Goal: Task Accomplishment & Management: Manage account settings

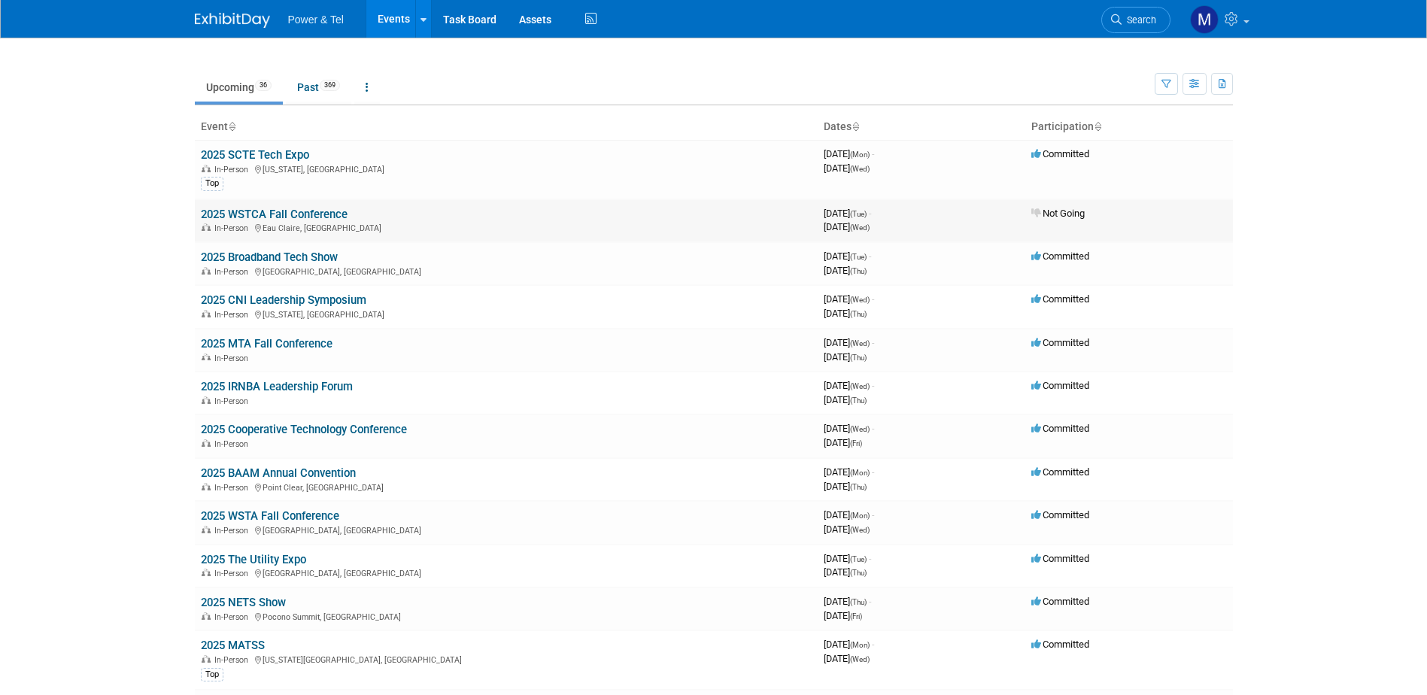
click at [327, 215] on link "2025 WSTCA Fall Conference" at bounding box center [274, 215] width 147 height 14
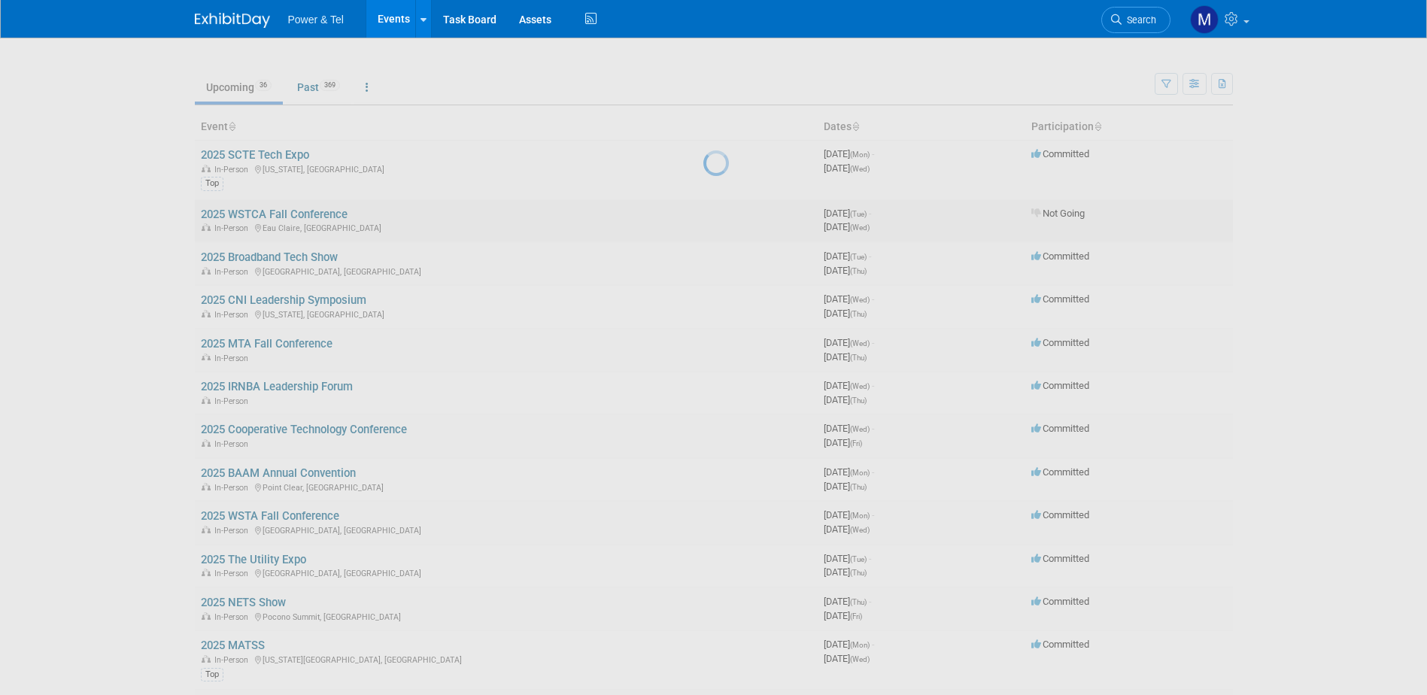
click at [703, 215] on div at bounding box center [713, 347] width 21 height 695
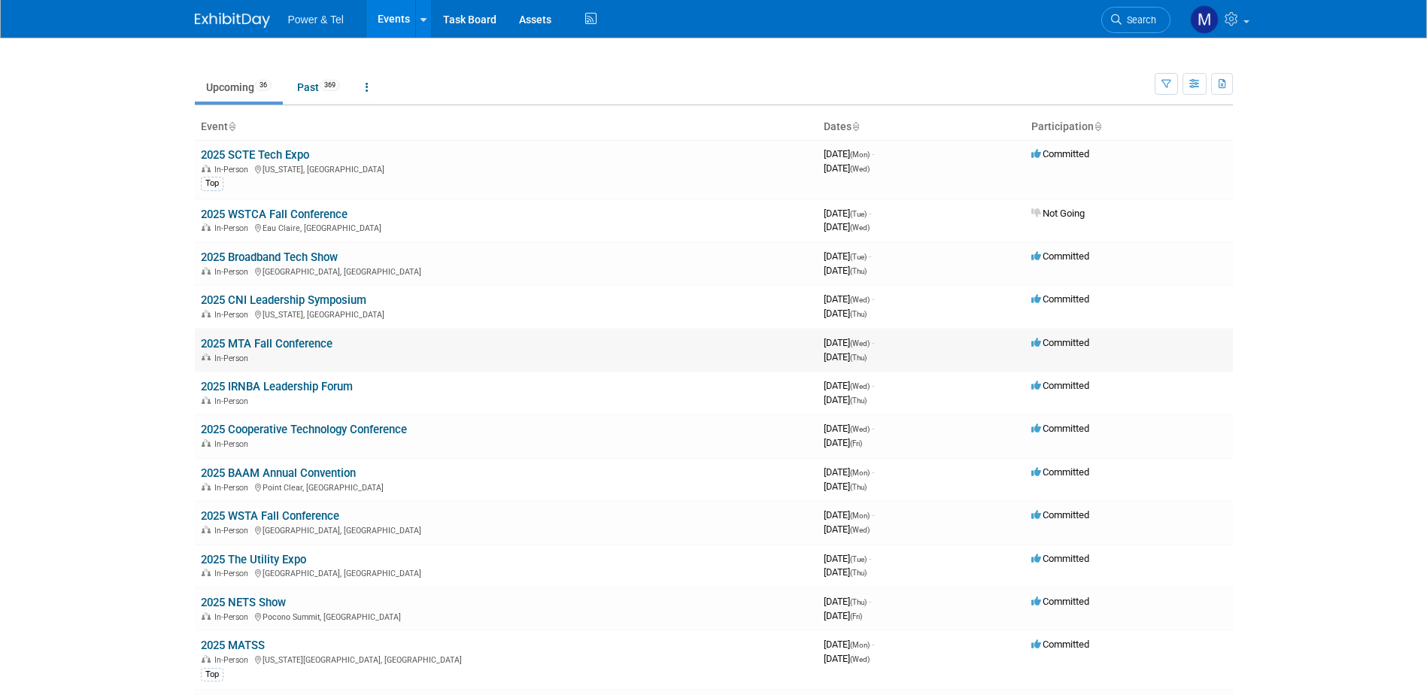
click at [319, 339] on link "2025 MTA Fall Conference" at bounding box center [267, 344] width 132 height 14
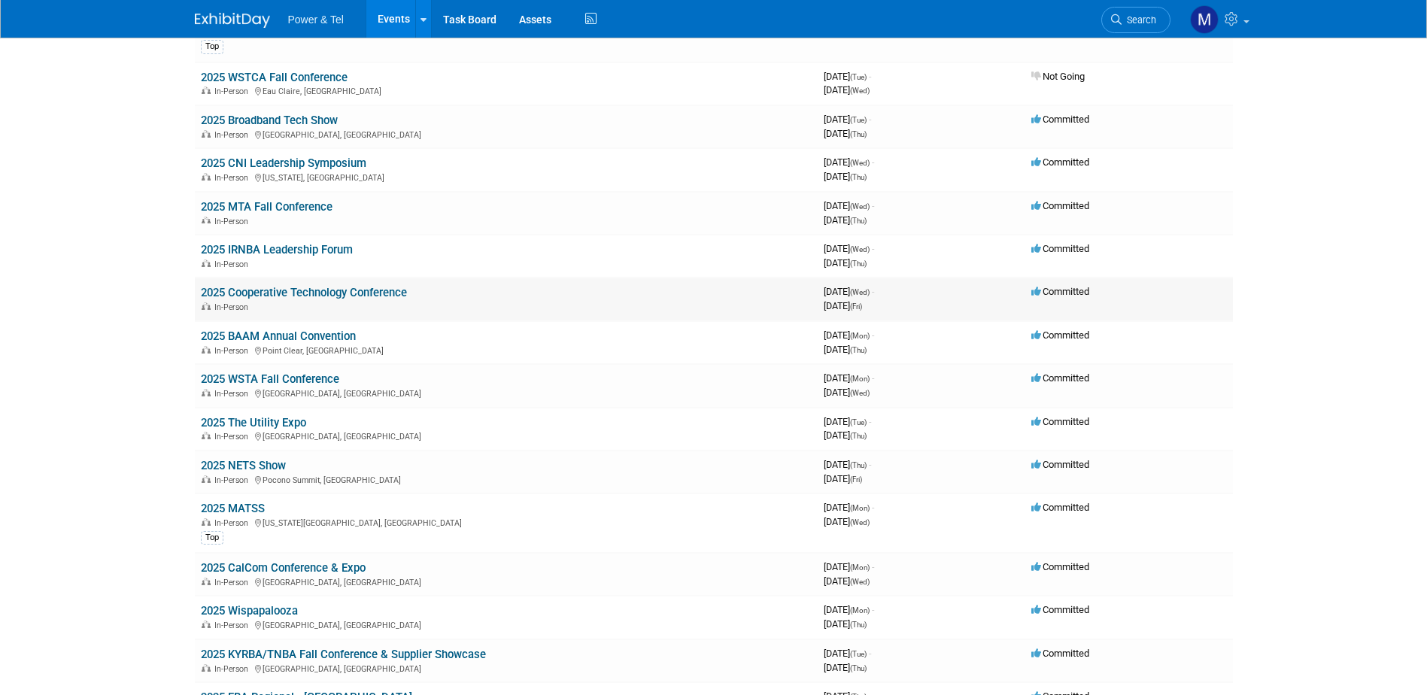
scroll to position [150, 0]
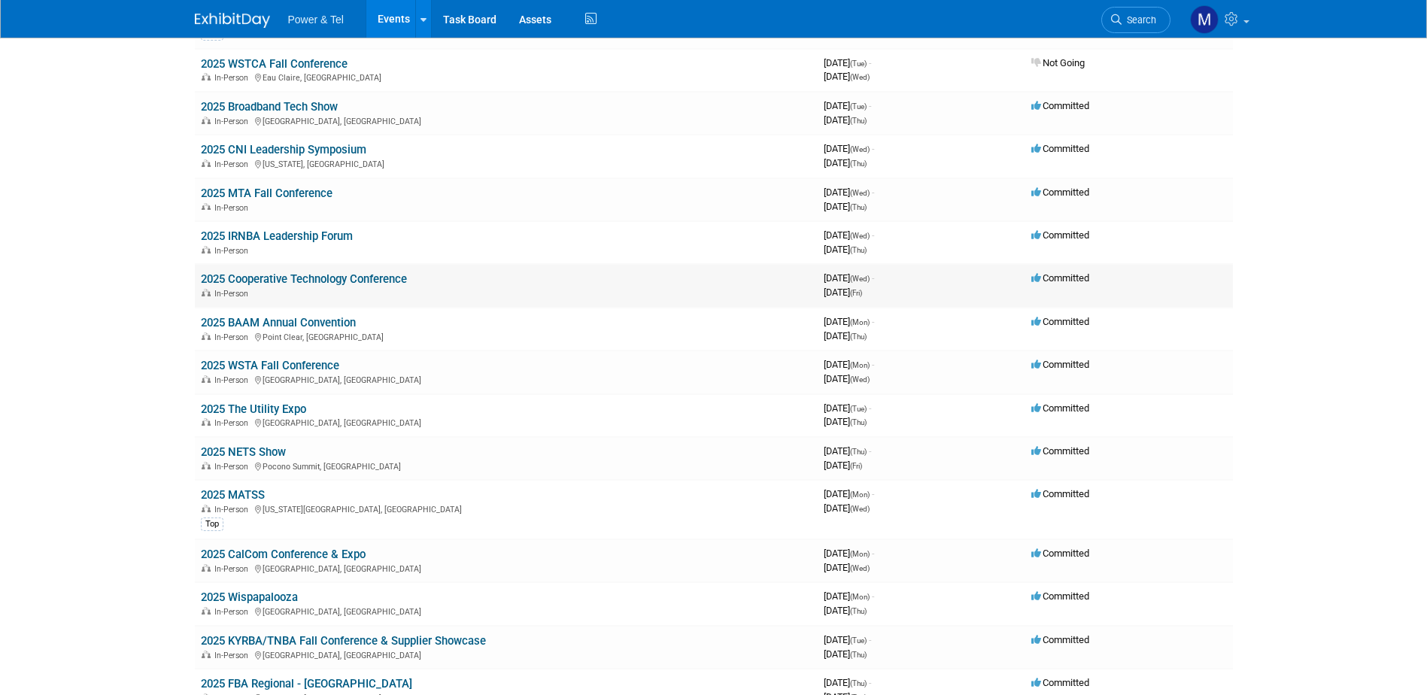
click at [346, 277] on link "2025 Cooperative Technology Conference" at bounding box center [304, 279] width 206 height 14
click at [320, 242] on link "2025 IRNBA Leadership Forum" at bounding box center [277, 236] width 152 height 14
click at [318, 364] on link "2025 WSTA Fall Conference" at bounding box center [270, 366] width 138 height 14
click at [270, 408] on link "2025 The Utility Expo" at bounding box center [253, 410] width 105 height 14
click at [246, 493] on link "2025 MATSS" at bounding box center [233, 495] width 64 height 14
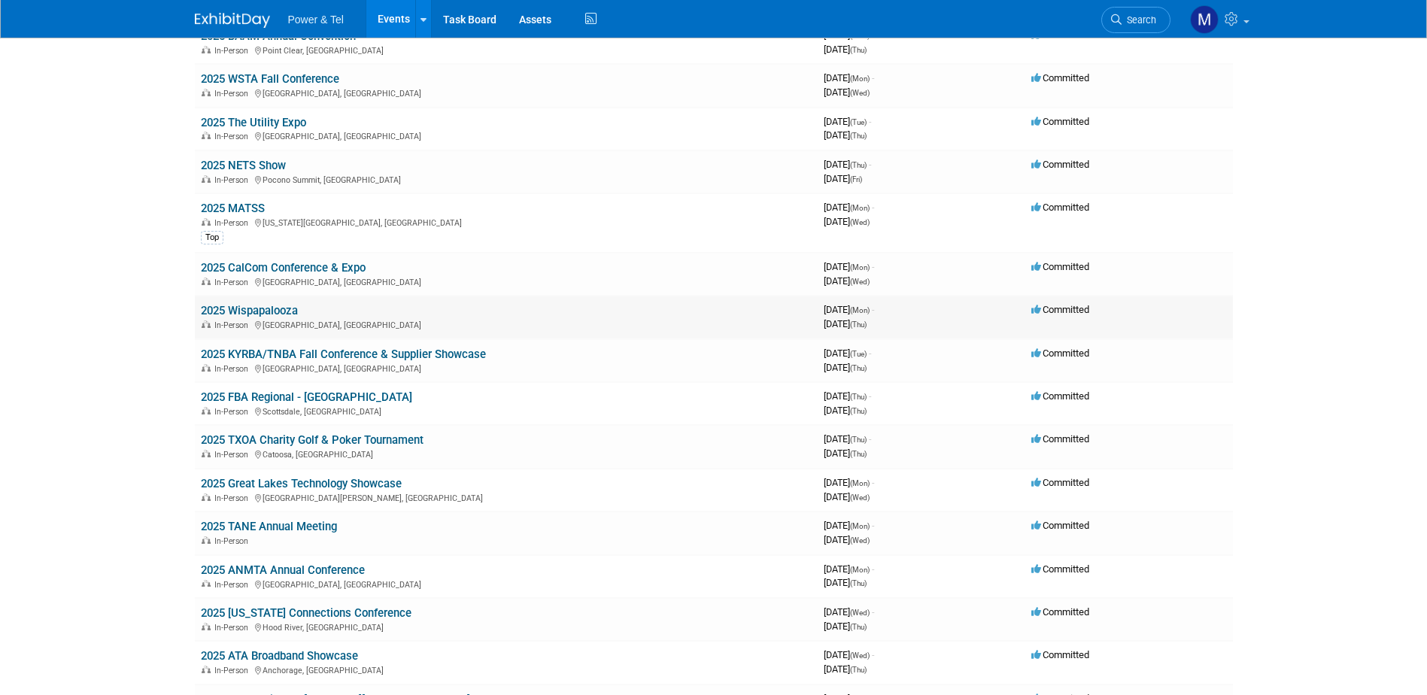
scroll to position [451, 0]
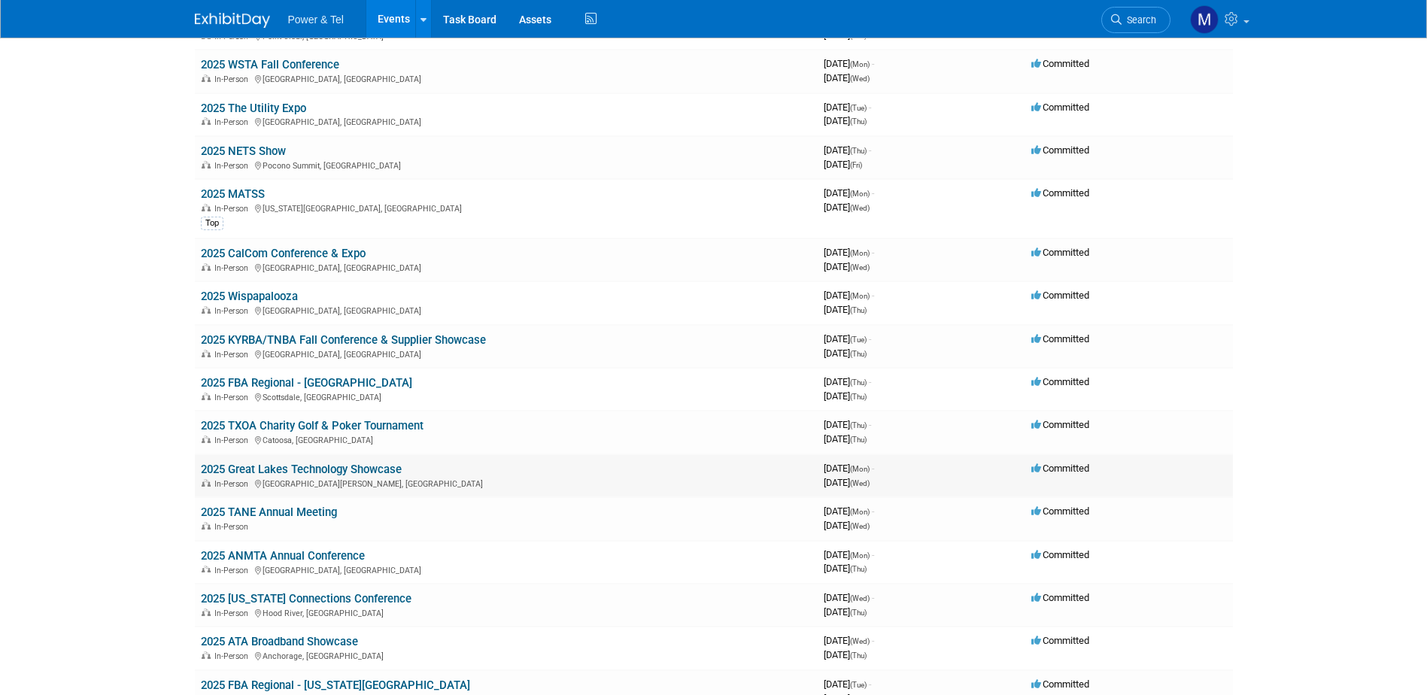
click at [363, 468] on link "2025 Great Lakes Technology Showcase" at bounding box center [301, 470] width 201 height 14
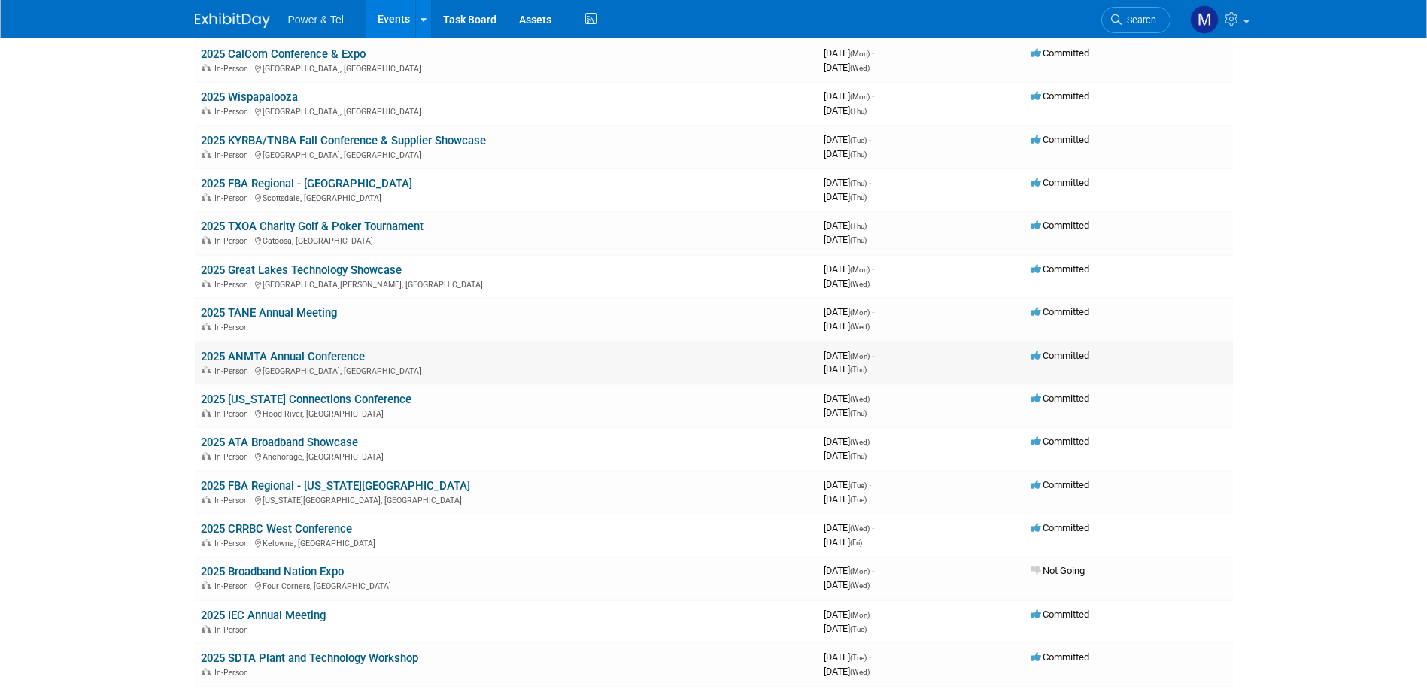
scroll to position [677, 0]
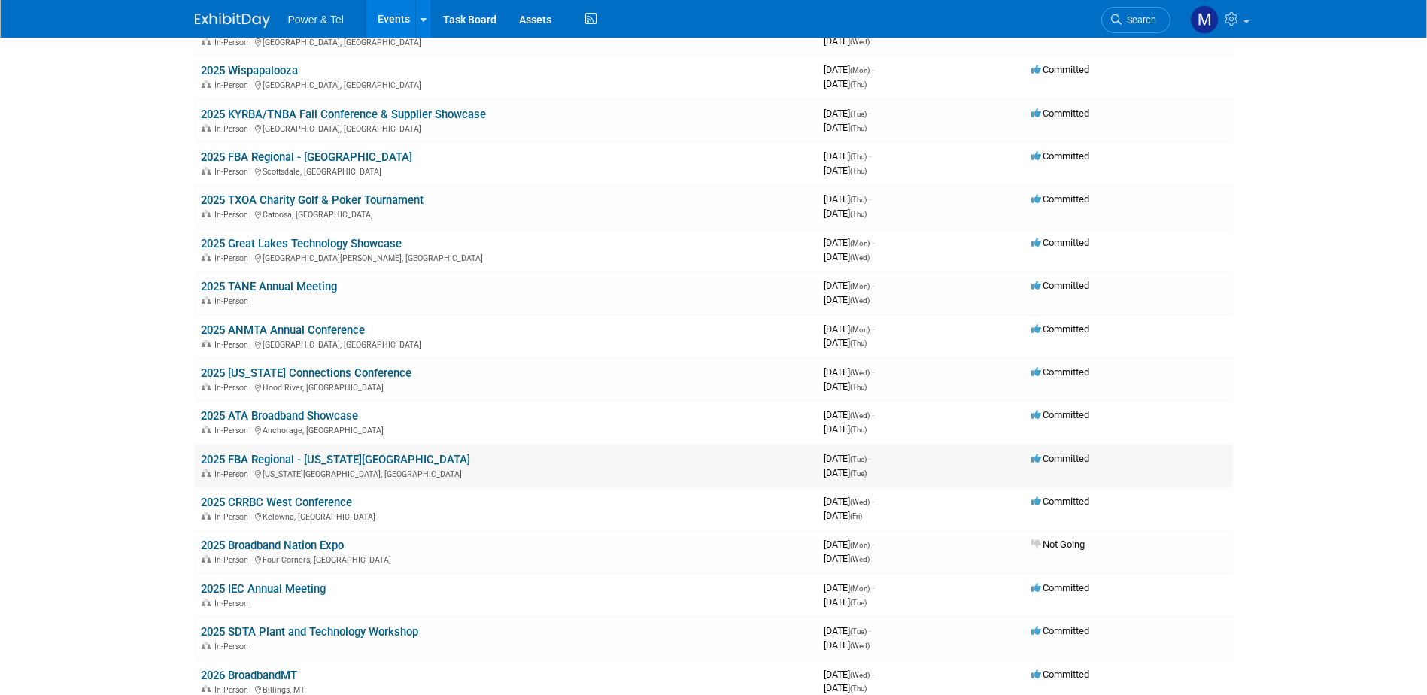
click at [339, 460] on link "2025 FBA Regional - Kansas City" at bounding box center [335, 460] width 269 height 14
click at [433, 500] on td "2025 CRRBC West Conference In-Person Kelowna, Canada" at bounding box center [506, 509] width 623 height 43
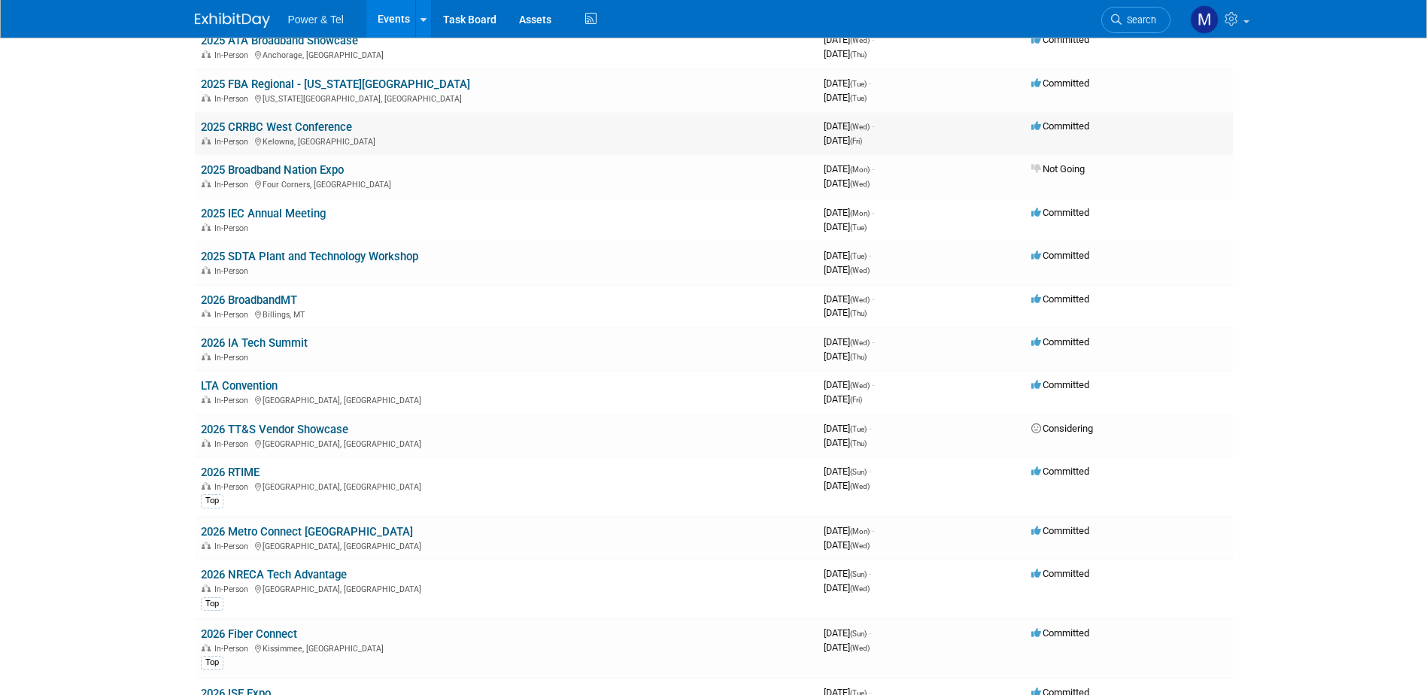
scroll to position [1053, 0]
click at [284, 215] on link "2025 IEC Annual Meeting" at bounding box center [263, 213] width 125 height 14
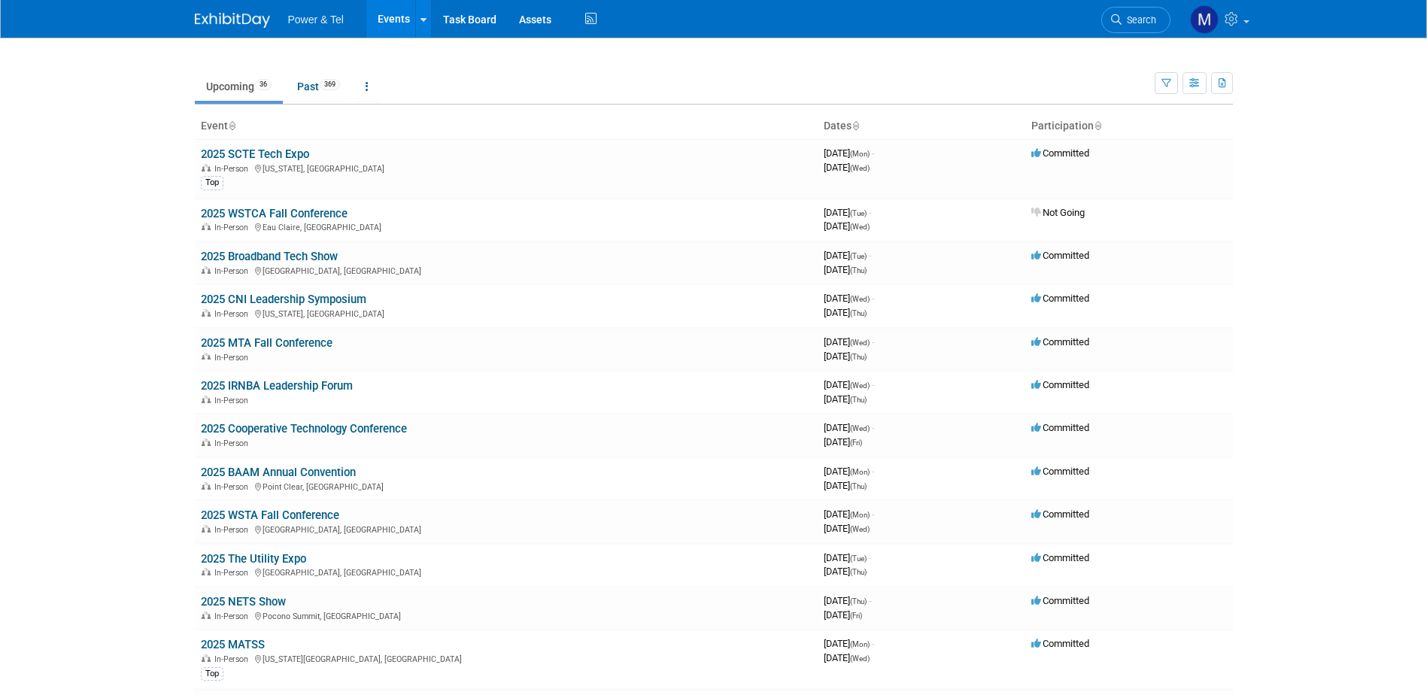
scroll to position [0, 0]
click at [308, 90] on link "Past 369" at bounding box center [318, 87] width 65 height 29
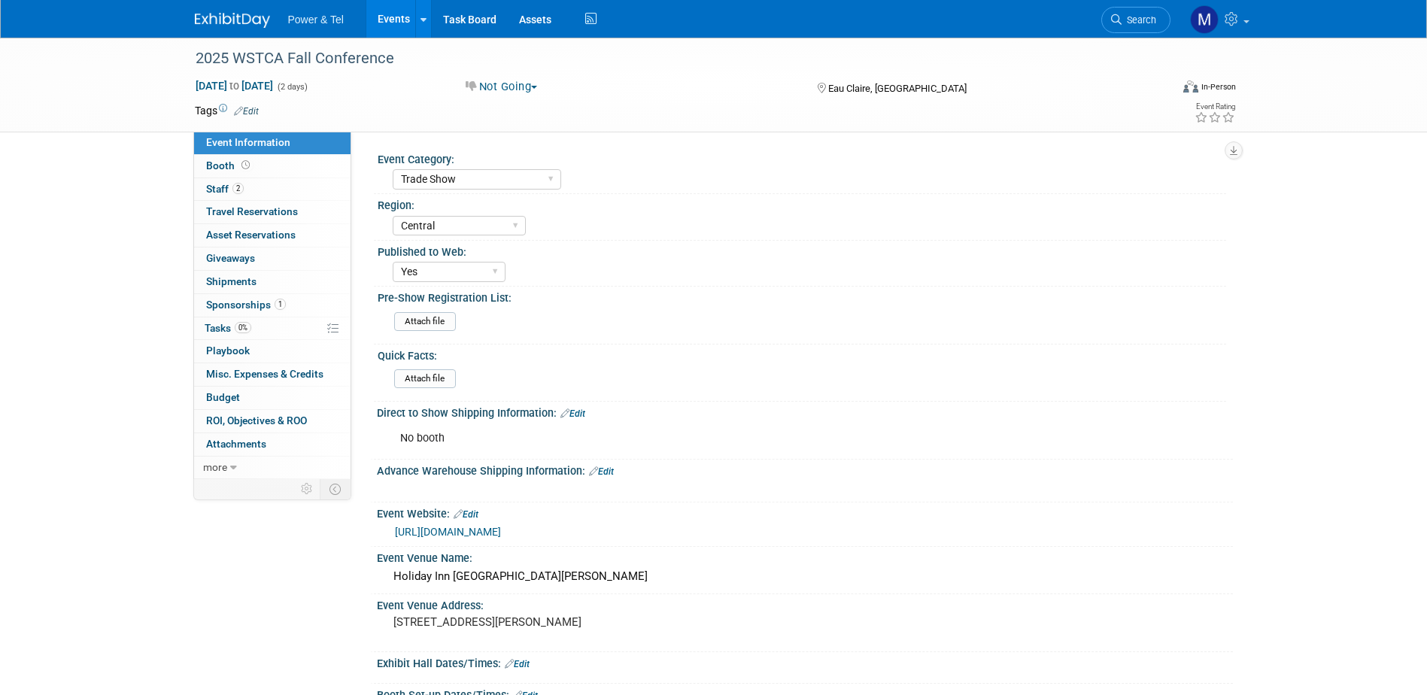
select select "Trade Show"
select select "Central"
select select "Yes"
click at [537, 88] on span "button" at bounding box center [534, 87] width 6 height 3
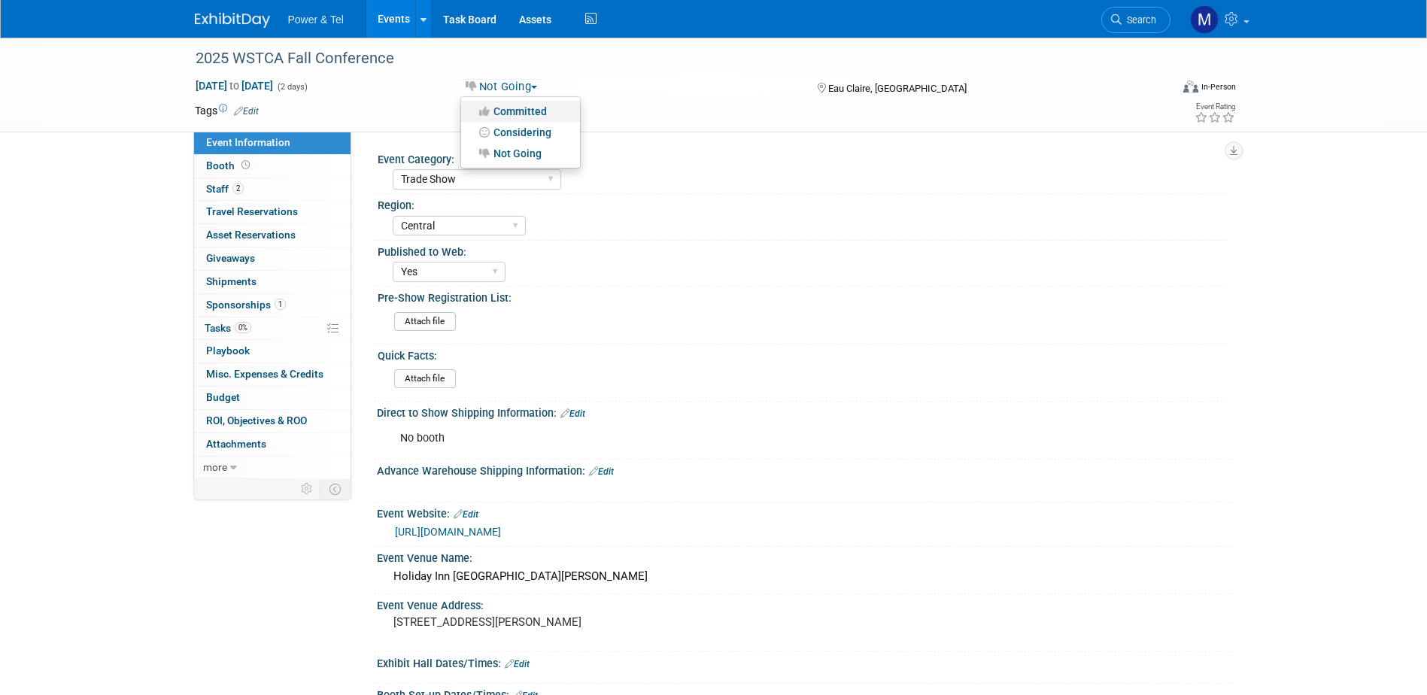
click at [538, 114] on link "Committed" at bounding box center [520, 111] width 119 height 21
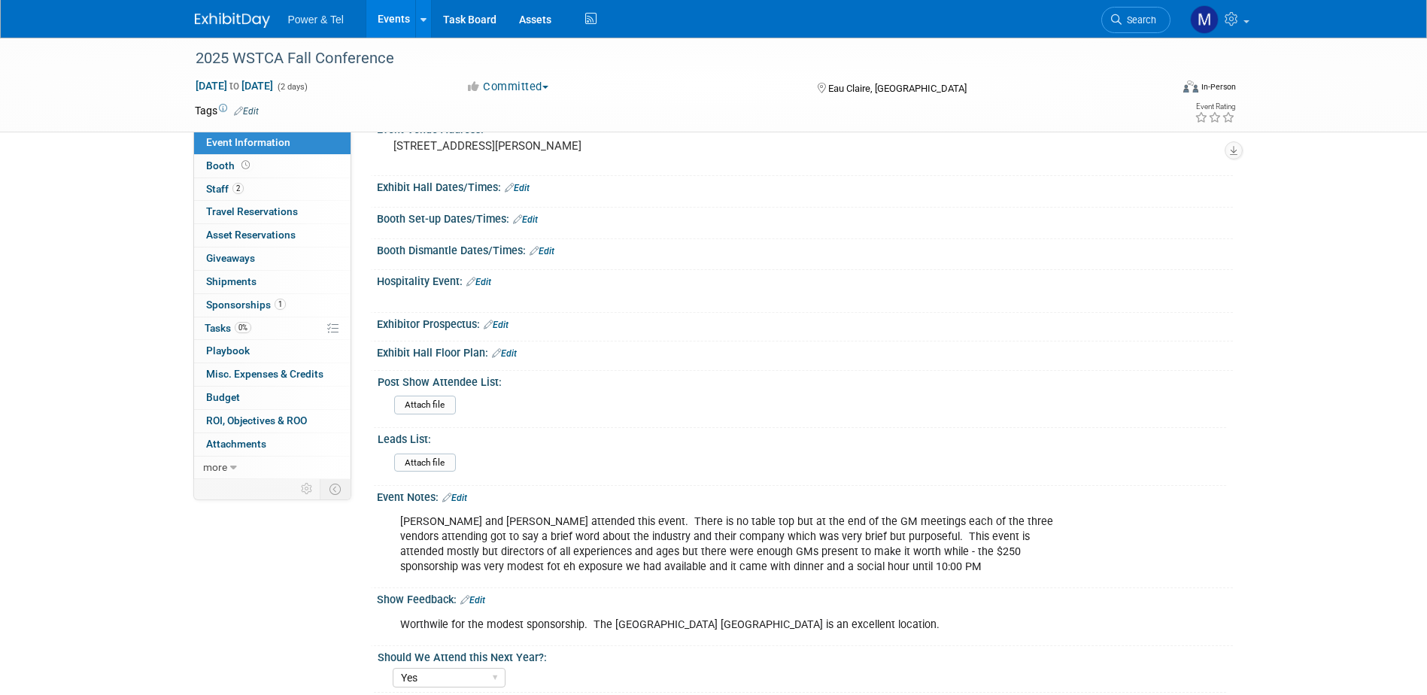
scroll to position [602, 0]
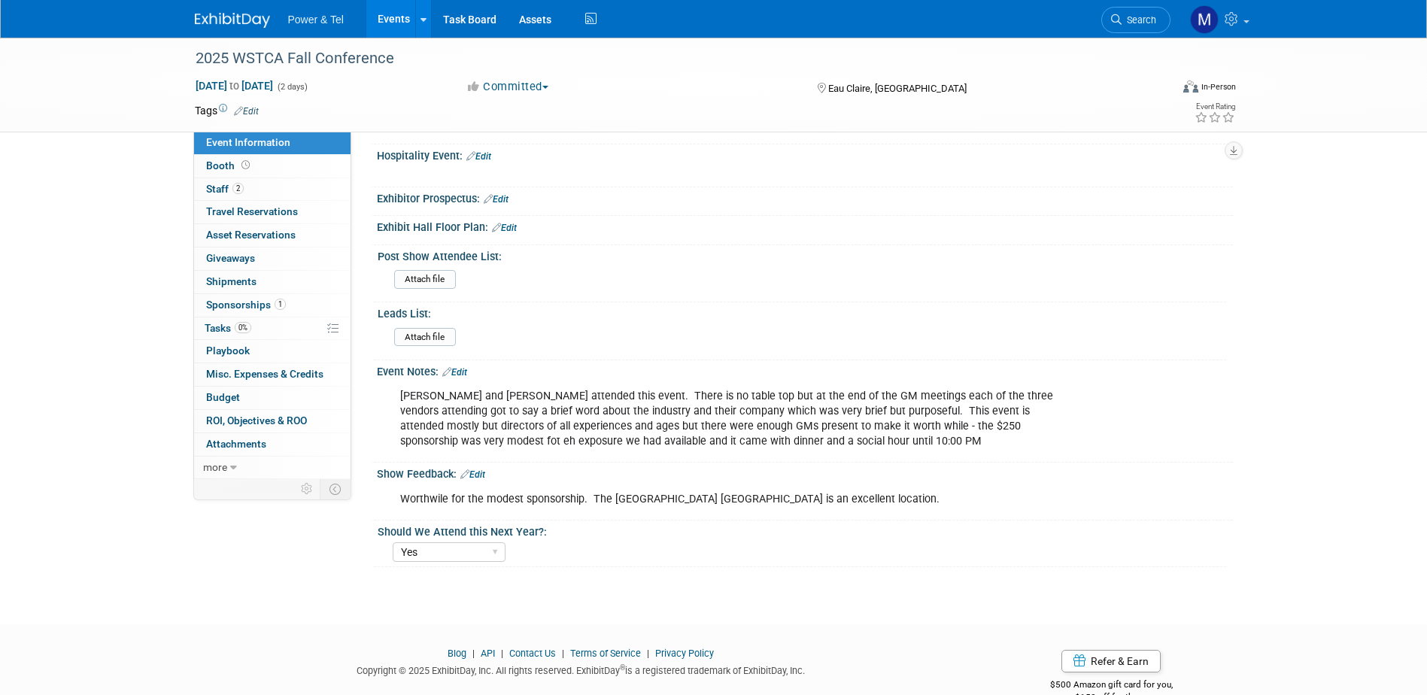
click at [822, 445] on div "Taylor and Michael attended this event. There is no table top but at the end of…" at bounding box center [729, 418] width 678 height 75
click at [463, 373] on link "Edit" at bounding box center [454, 372] width 25 height 11
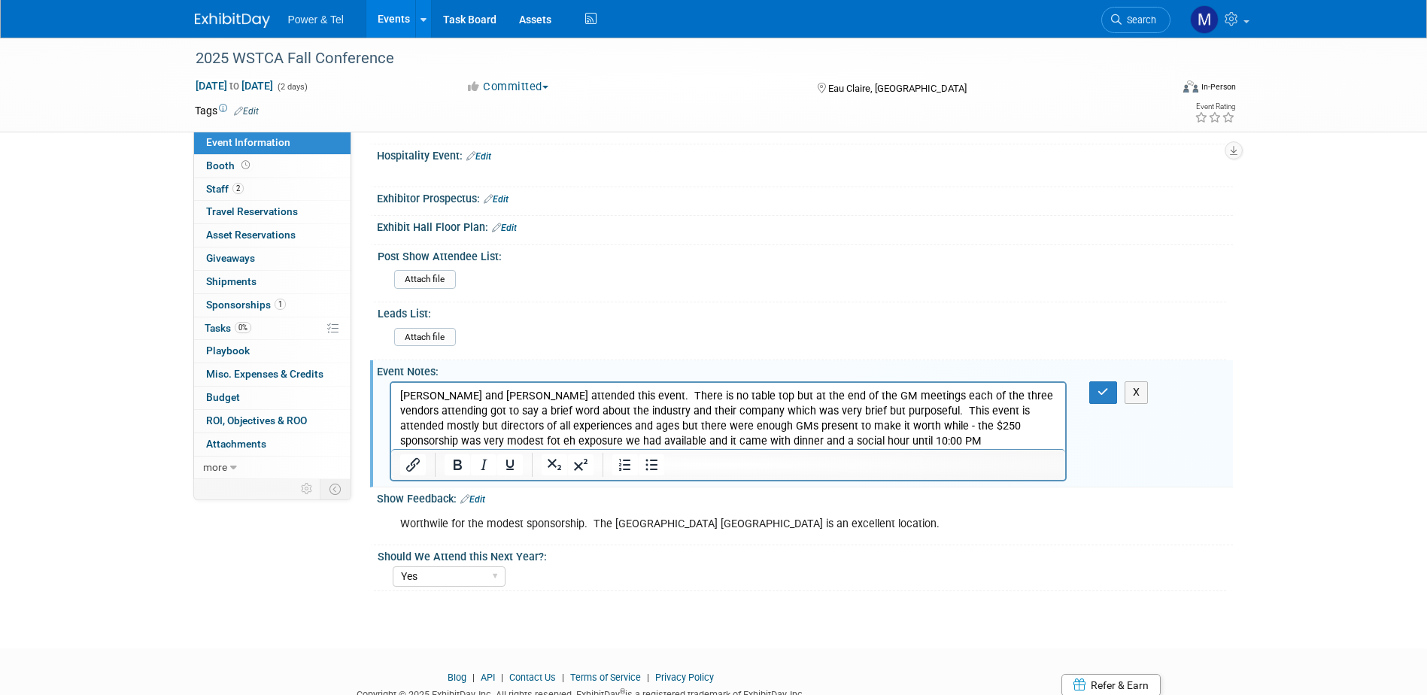
scroll to position [0, 0]
click at [837, 438] on p "Taylor and Michael attended this event. There is no table top but at the end of…" at bounding box center [728, 419] width 658 height 60
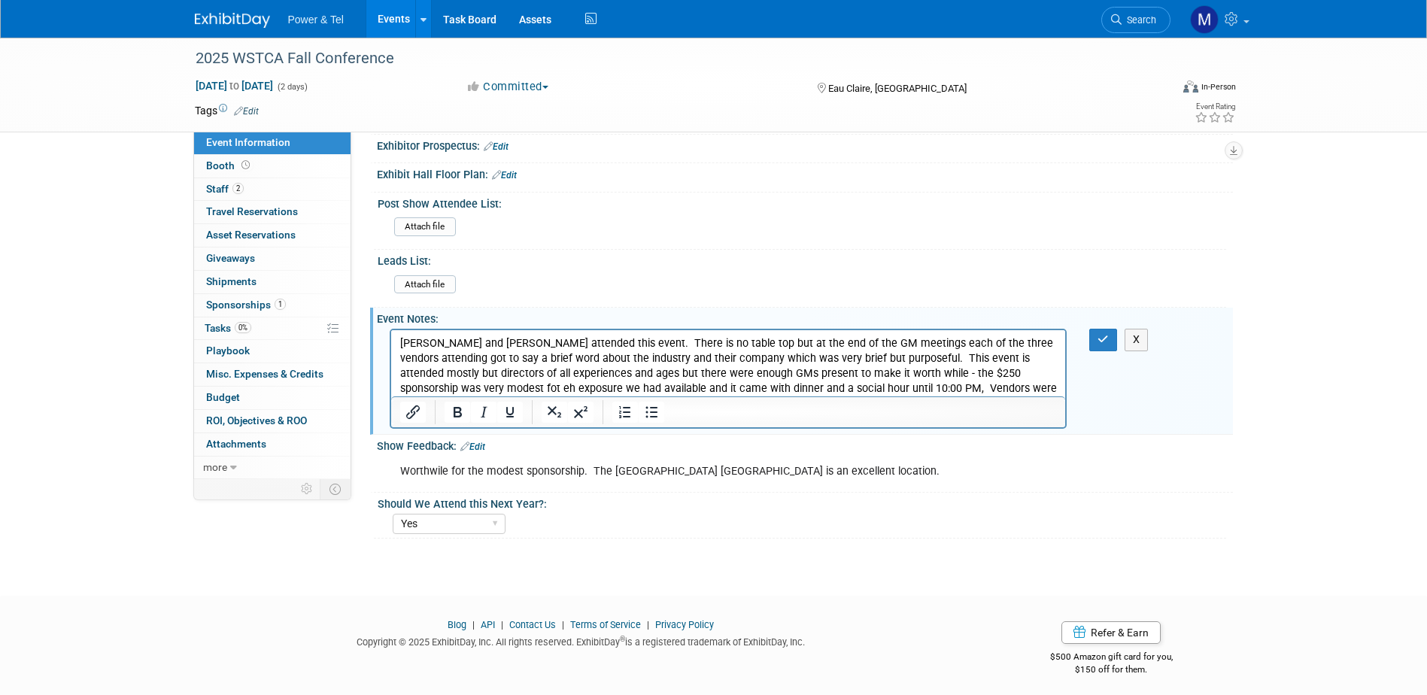
scroll to position [661, 0]
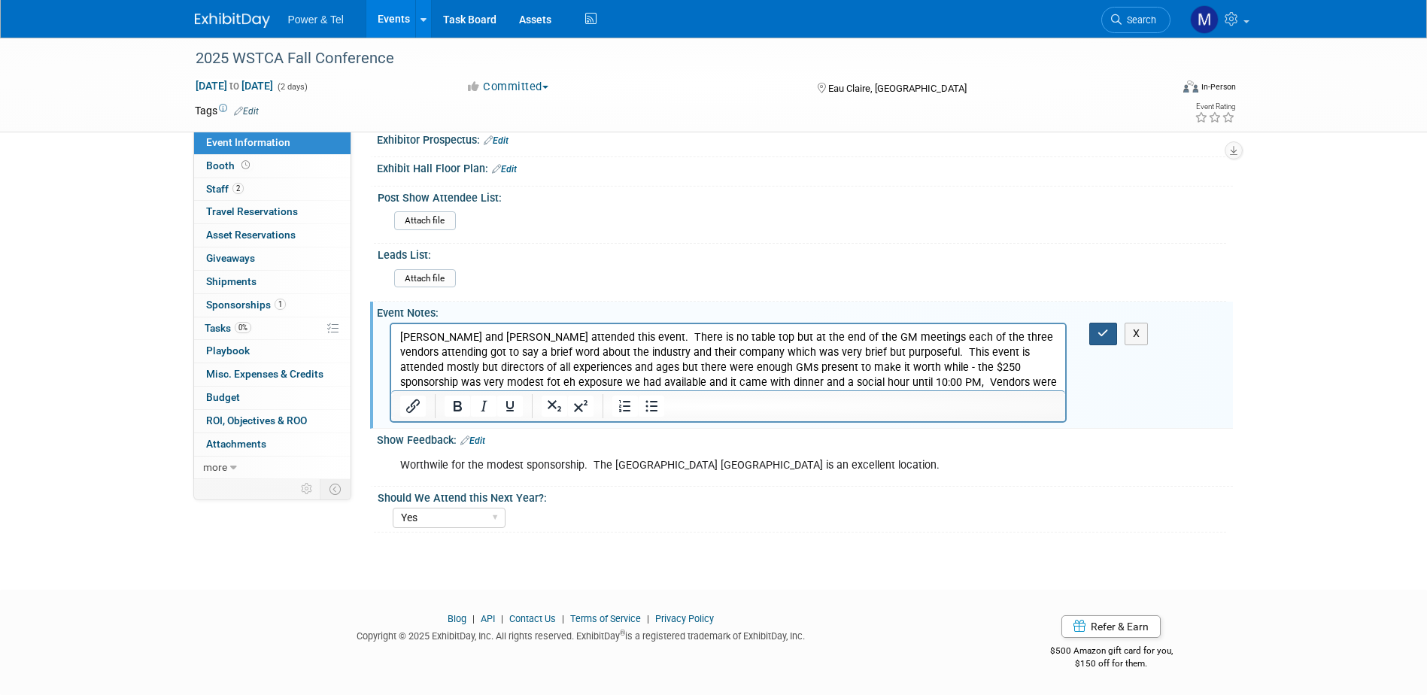
click at [1097, 333] on button "button" at bounding box center [1103, 334] width 28 height 22
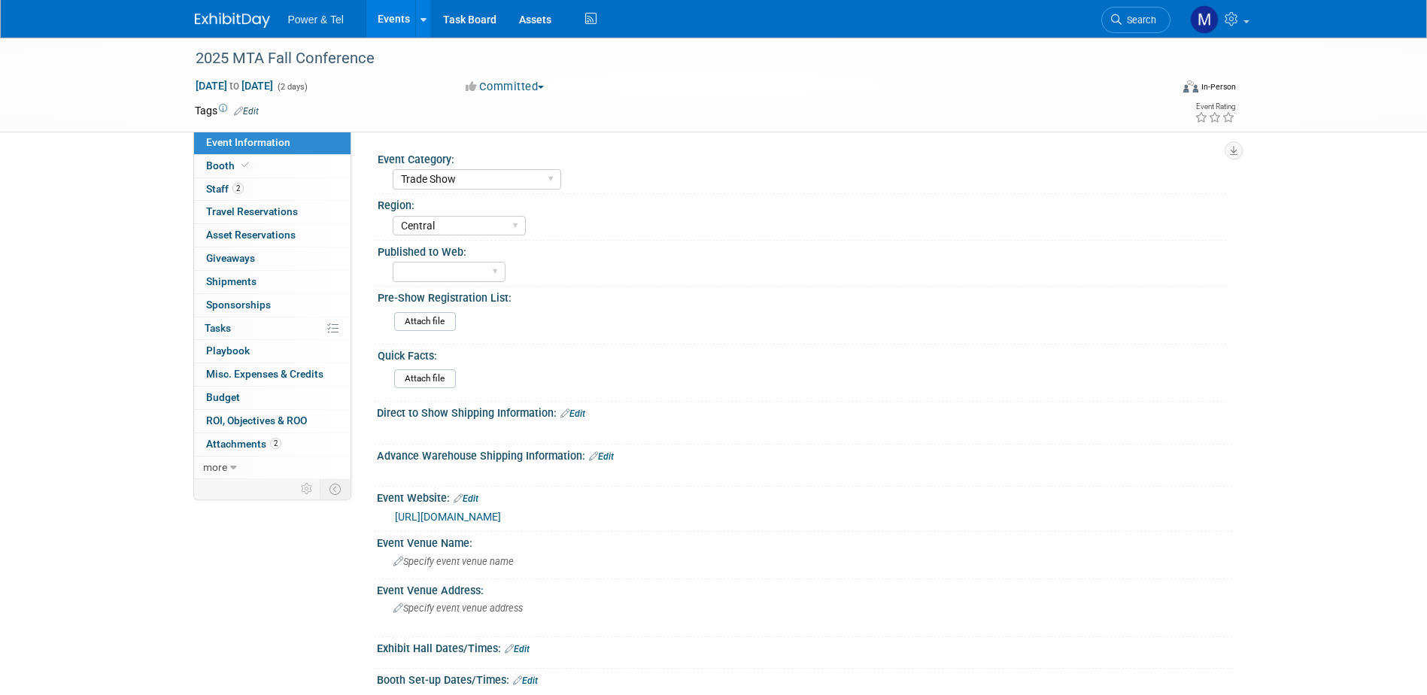
select select "Trade Show"
select select "Central"
select select "Trade Show"
select select "[GEOGRAPHIC_DATA]"
click at [226, 190] on span "Staff 2" at bounding box center [225, 189] width 38 height 12
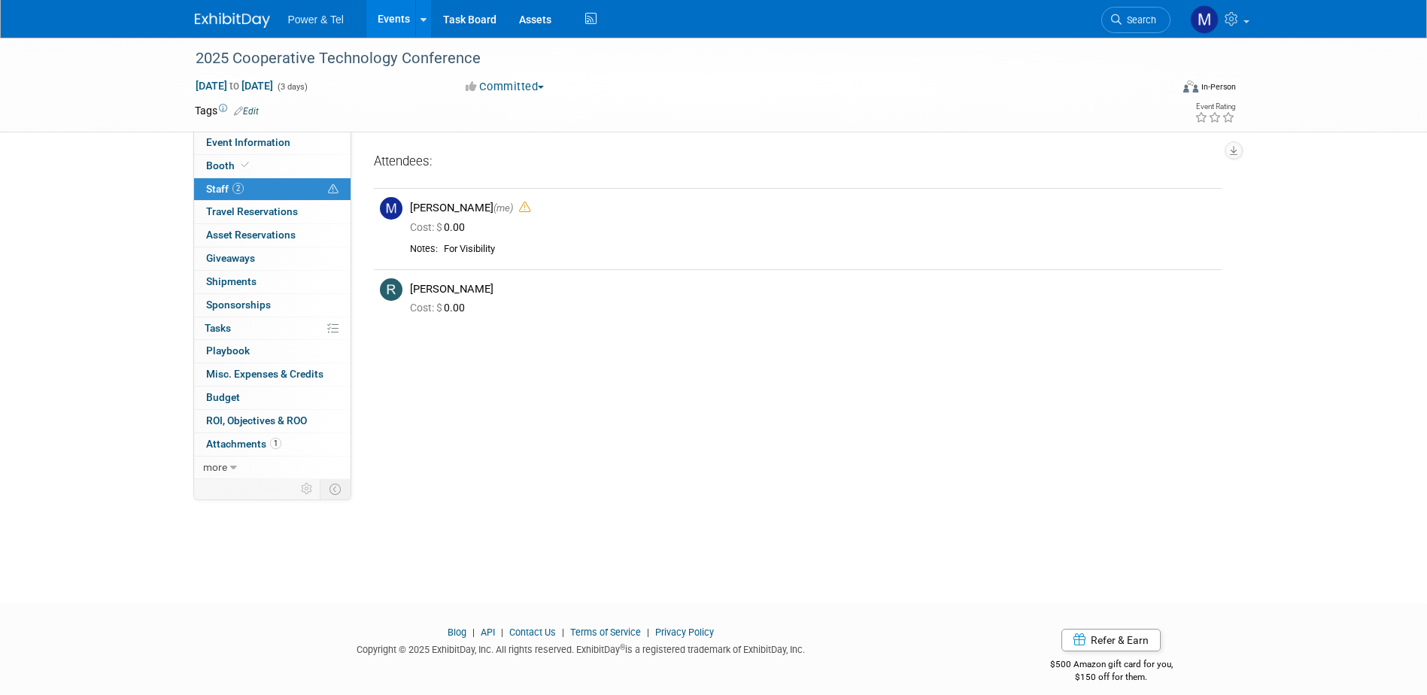
click at [226, 190] on span "Staff 2" at bounding box center [225, 189] width 38 height 12
click at [221, 142] on span "Event Information" at bounding box center [248, 142] width 84 height 12
select select "Trade Show"
select select "[GEOGRAPHIC_DATA]"
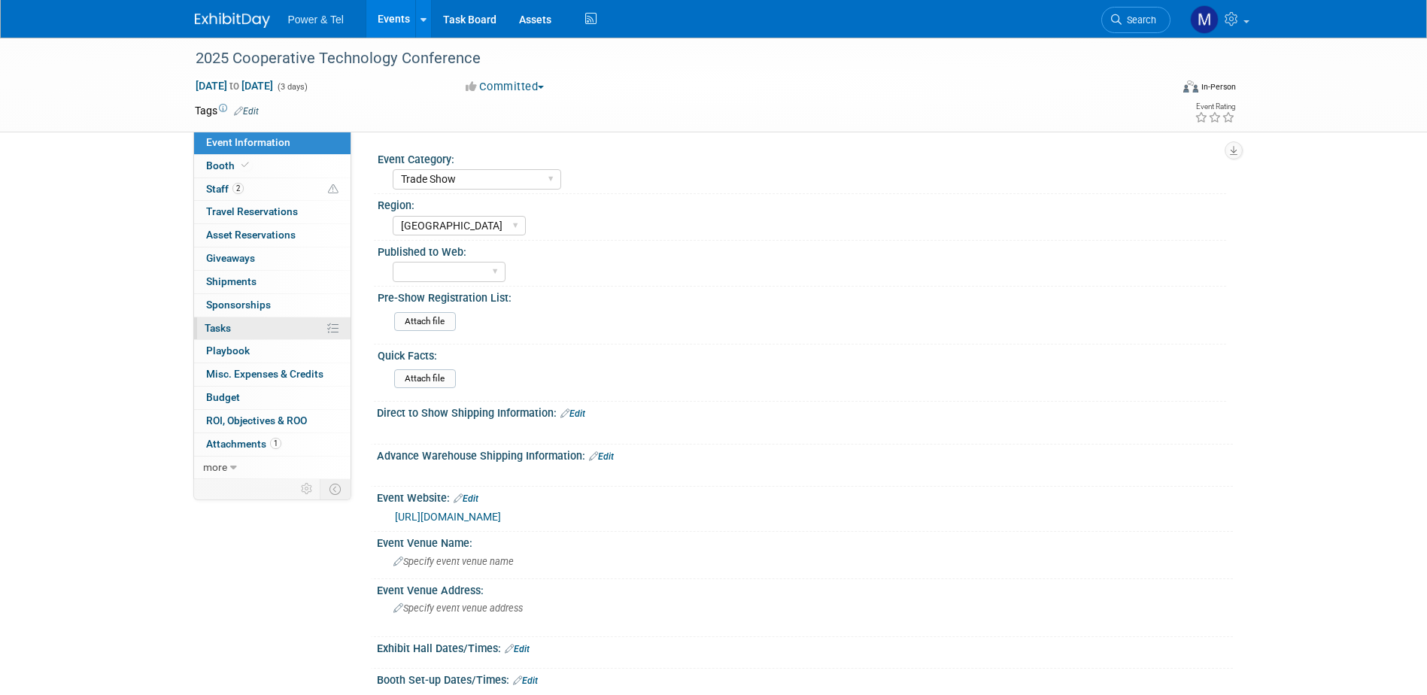
click at [293, 325] on link "0% Tasks 0%" at bounding box center [272, 328] width 156 height 23
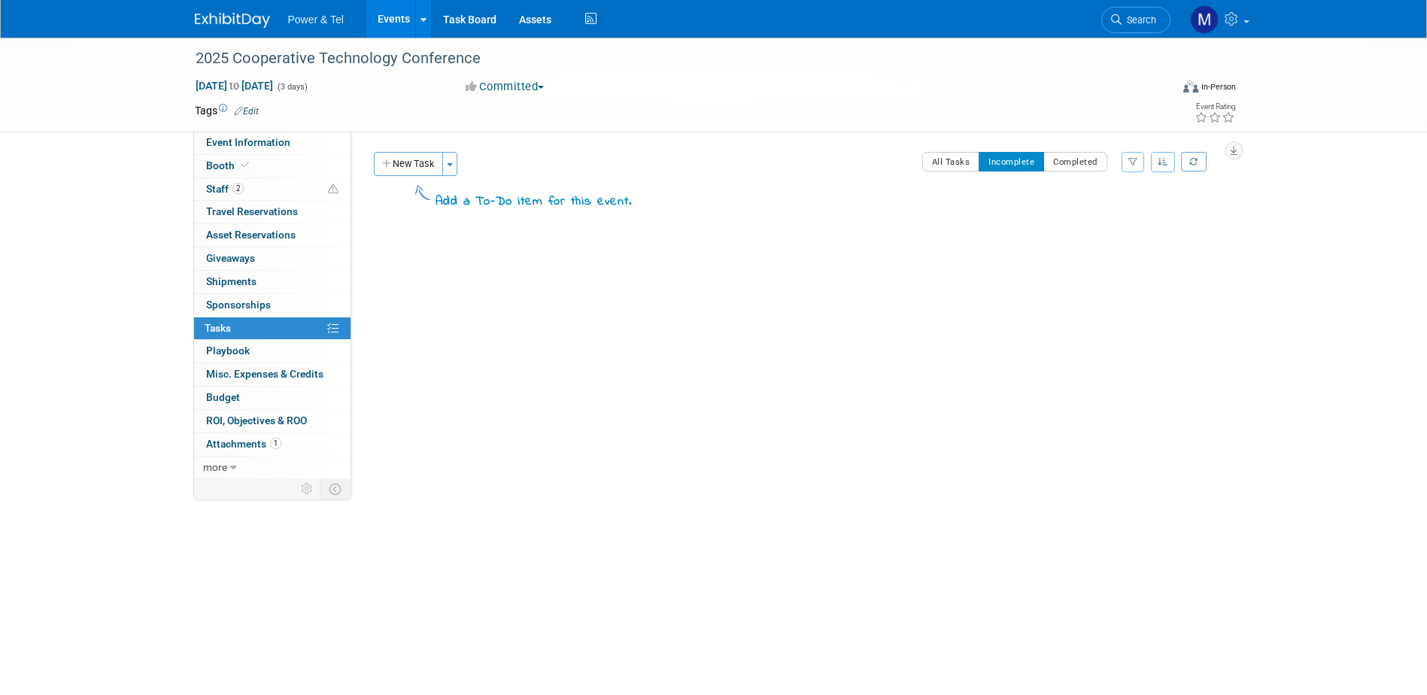
click at [430, 162] on button "New Task" at bounding box center [408, 164] width 69 height 24
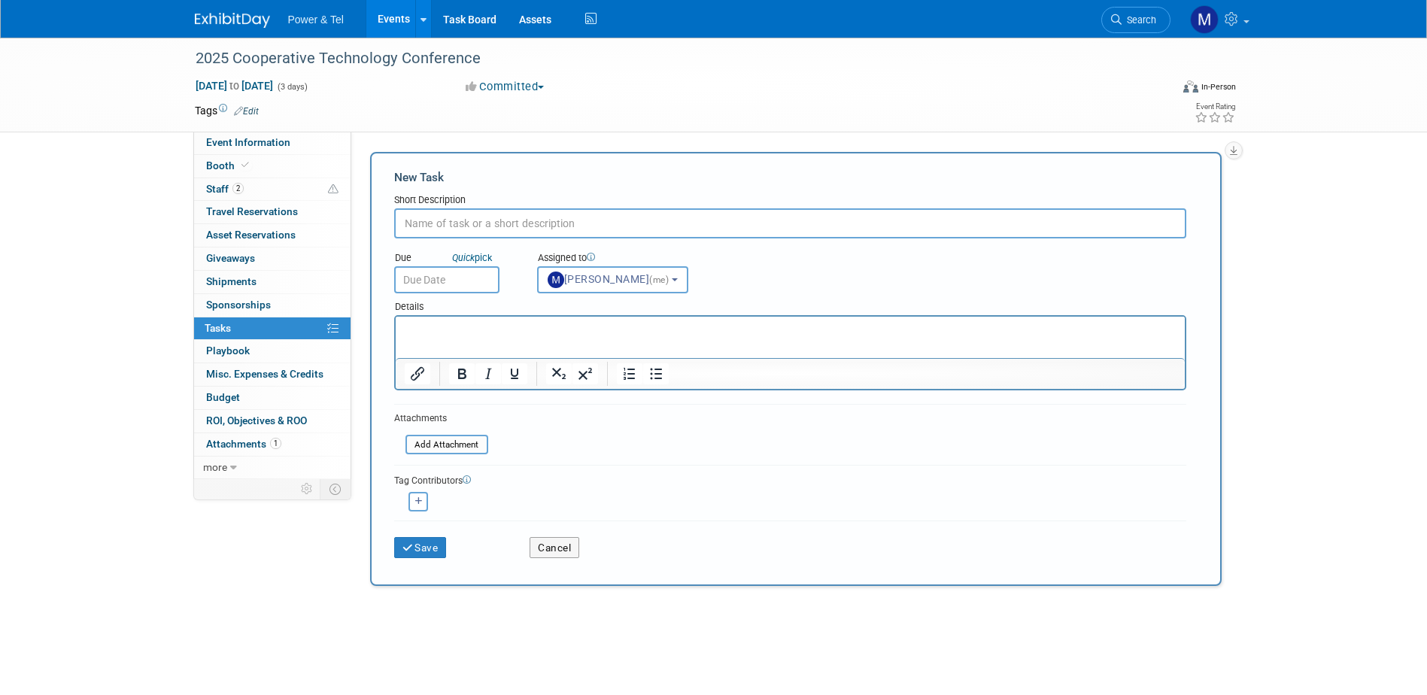
click at [621, 233] on input "text" at bounding box center [790, 223] width 792 height 30
type input "follow up"
click at [451, 283] on input "text" at bounding box center [446, 279] width 105 height 27
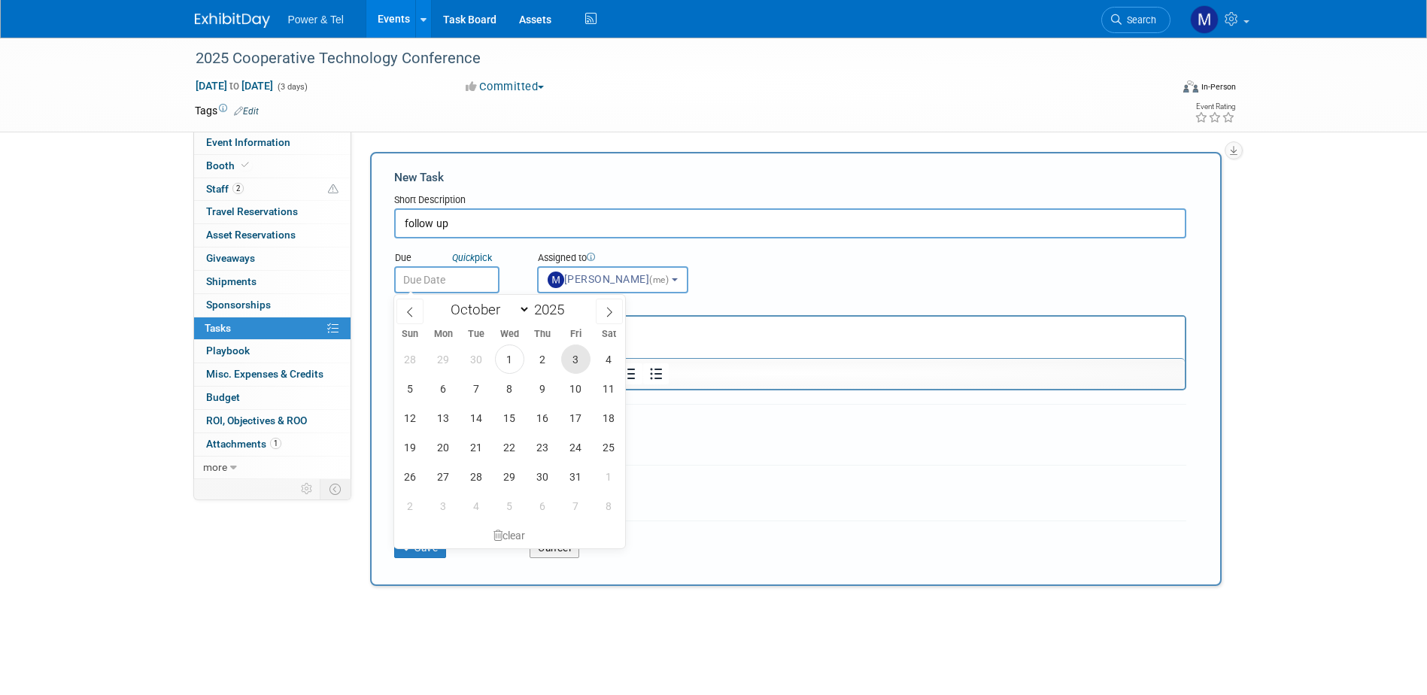
click at [578, 357] on span "3" at bounding box center [575, 359] width 29 height 29
type input "Oct 3, 2025"
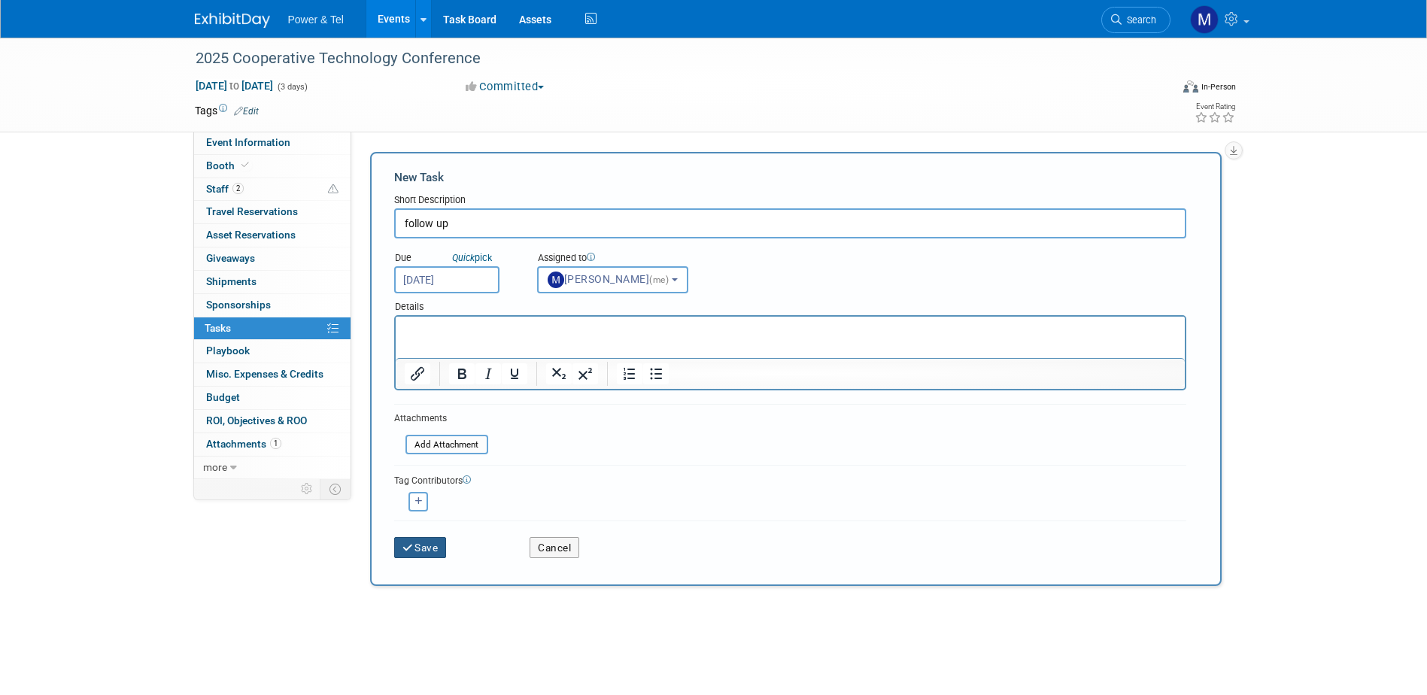
click at [436, 543] on button "Save" at bounding box center [420, 547] width 53 height 21
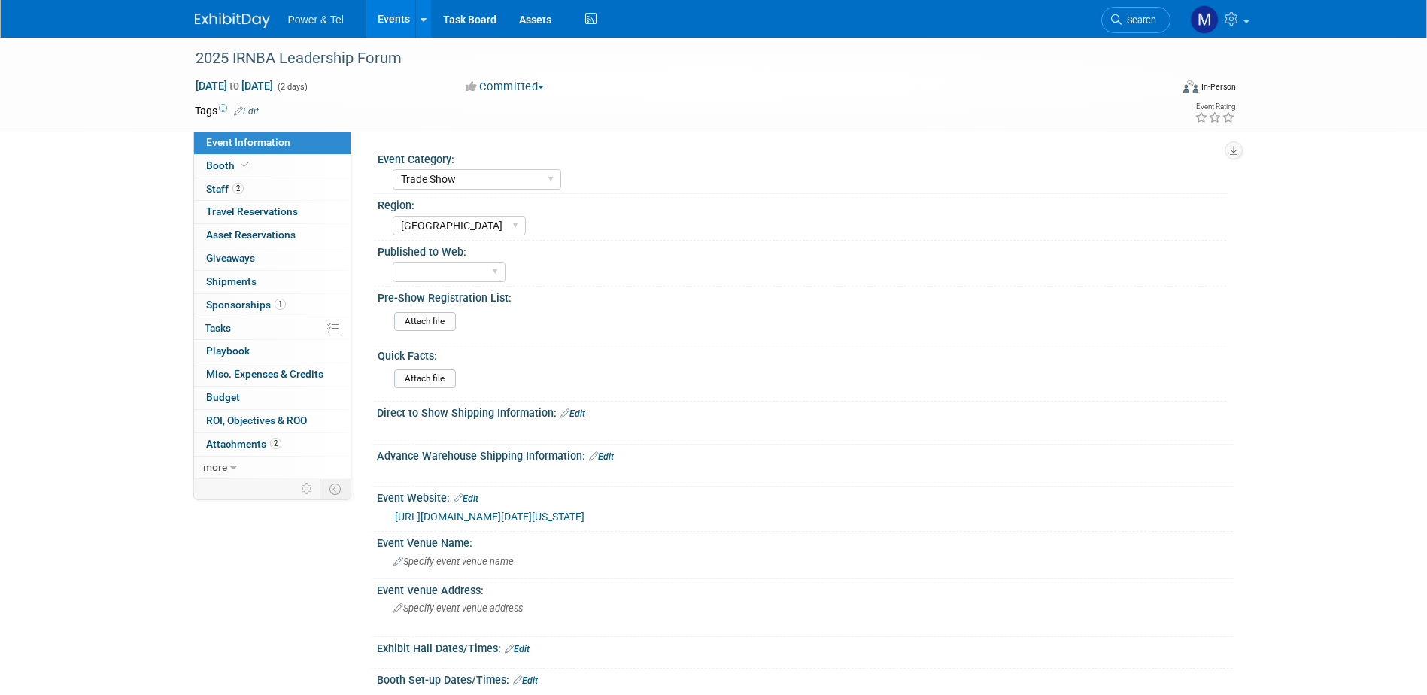
select select "Trade Show"
select select "[GEOGRAPHIC_DATA]"
click at [222, 184] on span "Staff 2" at bounding box center [225, 189] width 38 height 12
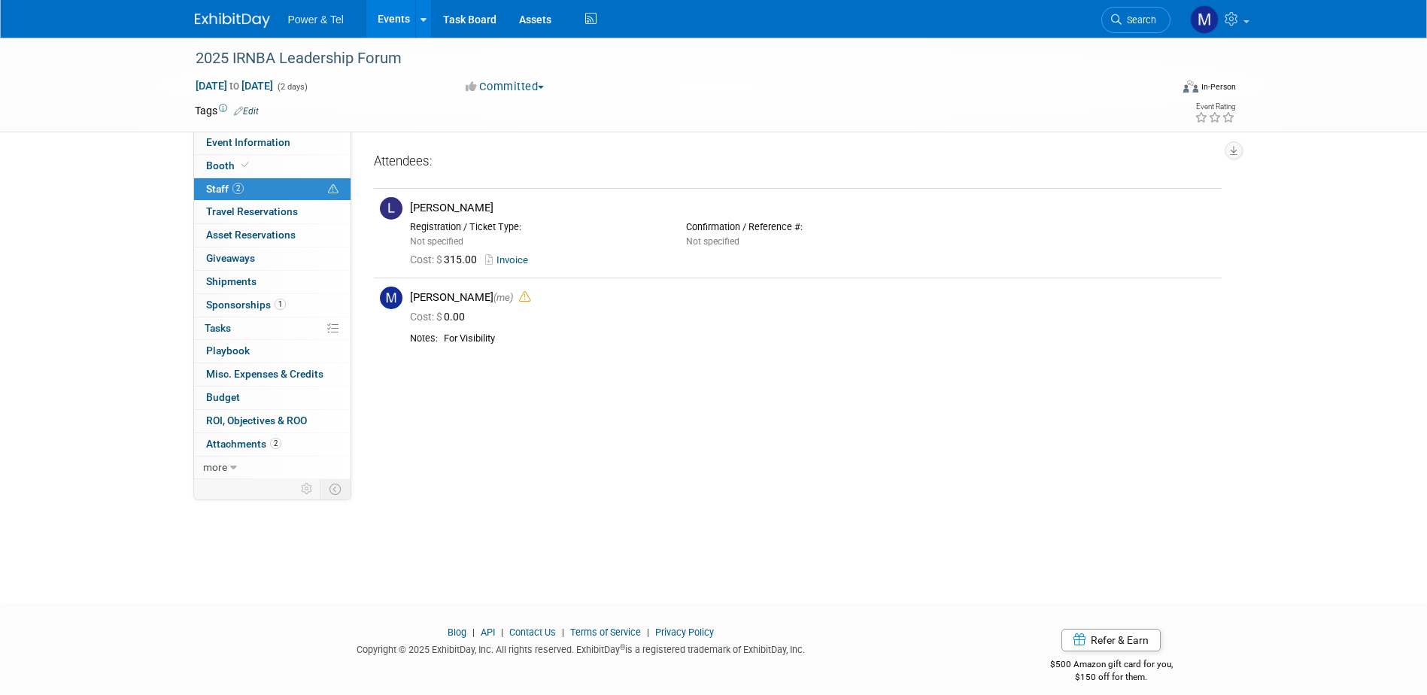
click at [223, 184] on span "Staff 2" at bounding box center [225, 189] width 38 height 12
click at [268, 330] on link "0% Tasks 0%" at bounding box center [272, 328] width 156 height 23
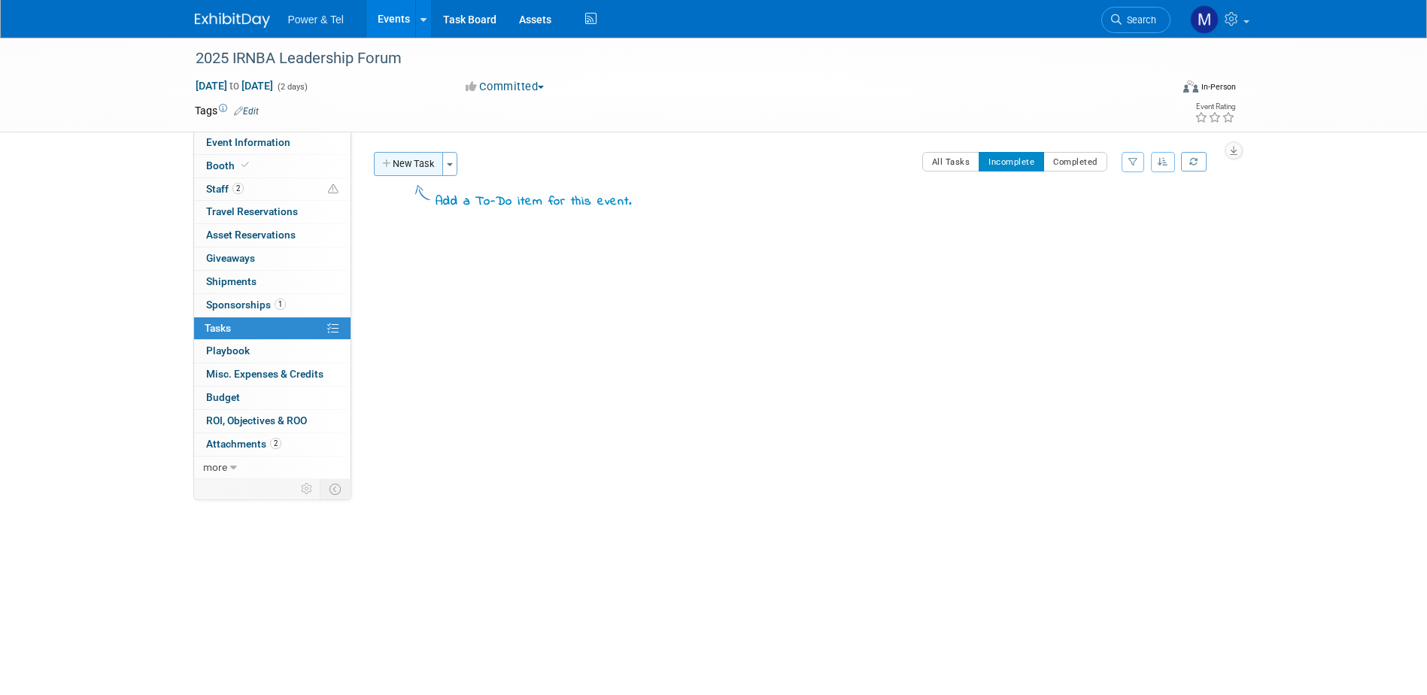
click at [403, 169] on button "New Task" at bounding box center [408, 164] width 69 height 24
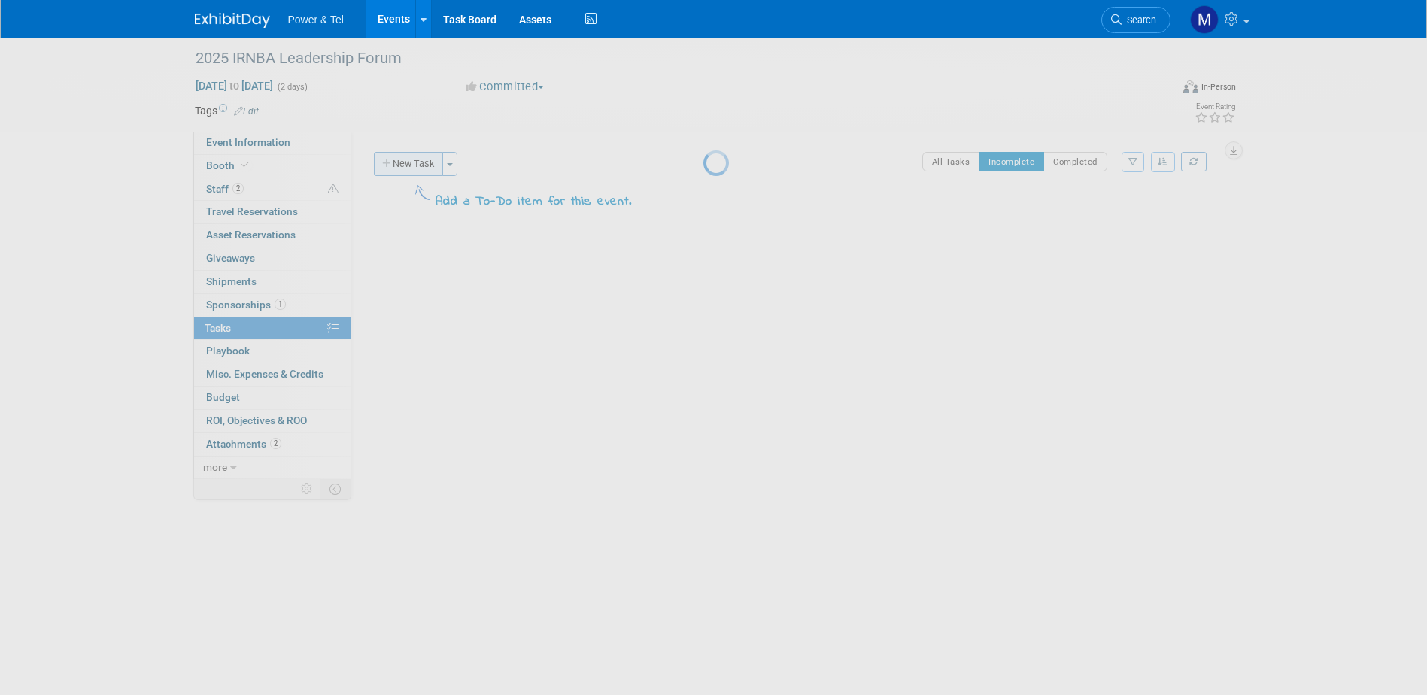
select select "9"
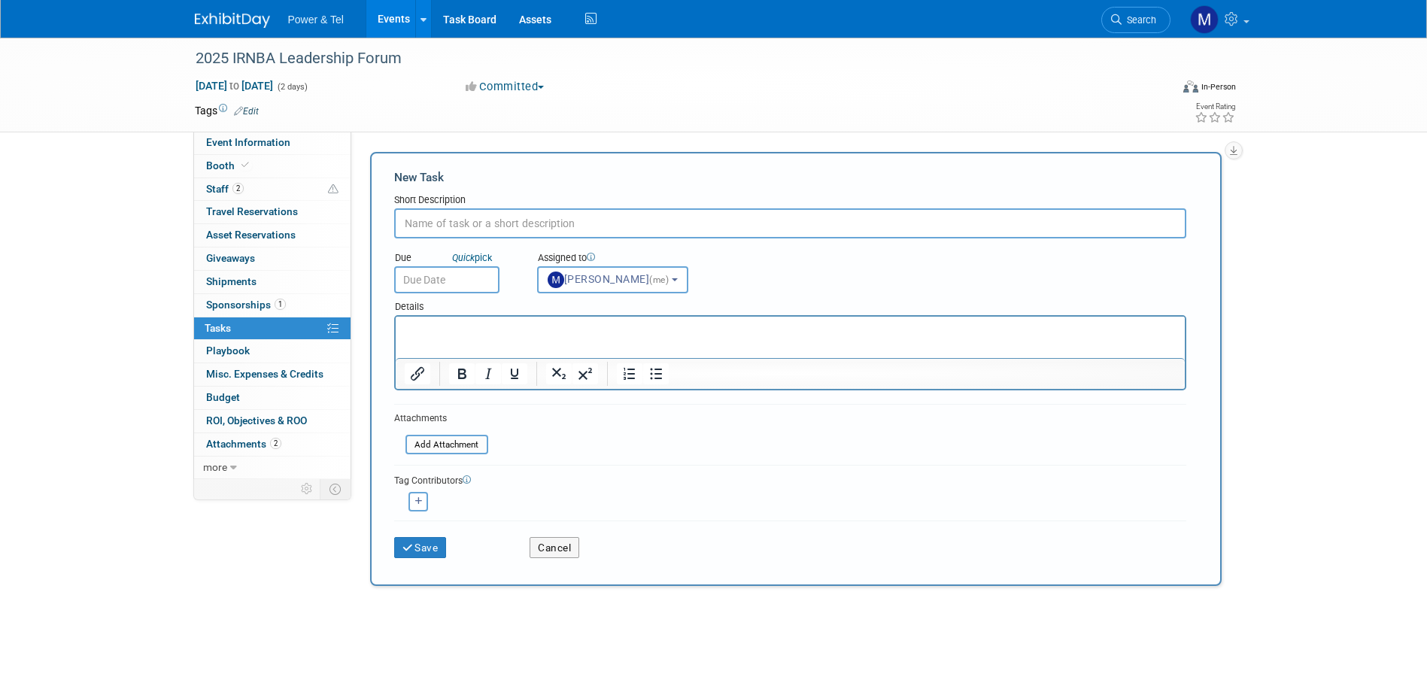
click at [472, 284] on input "text" at bounding box center [446, 279] width 105 height 27
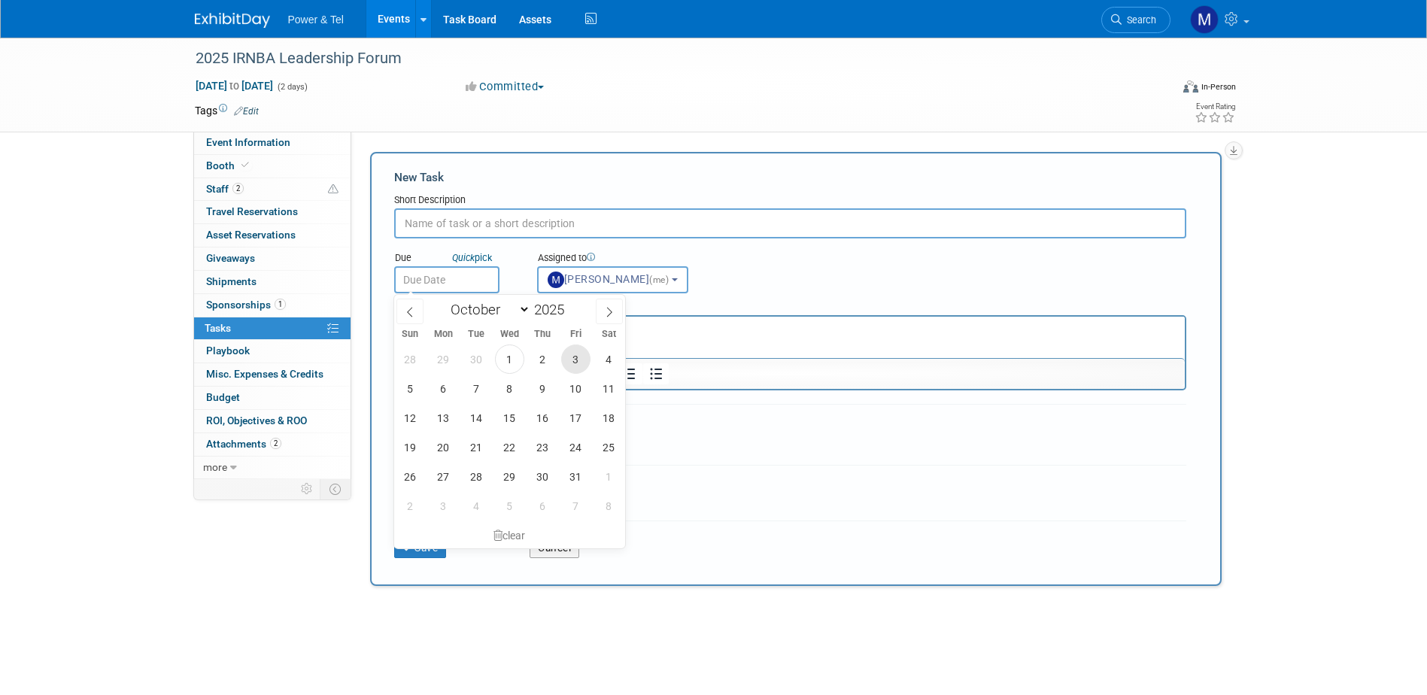
click at [579, 362] on span "3" at bounding box center [575, 359] width 29 height 29
type input "Oct 3, 2025"
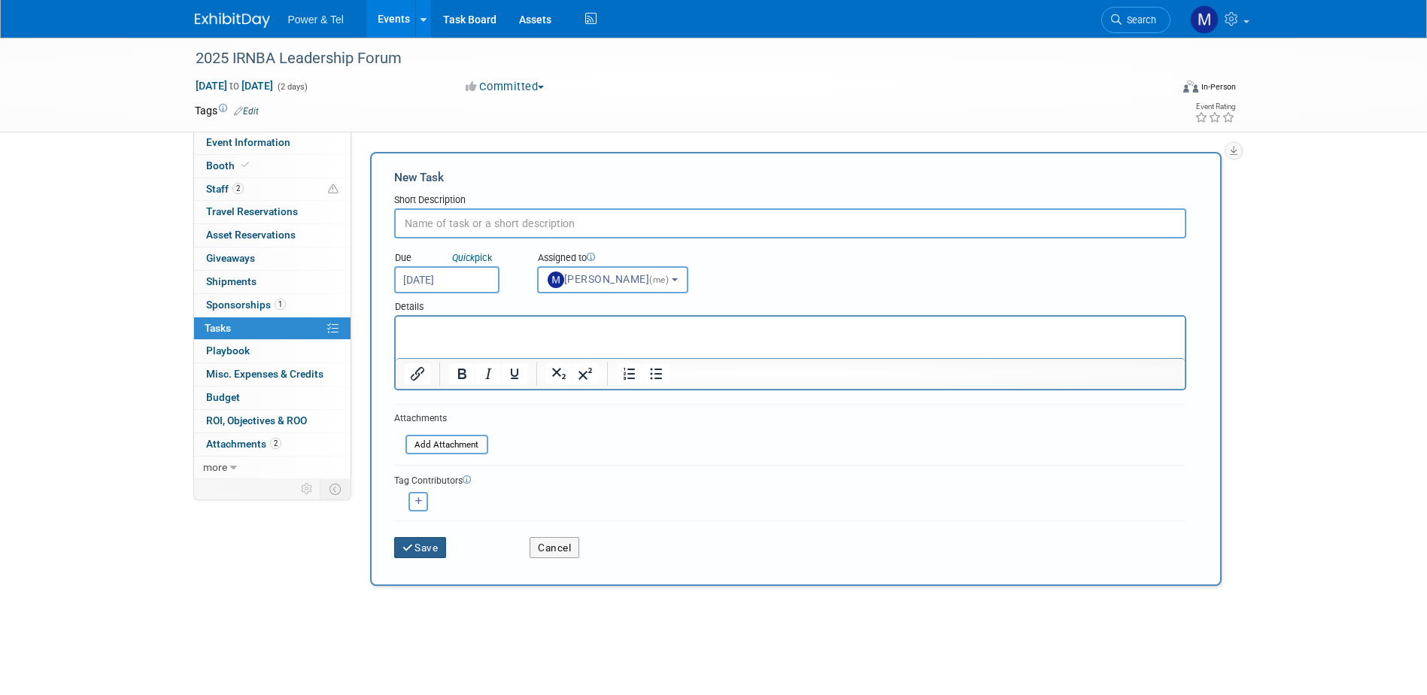
click at [427, 548] on button "Save" at bounding box center [420, 547] width 53 height 21
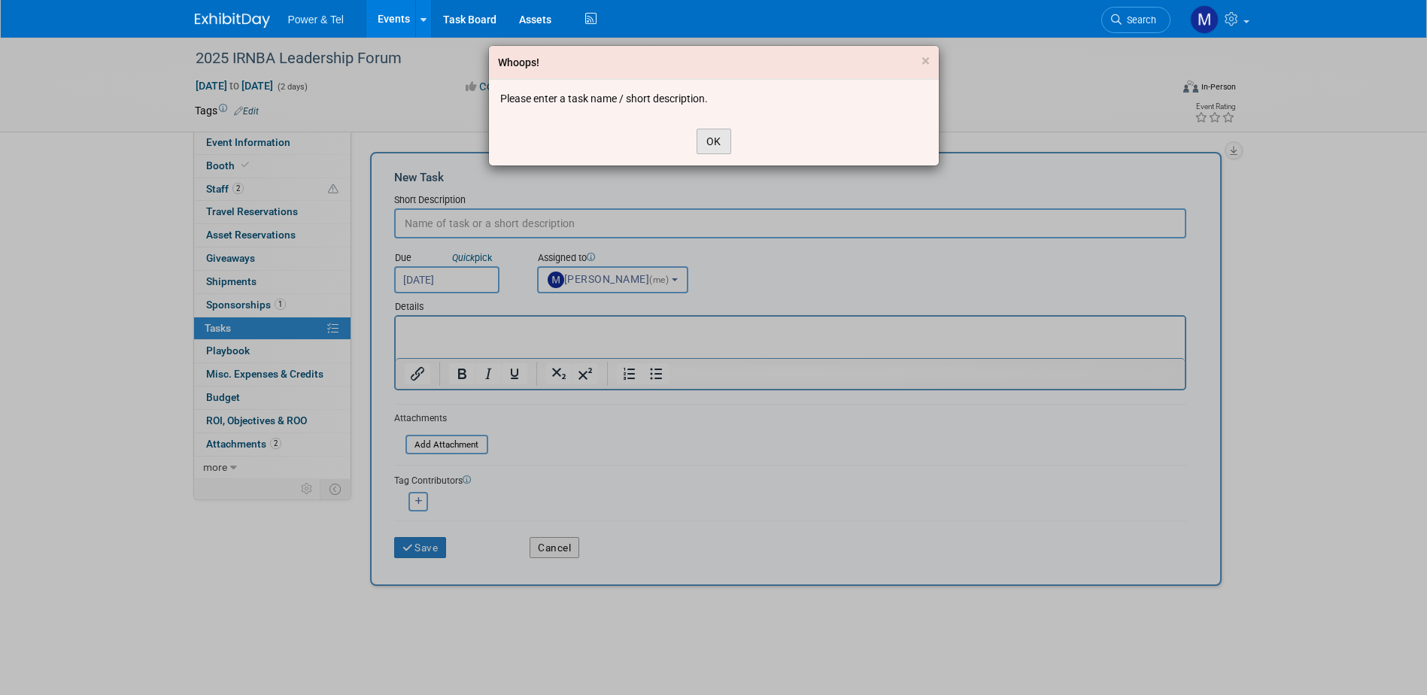
click at [706, 136] on button "OK" at bounding box center [714, 142] width 35 height 26
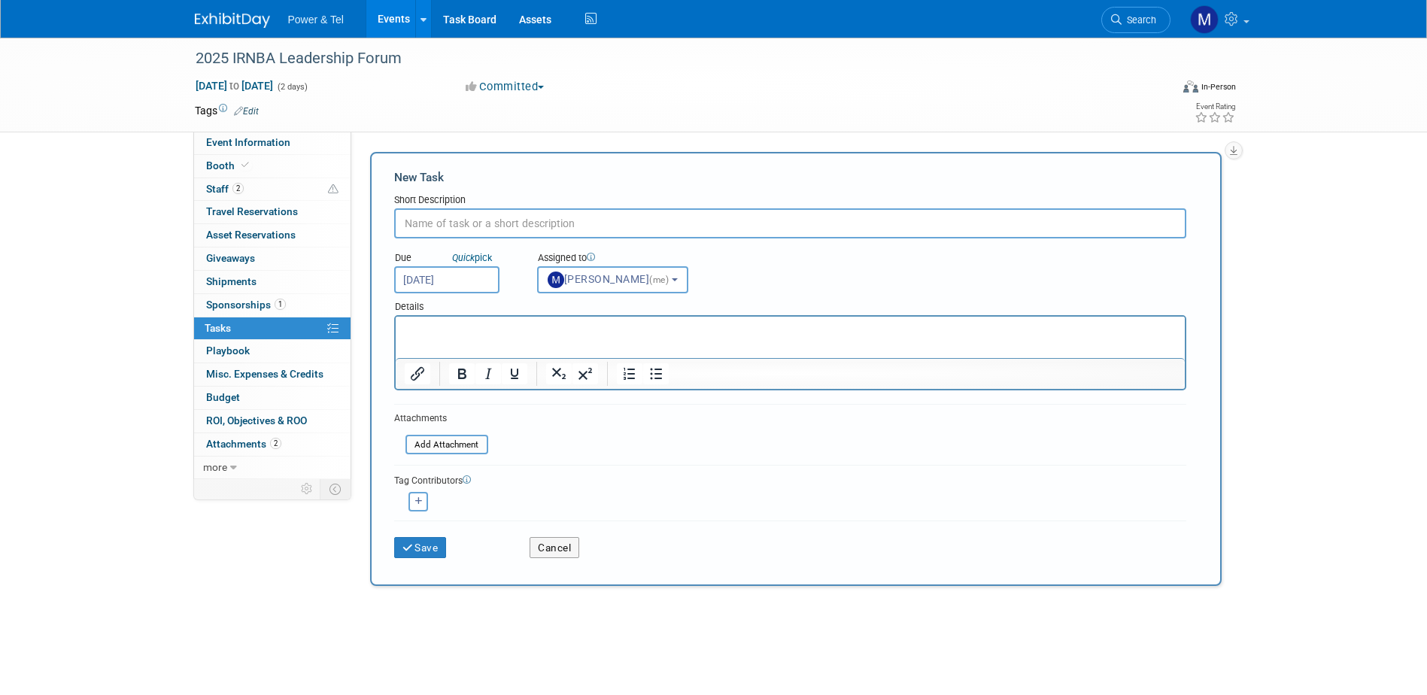
click at [599, 216] on input "text" at bounding box center [790, 223] width 792 height 30
click at [601, 231] on input "text" at bounding box center [790, 223] width 792 height 30
type input "show summary"
click at [432, 552] on button "Save" at bounding box center [420, 547] width 53 height 21
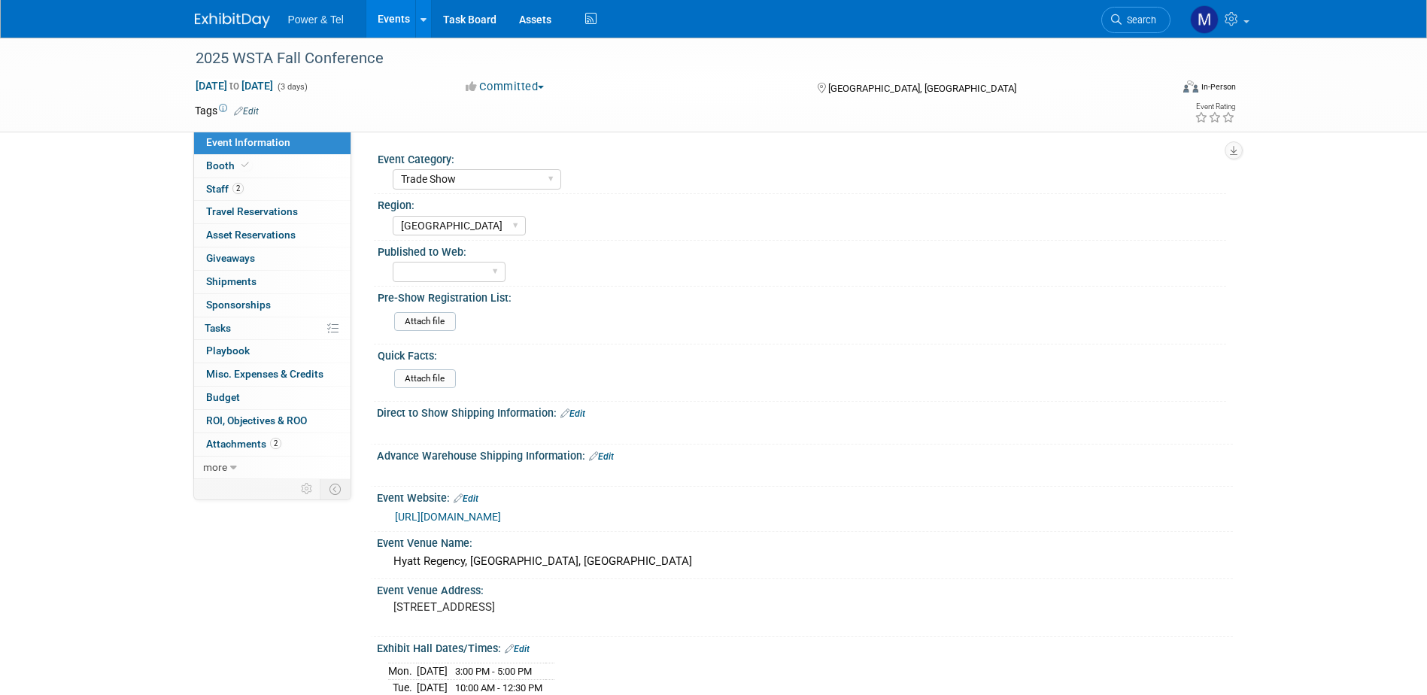
select select "Trade Show"
select select "[GEOGRAPHIC_DATA]"
click at [226, 324] on span "Tasks 0%" at bounding box center [218, 328] width 26 height 12
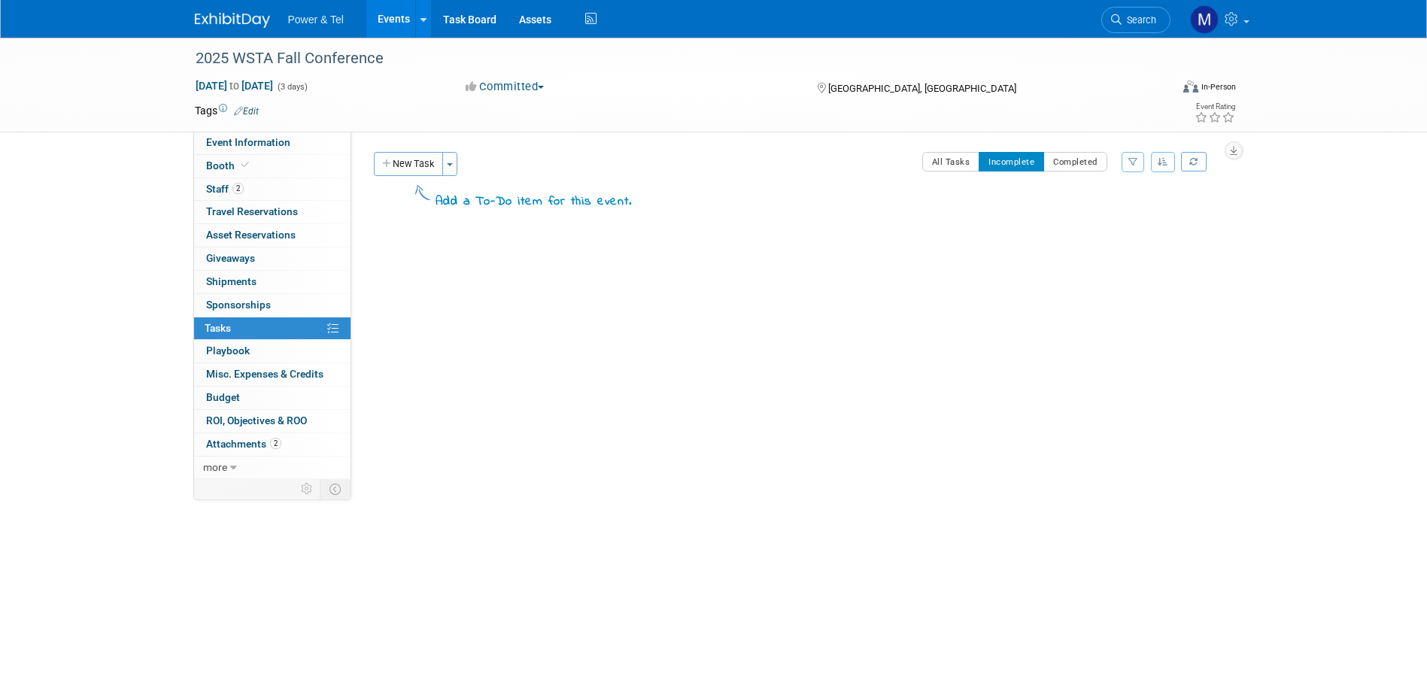
click at [403, 159] on button "New Task" at bounding box center [408, 164] width 69 height 24
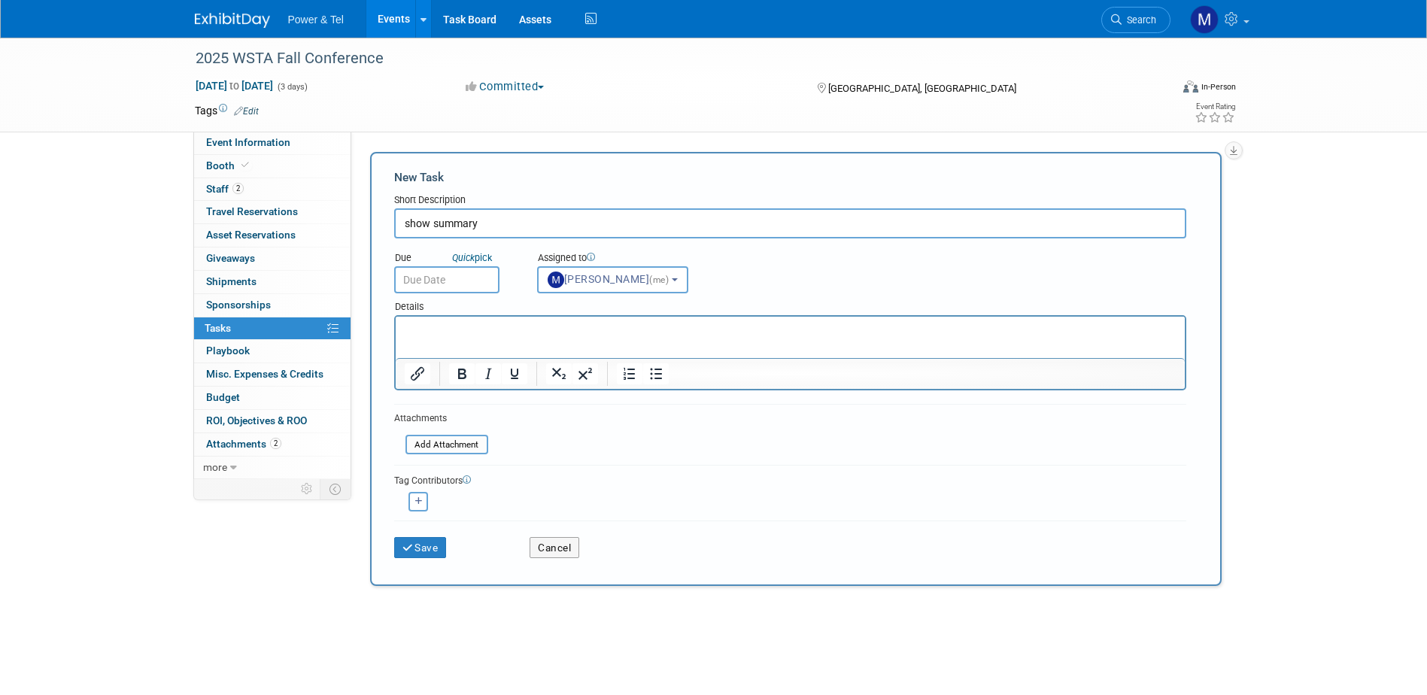
type input "show summary"
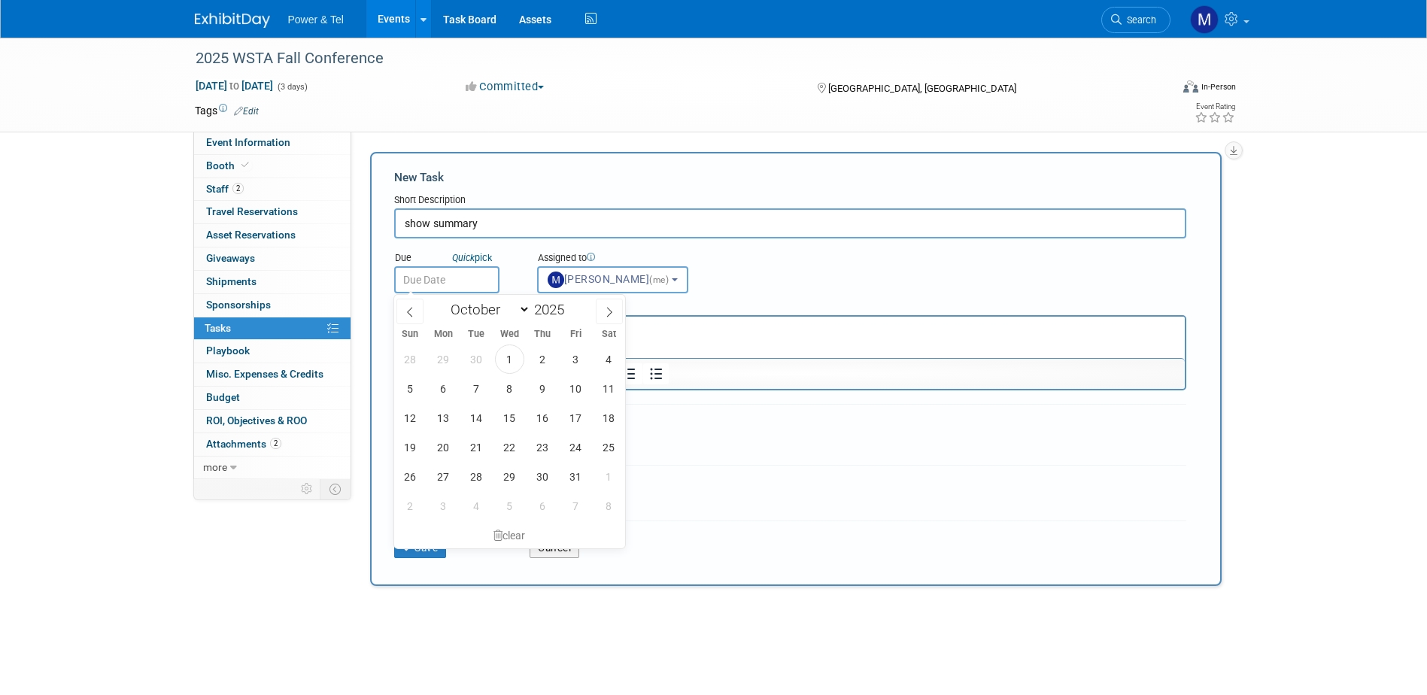
click at [493, 271] on input "text" at bounding box center [446, 279] width 105 height 27
click at [574, 384] on span "10" at bounding box center [575, 388] width 29 height 29
type input "[DATE]"
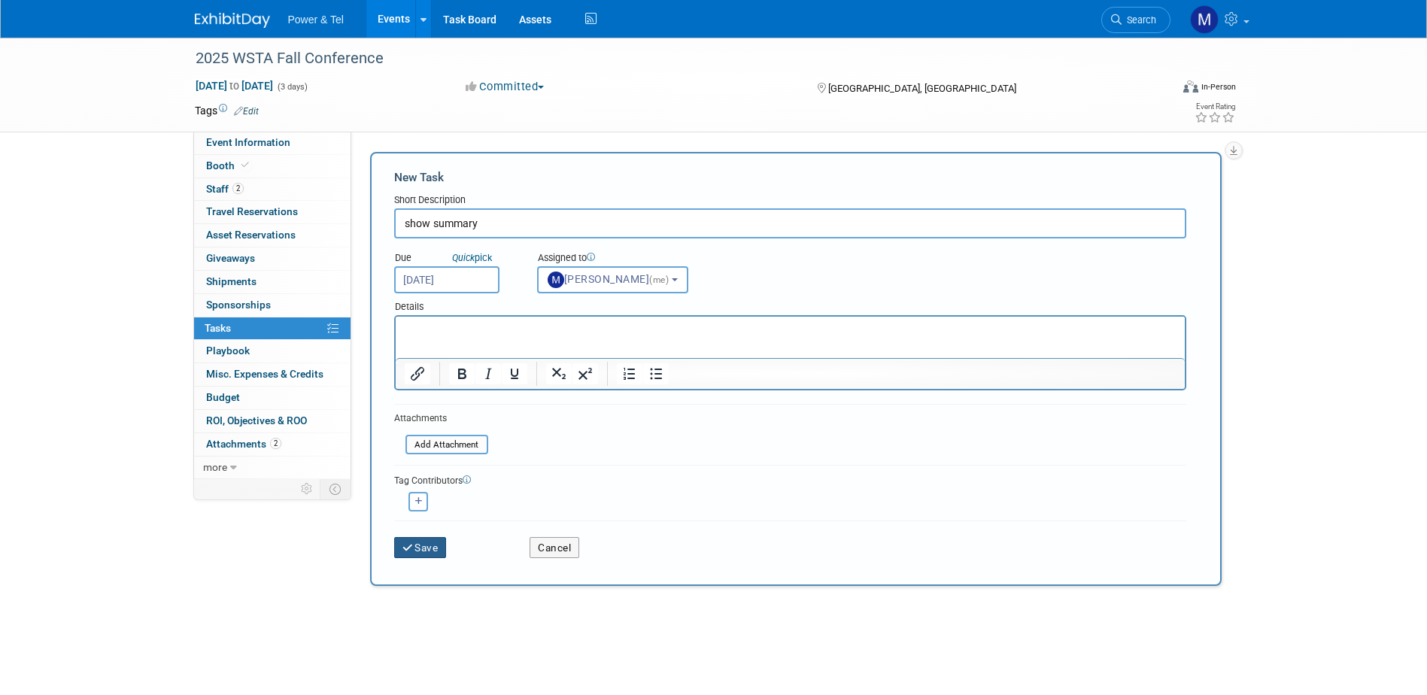
click at [415, 549] on button "Save" at bounding box center [420, 547] width 53 height 21
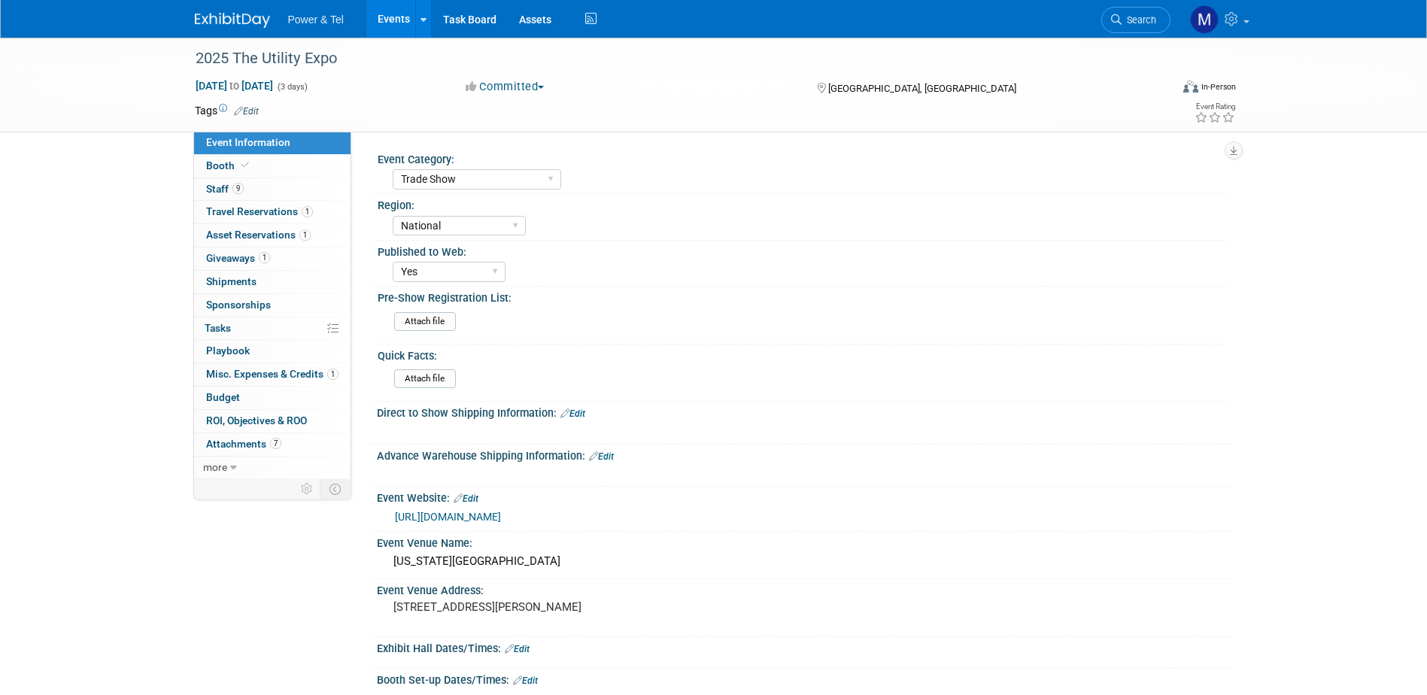
select select "Trade Show"
select select "National"
select select "Yes"
click at [238, 331] on link "0% Tasks 0%" at bounding box center [272, 328] width 156 height 23
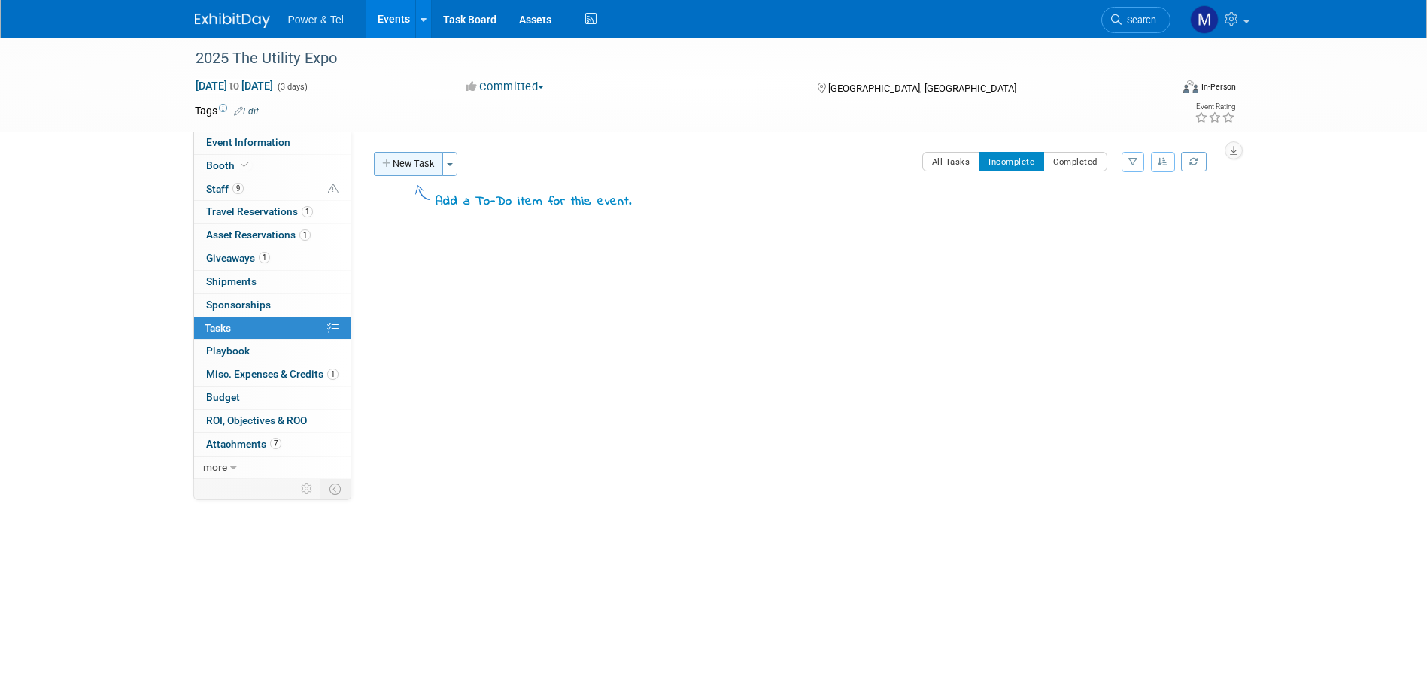
click at [414, 157] on button "New Task" at bounding box center [408, 164] width 69 height 24
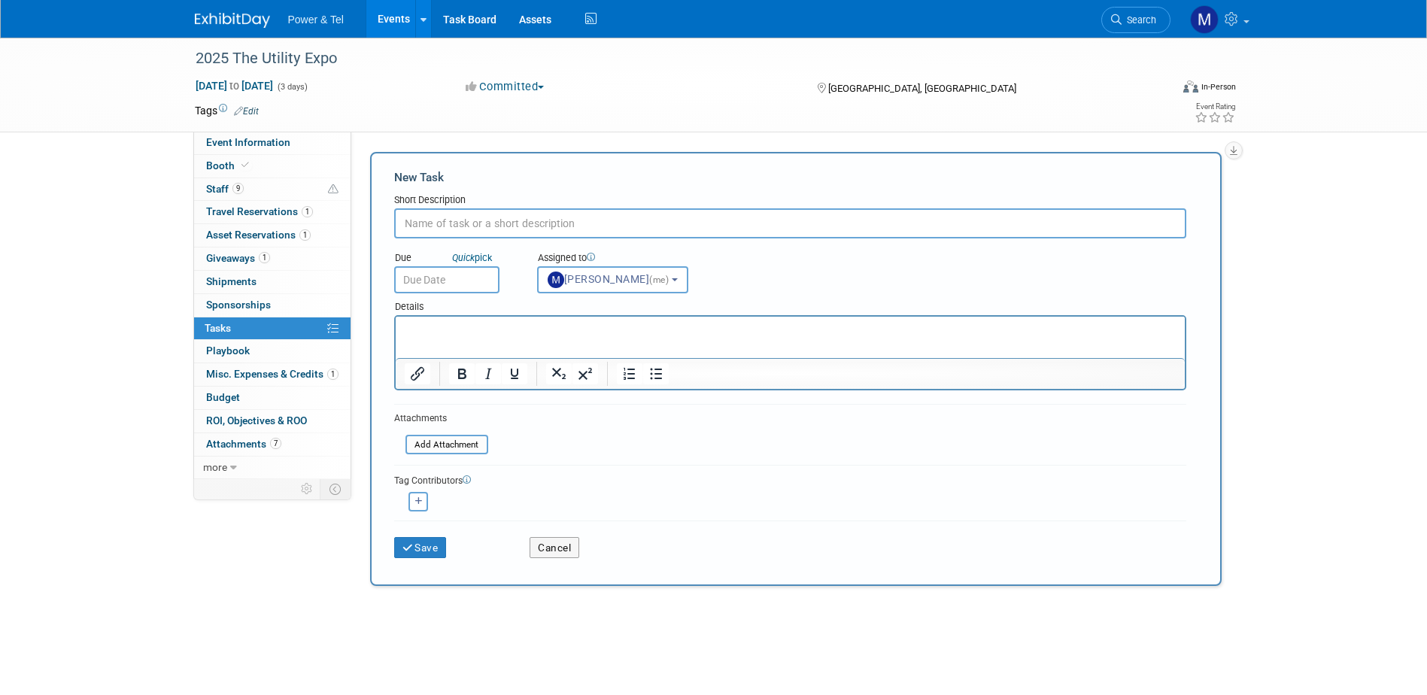
click at [513, 232] on input "text" at bounding box center [790, 223] width 792 height 30
type input "show summary"
click at [458, 278] on input "text" at bounding box center [446, 279] width 105 height 27
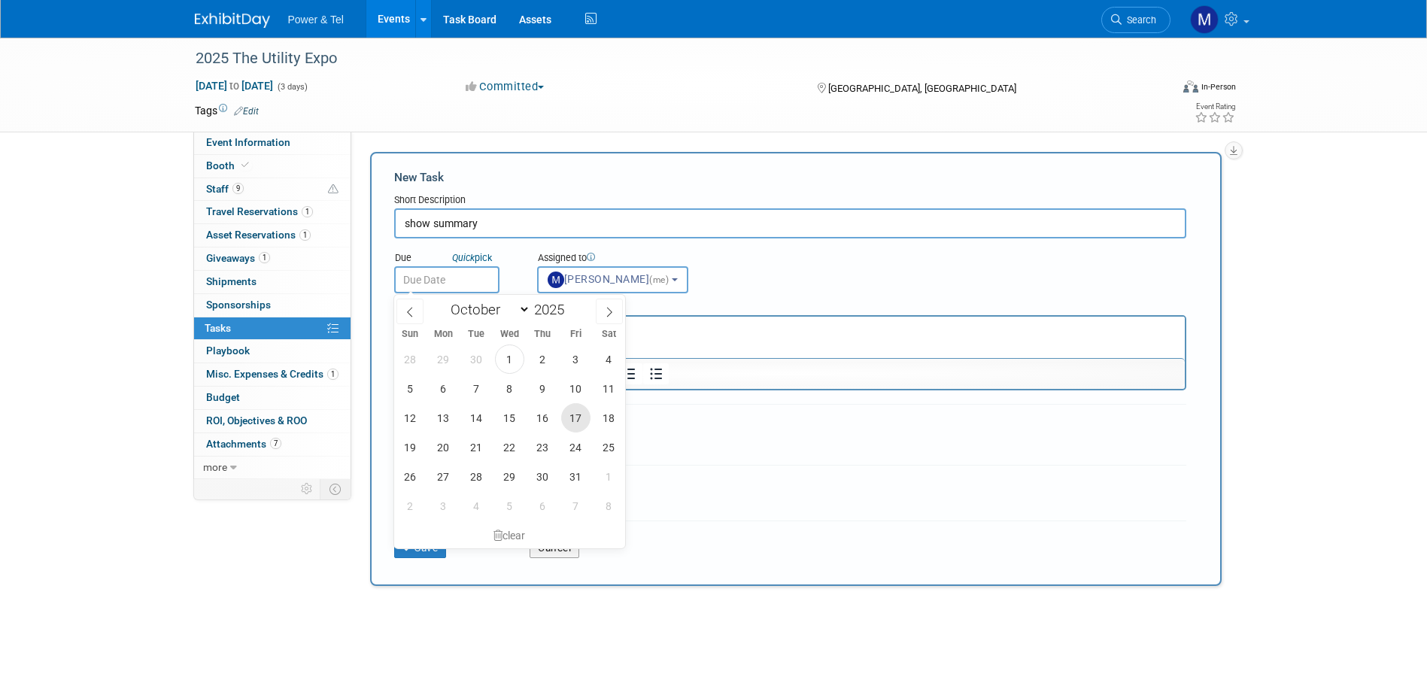
click at [576, 413] on span "17" at bounding box center [575, 417] width 29 height 29
type input "Oct 17, 2025"
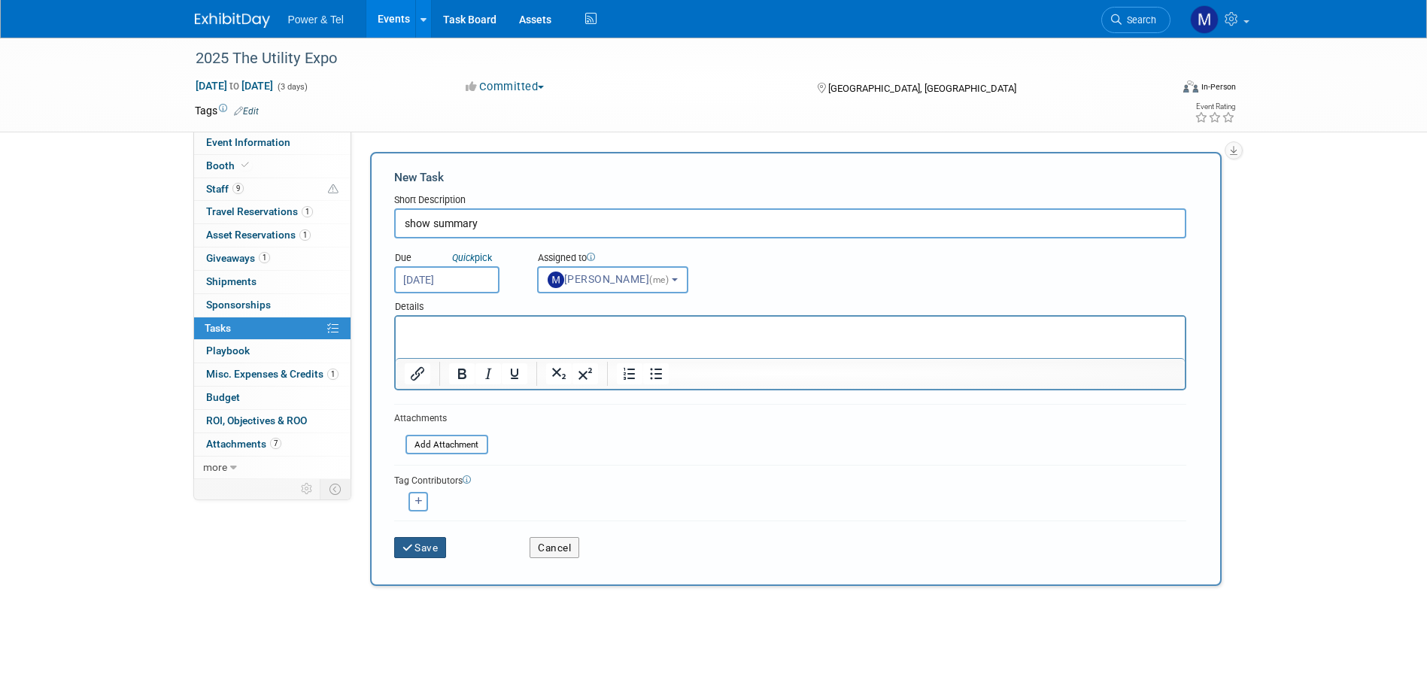
click at [409, 545] on icon "submit" at bounding box center [409, 548] width 13 height 11
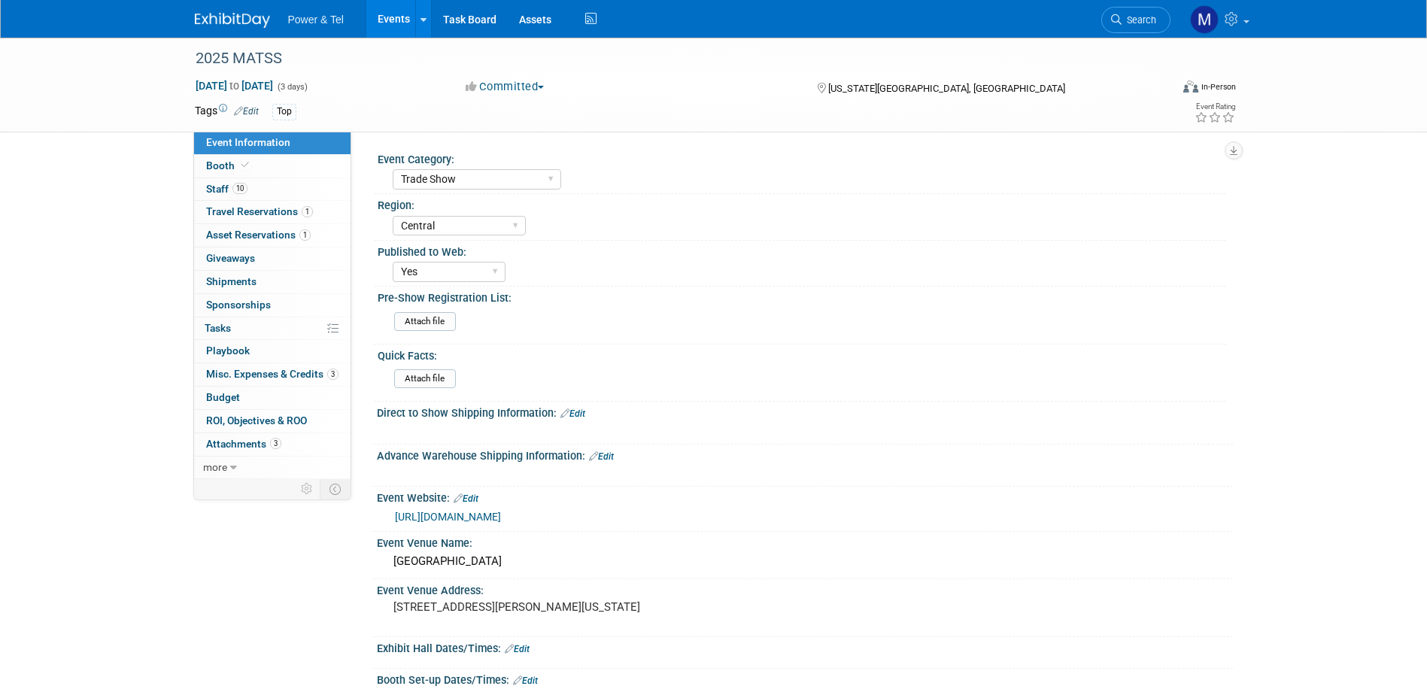
select select "Trade Show"
select select "Central"
select select "Yes"
click at [504, 225] on select "[GEOGRAPHIC_DATA] National [GEOGRAPHIC_DATA] Export/CALA Strategic Accounts" at bounding box center [459, 226] width 133 height 20
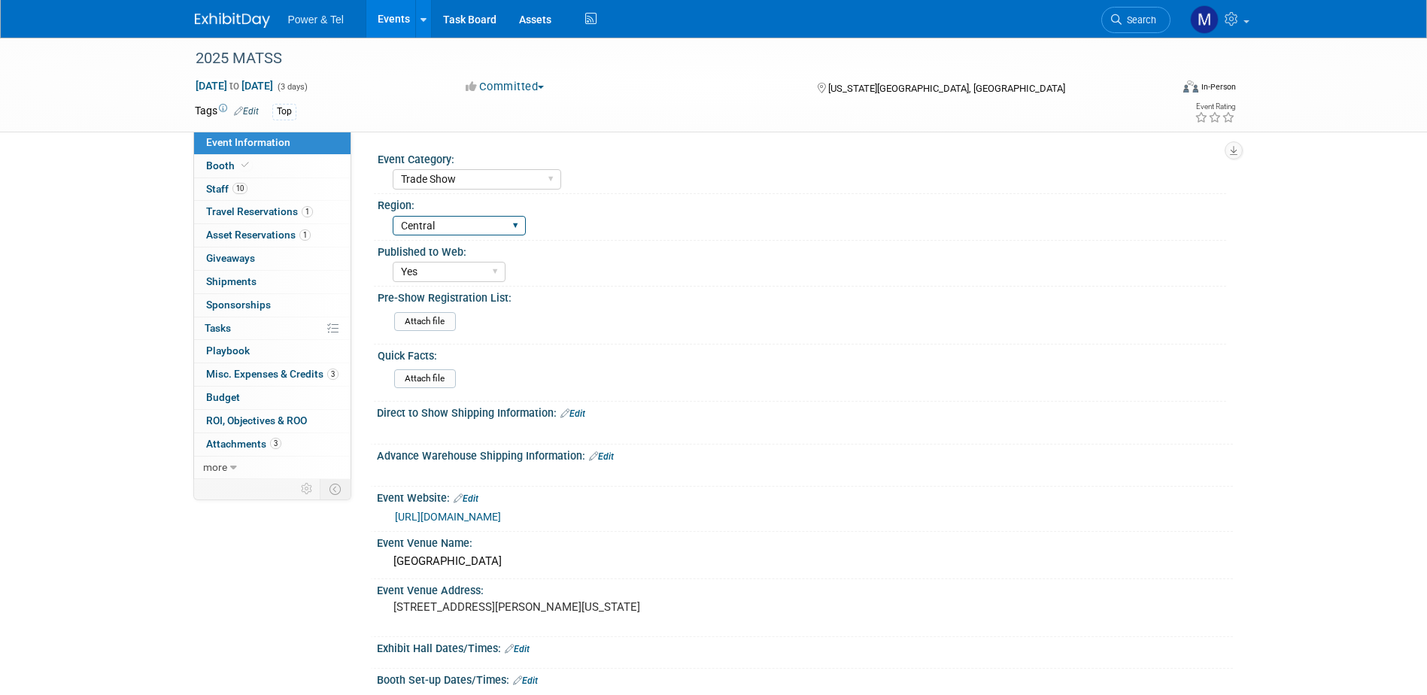
click at [504, 225] on select "[GEOGRAPHIC_DATA] National [GEOGRAPHIC_DATA] Export/CALA Strategic Accounts" at bounding box center [459, 226] width 133 height 20
click at [234, 329] on link "0% Tasks 0%" at bounding box center [272, 328] width 156 height 23
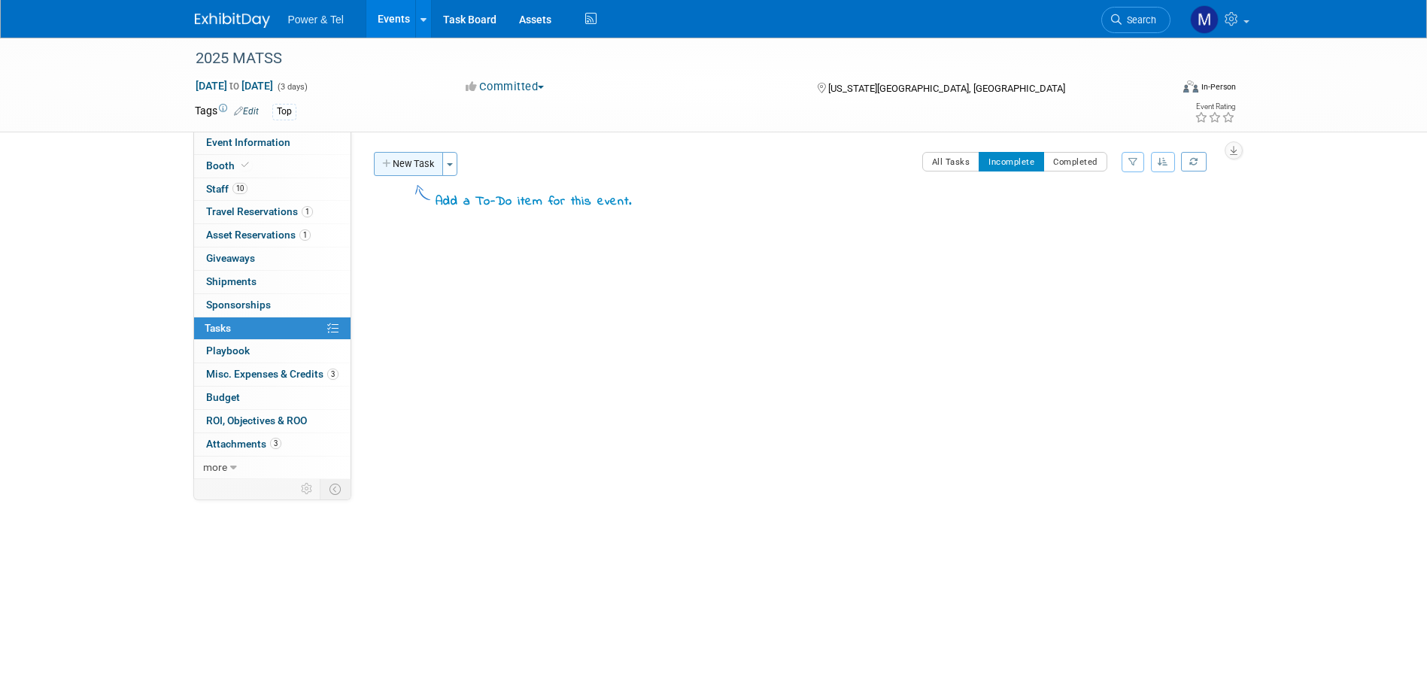
click at [395, 166] on button "New Task" at bounding box center [408, 164] width 69 height 24
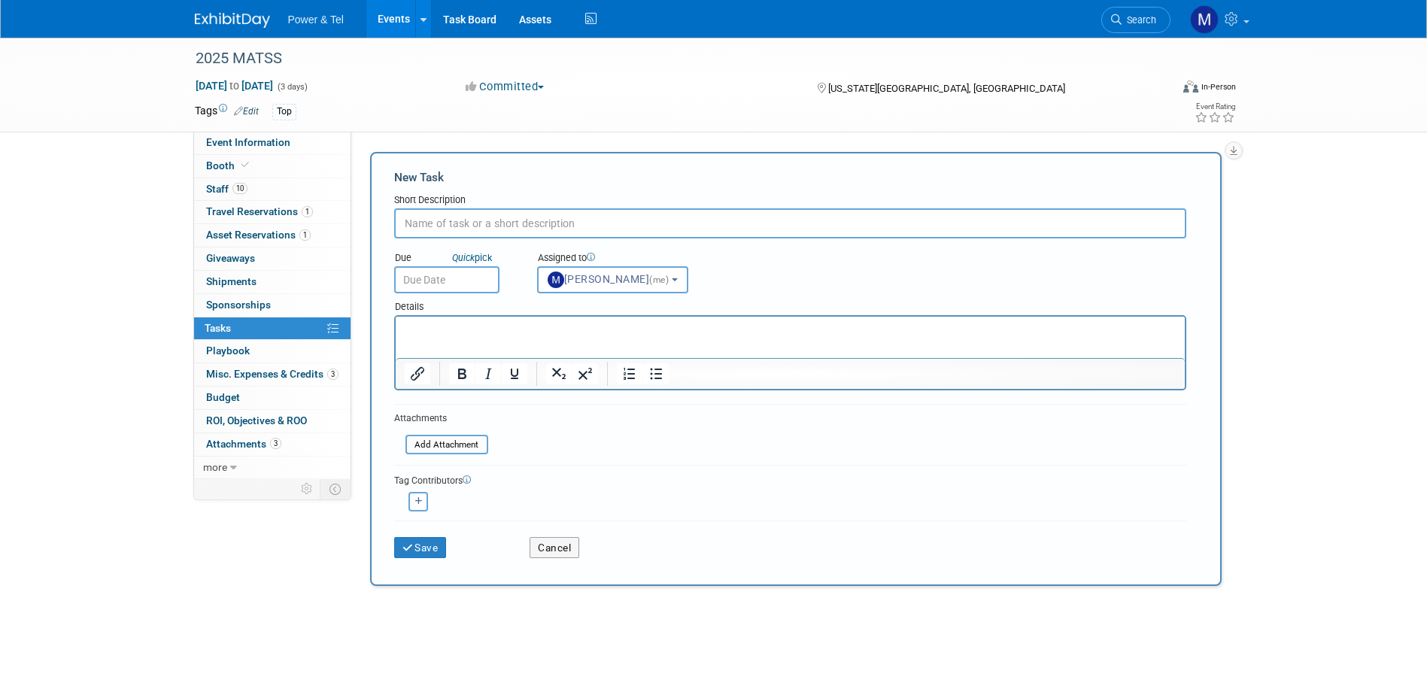
click at [475, 225] on input "text" at bounding box center [790, 223] width 792 height 30
type input "show summary"
click at [464, 278] on input "text" at bounding box center [446, 279] width 105 height 27
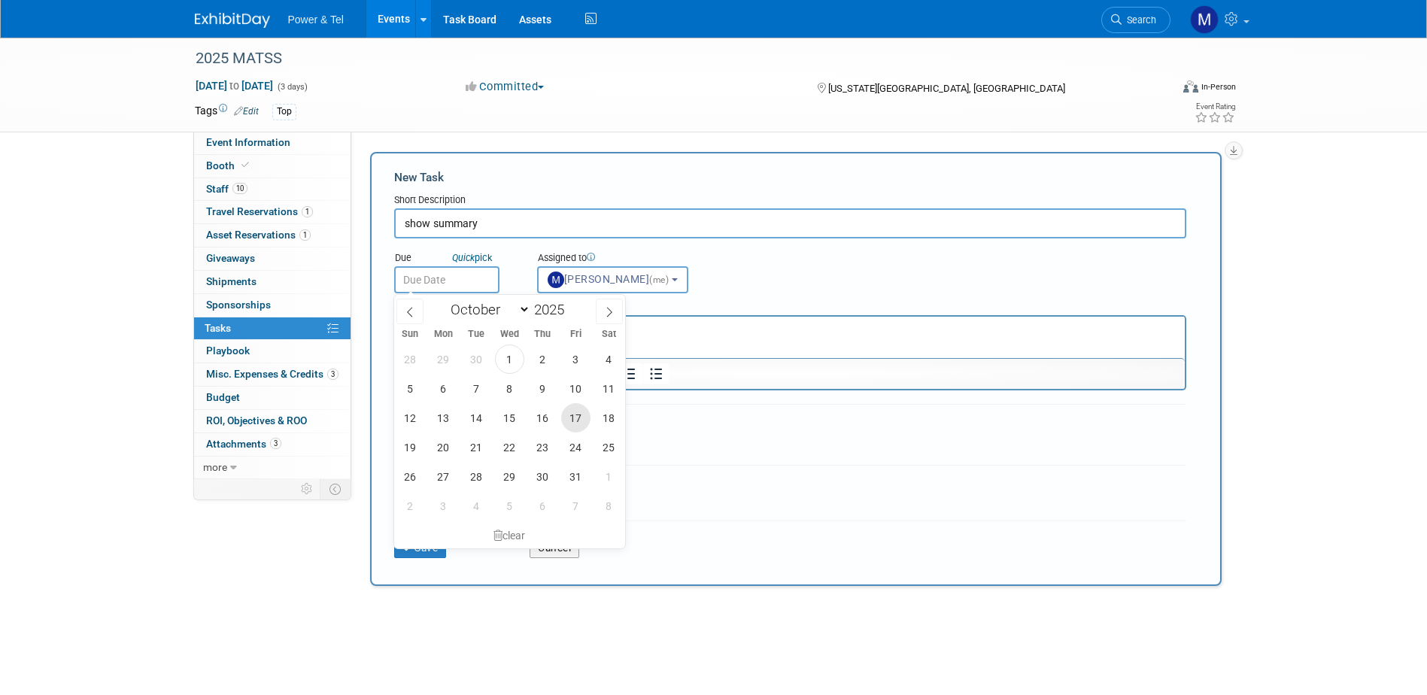
click at [585, 416] on span "17" at bounding box center [575, 417] width 29 height 29
type input "Oct 17, 2025"
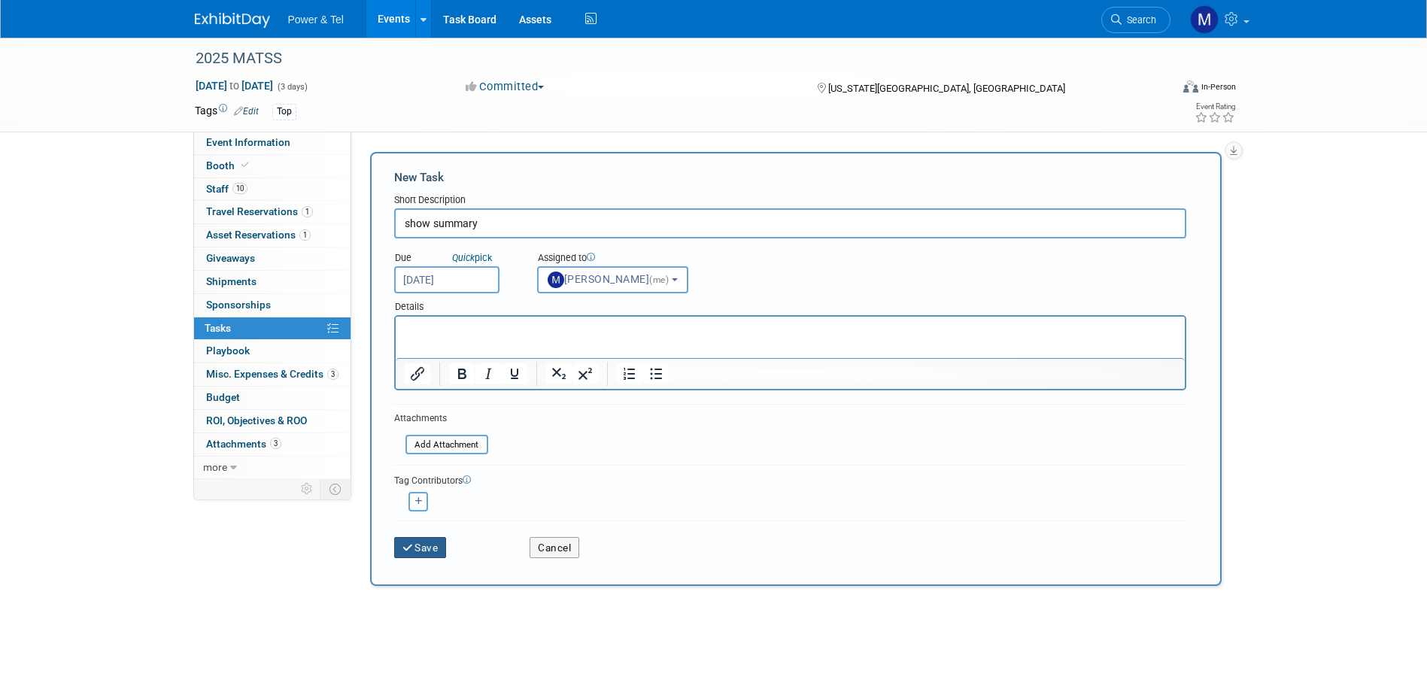
drag, startPoint x: 415, startPoint y: 549, endPoint x: 441, endPoint y: 511, distance: 46.1
click at [472, 511] on form "New Task Short Description show summary Due Quick pick Oct 17, 2025 (me) (me) r…" at bounding box center [795, 368] width 803 height 399
click at [419, 499] on icon "button" at bounding box center [419, 501] width 8 height 8
select select
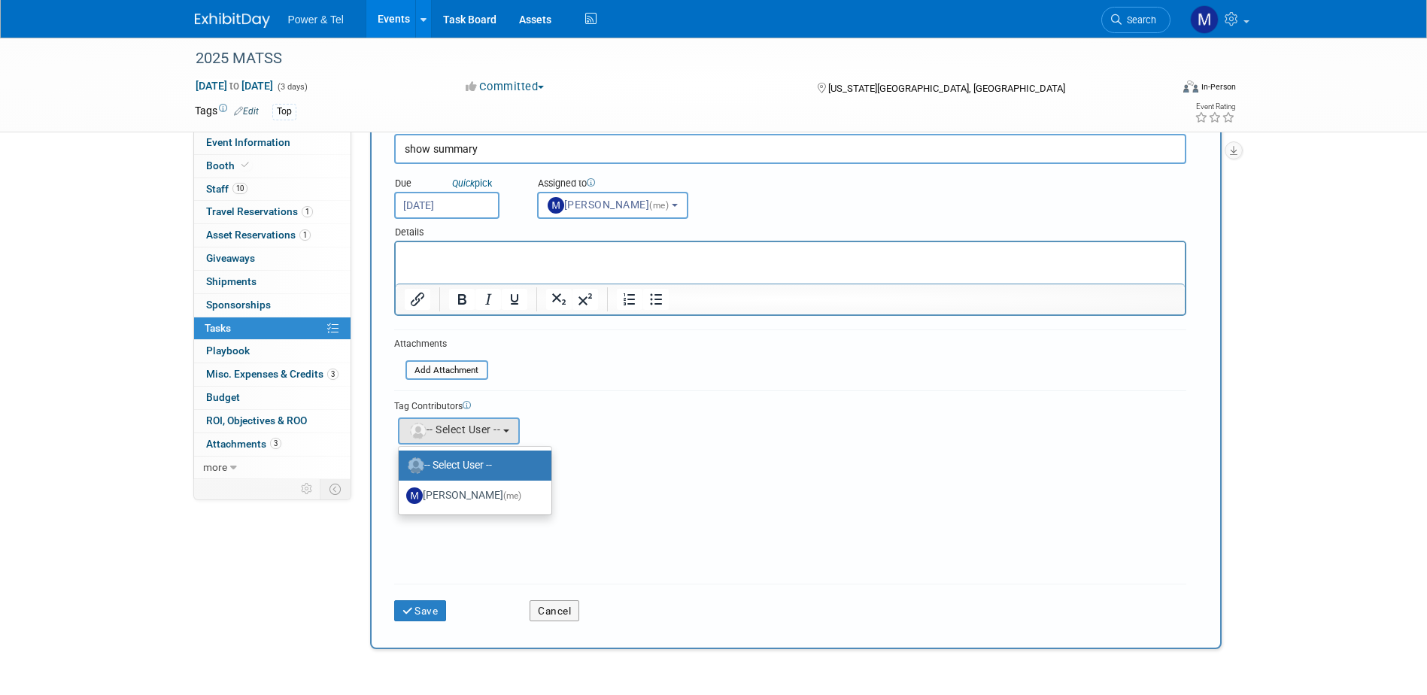
scroll to position [75, 0]
click at [414, 615] on icon "submit" at bounding box center [409, 611] width 13 height 11
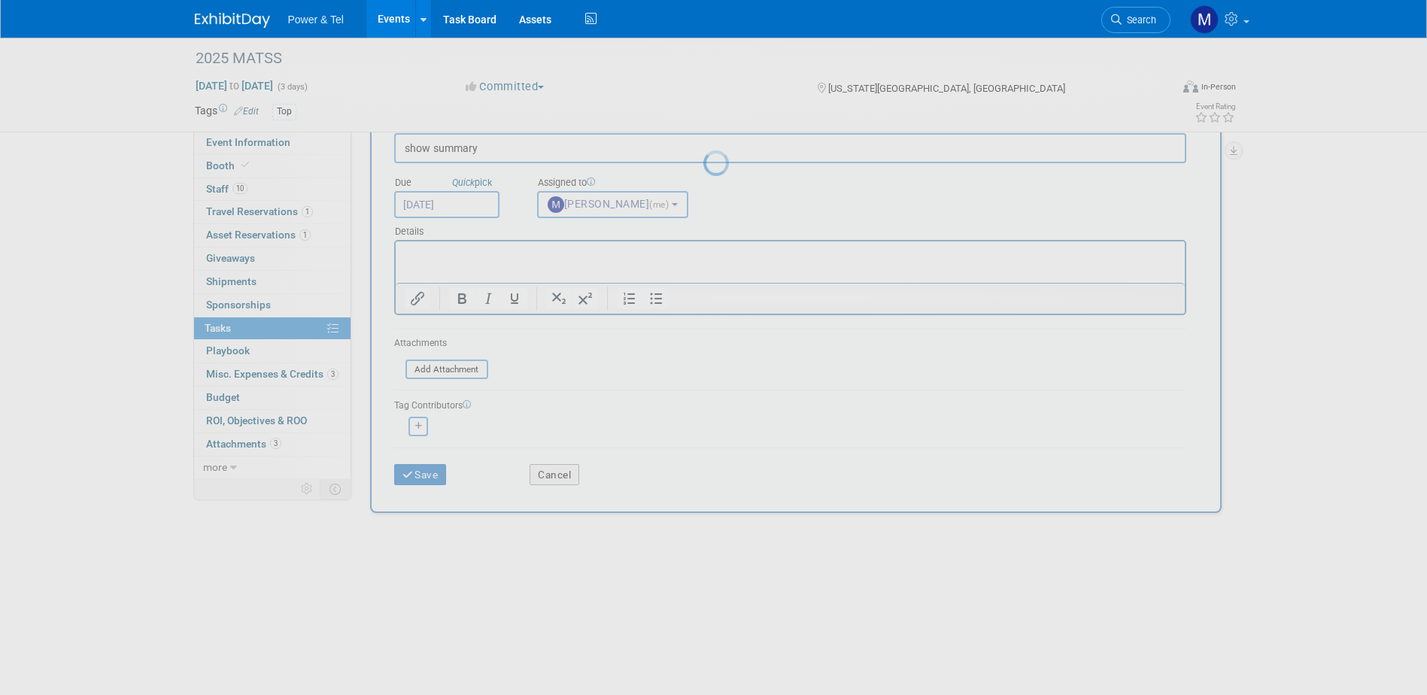
scroll to position [0, 0]
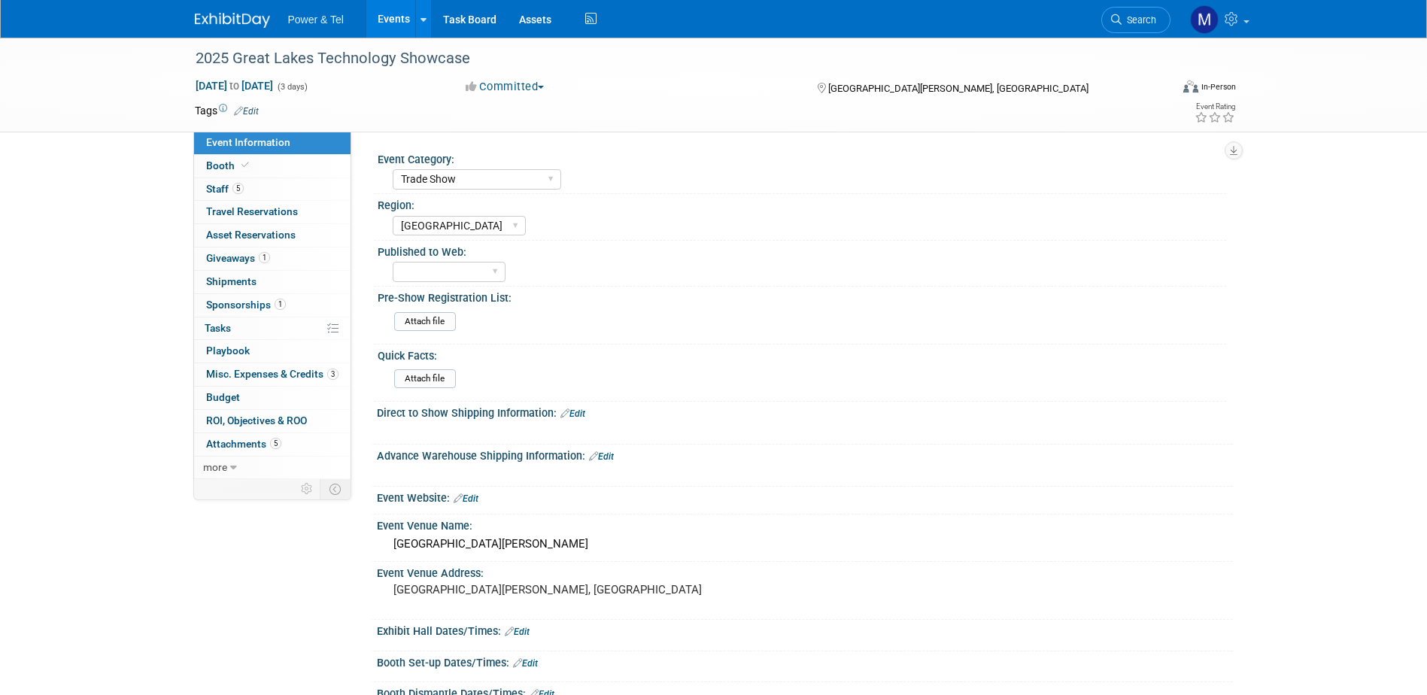
select select "Trade Show"
select select "[GEOGRAPHIC_DATA]"
click at [250, 324] on link "0% Tasks 0%" at bounding box center [272, 328] width 156 height 23
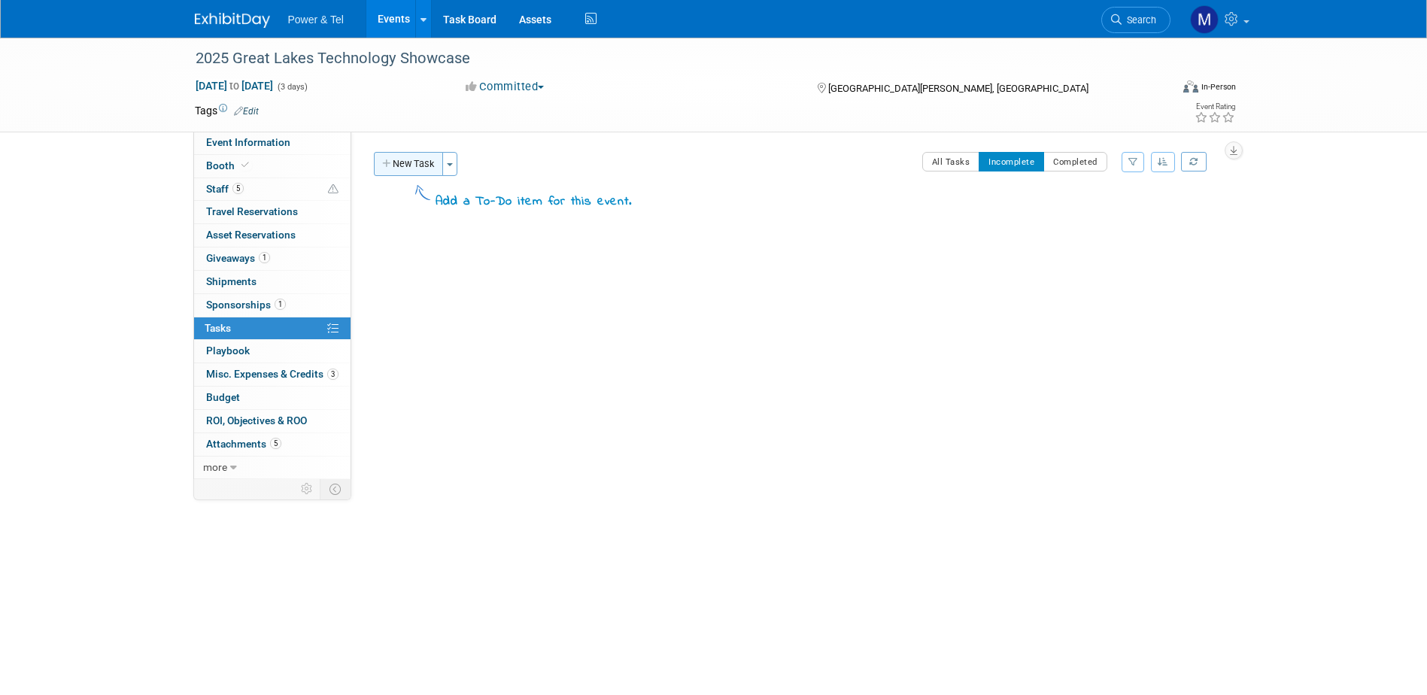
click at [406, 167] on button "New Task" at bounding box center [408, 164] width 69 height 24
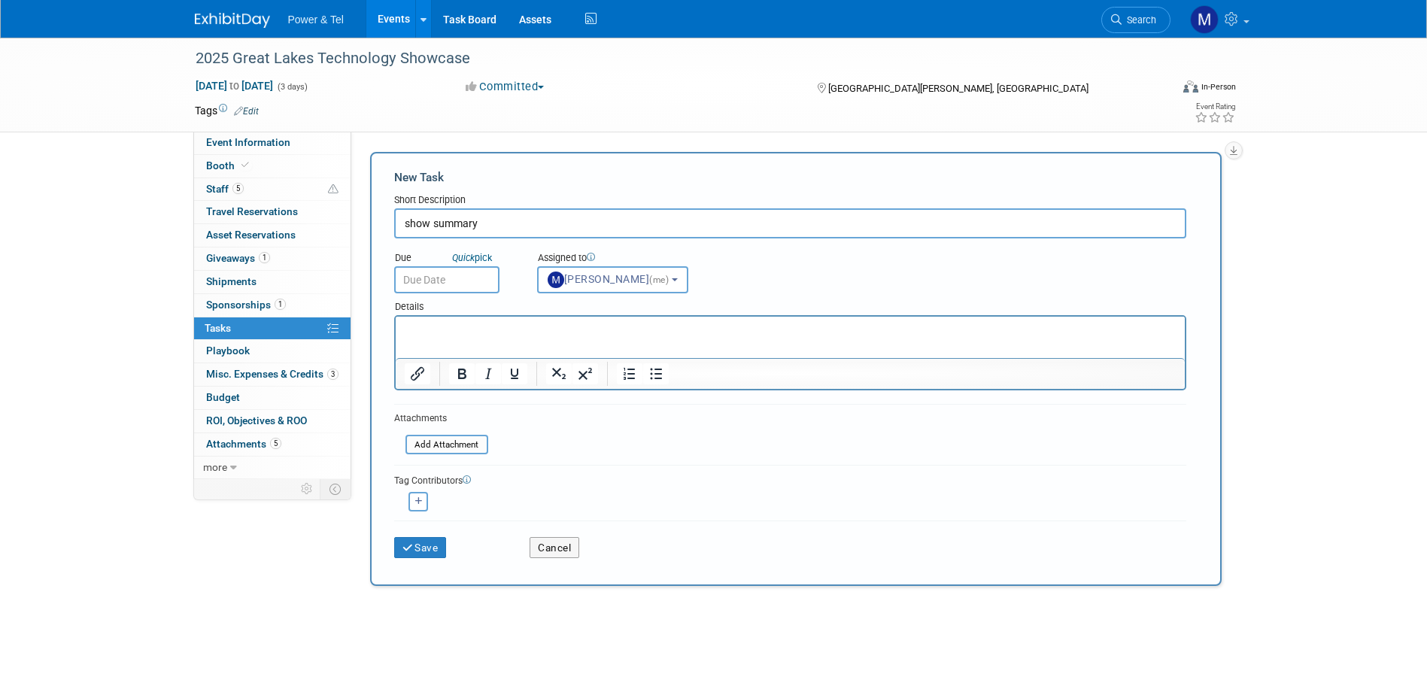
type input "show summary"
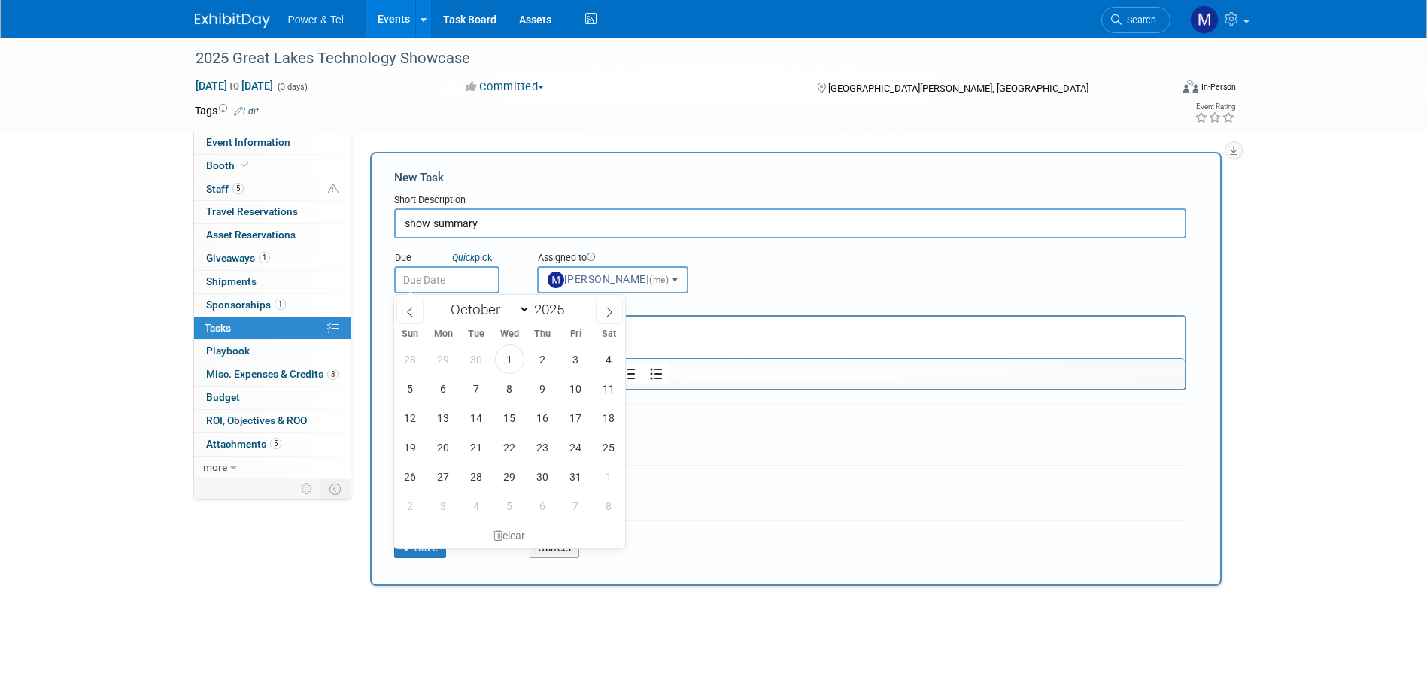
click at [434, 275] on input "text" at bounding box center [446, 279] width 105 height 27
click at [577, 478] on span "31" at bounding box center [575, 476] width 29 height 29
type input "[DATE]"
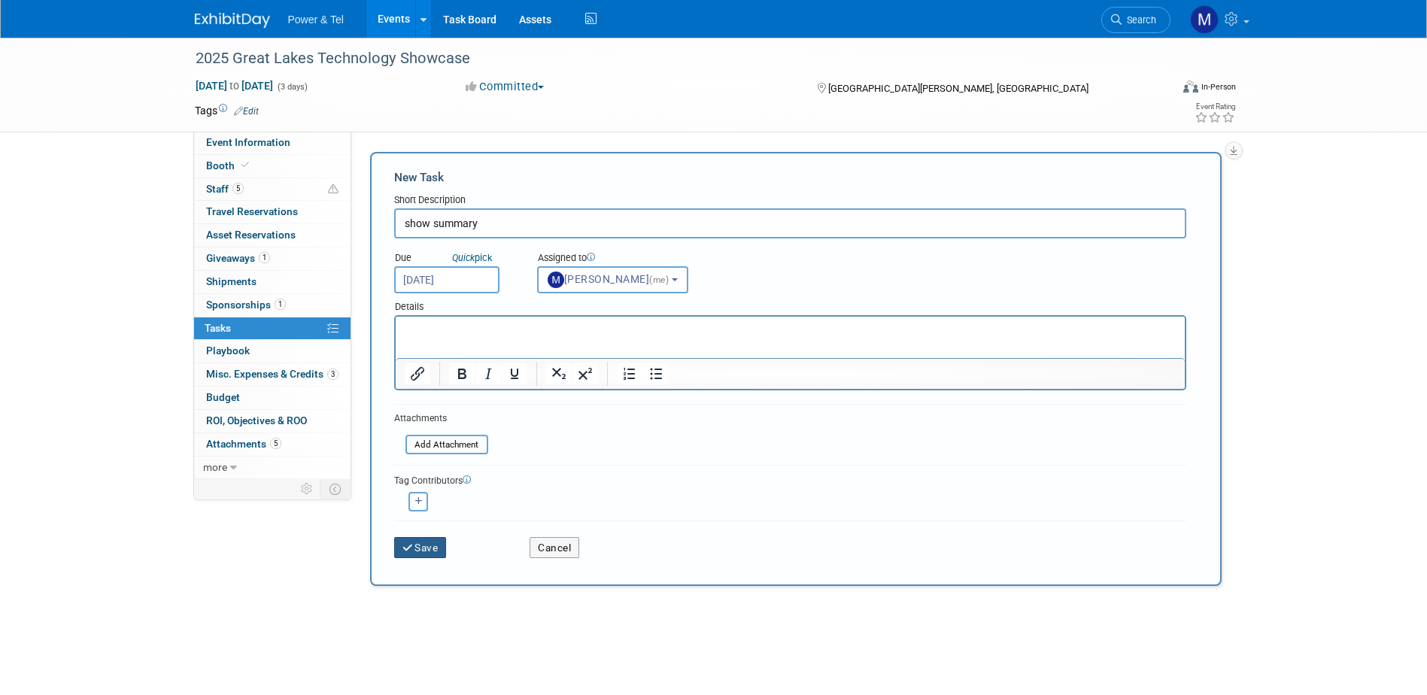
click at [431, 542] on button "Save" at bounding box center [420, 547] width 53 height 21
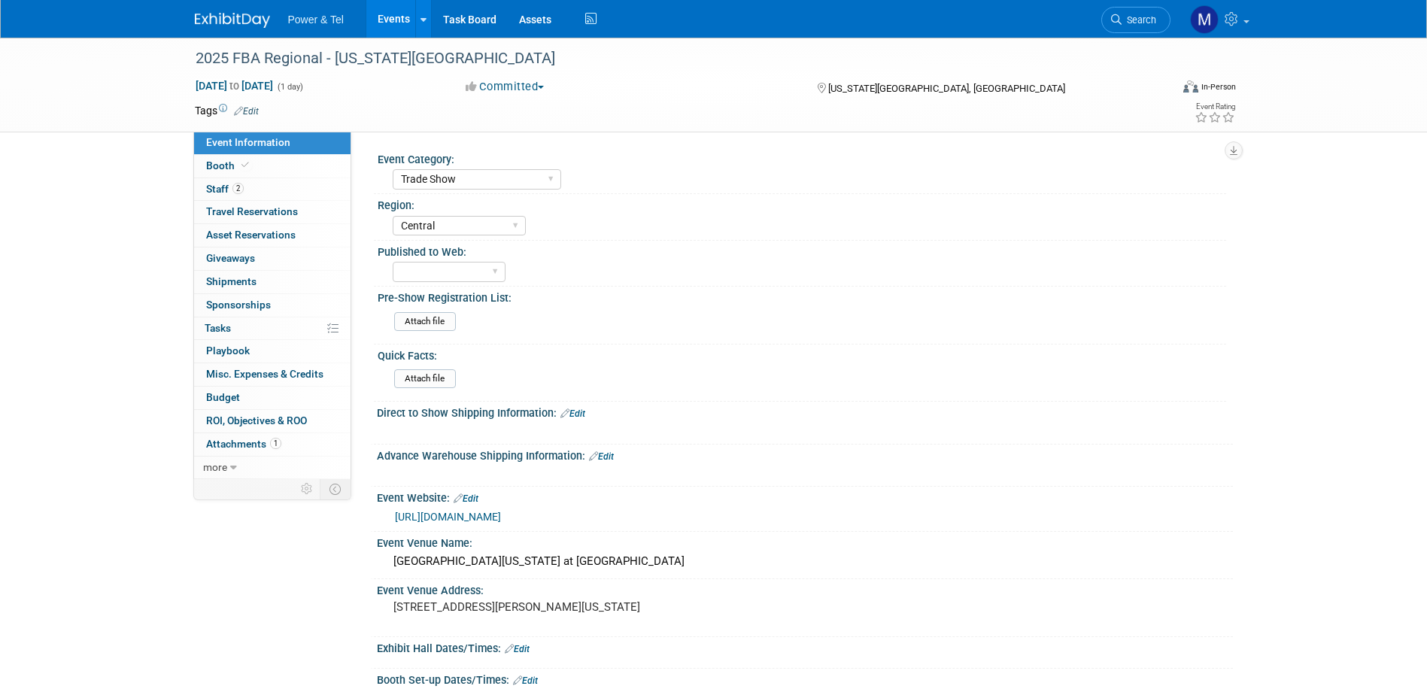
select select "Trade Show"
select select "Central"
click at [211, 186] on span "Staff 2" at bounding box center [225, 189] width 38 height 12
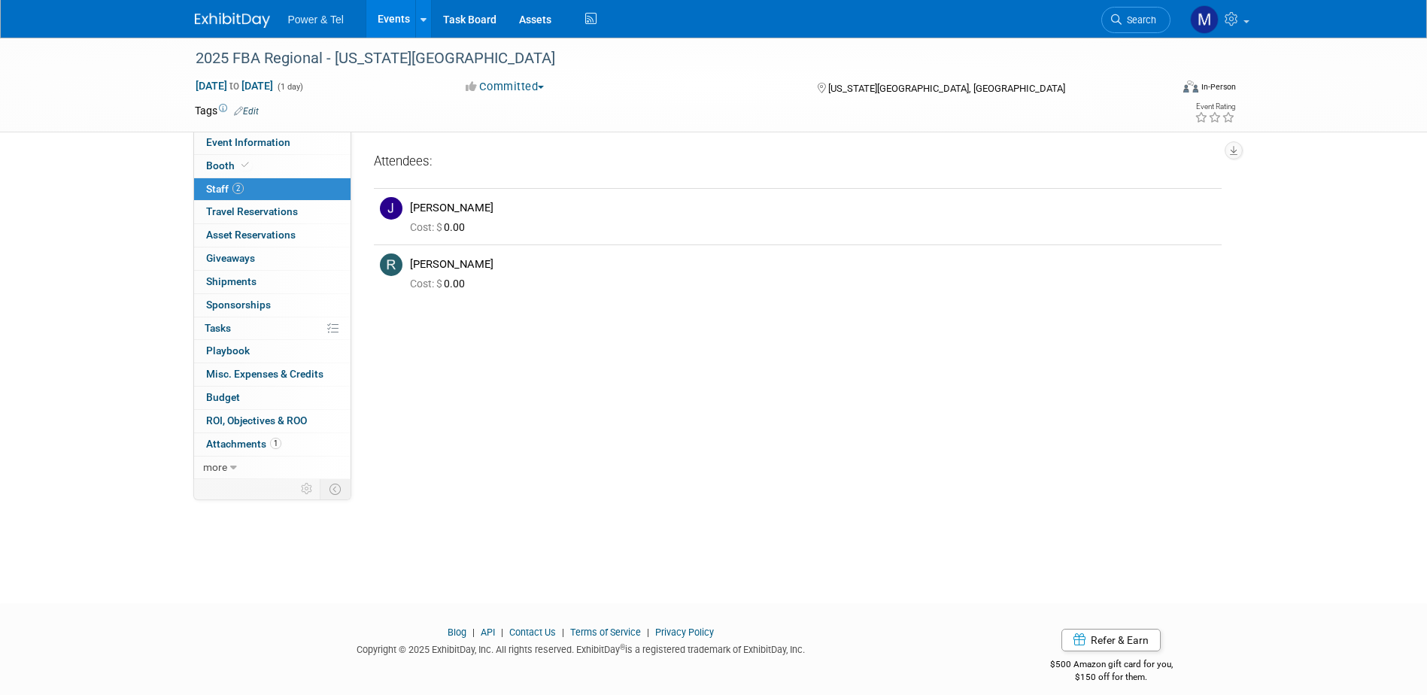
click at [212, 187] on span "Staff 2" at bounding box center [225, 189] width 38 height 12
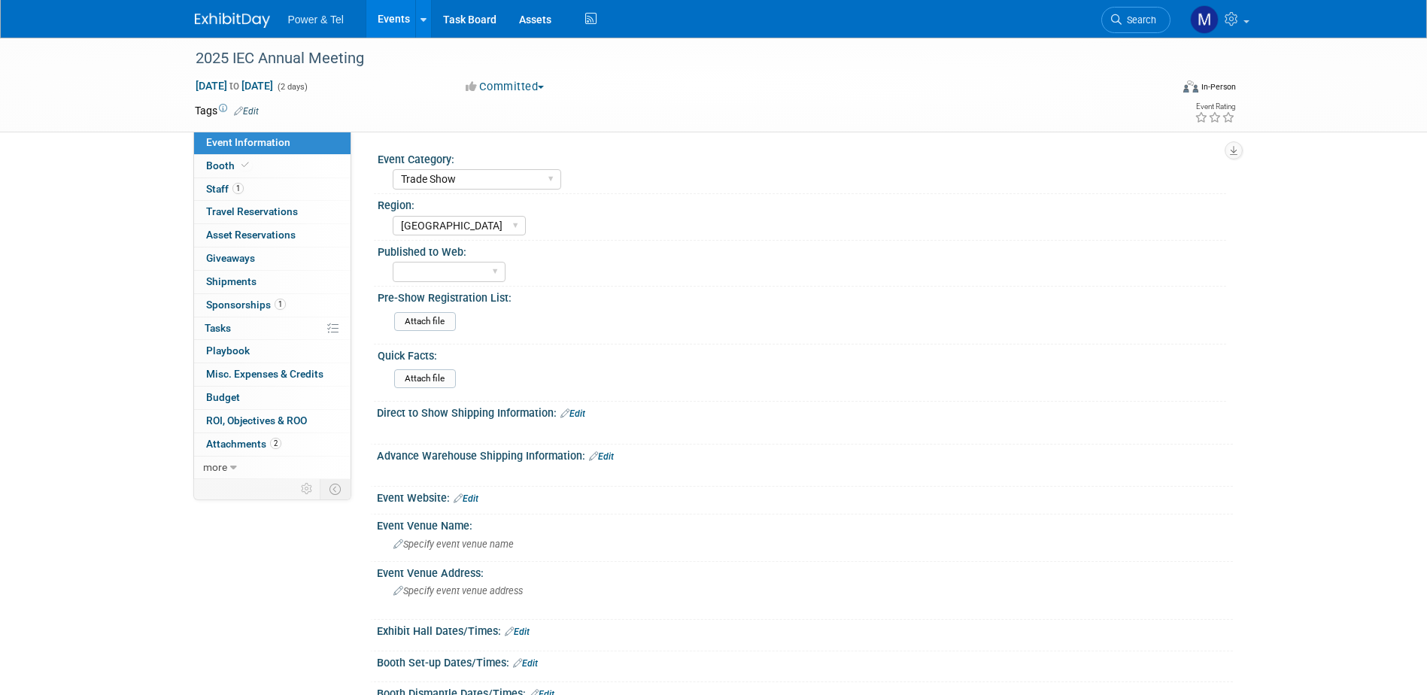
select select "Trade Show"
select select "[GEOGRAPHIC_DATA]"
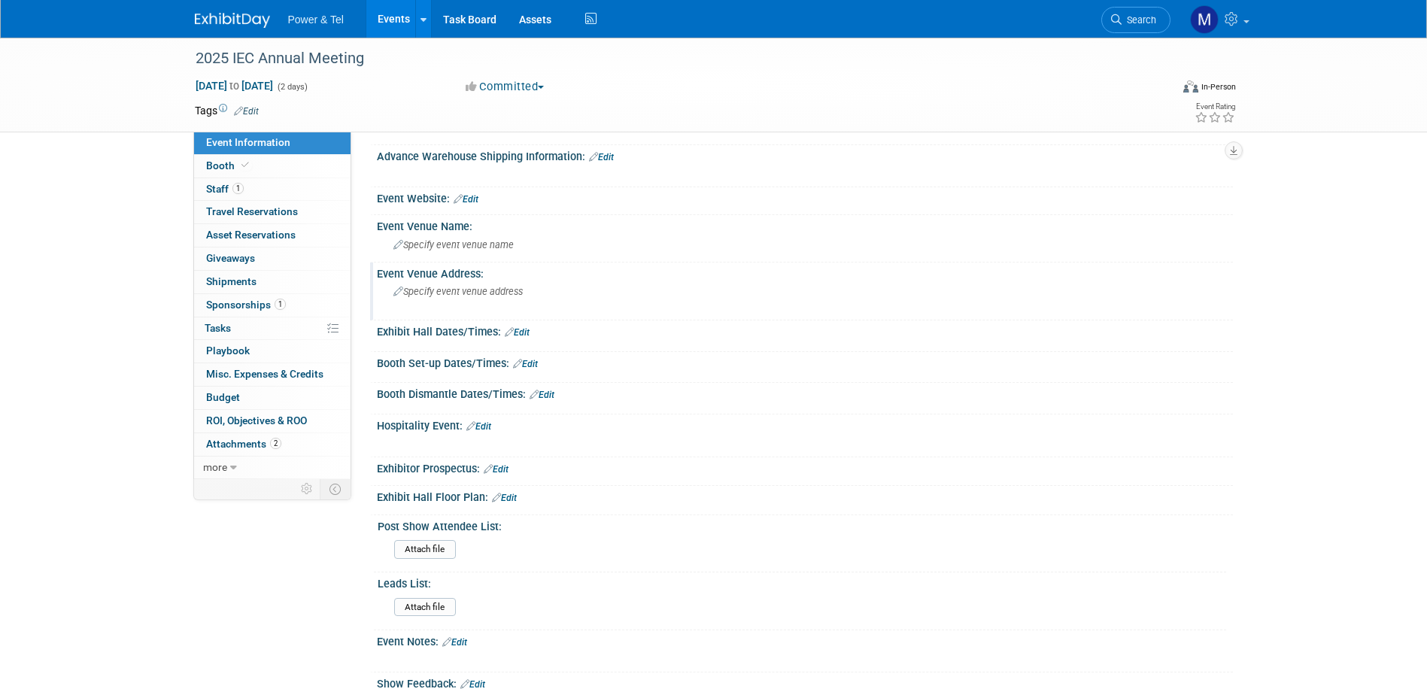
scroll to position [301, 0]
click at [219, 196] on link "1 Staff 1" at bounding box center [272, 189] width 156 height 23
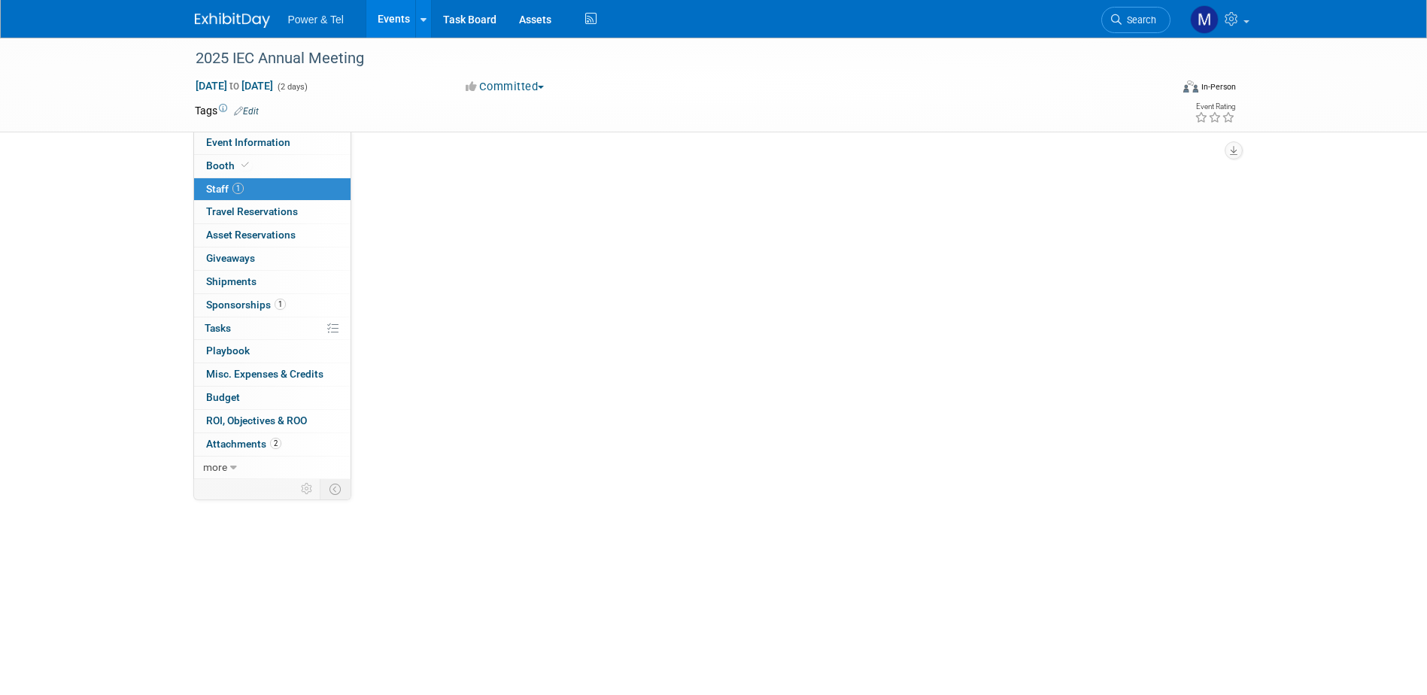
scroll to position [0, 0]
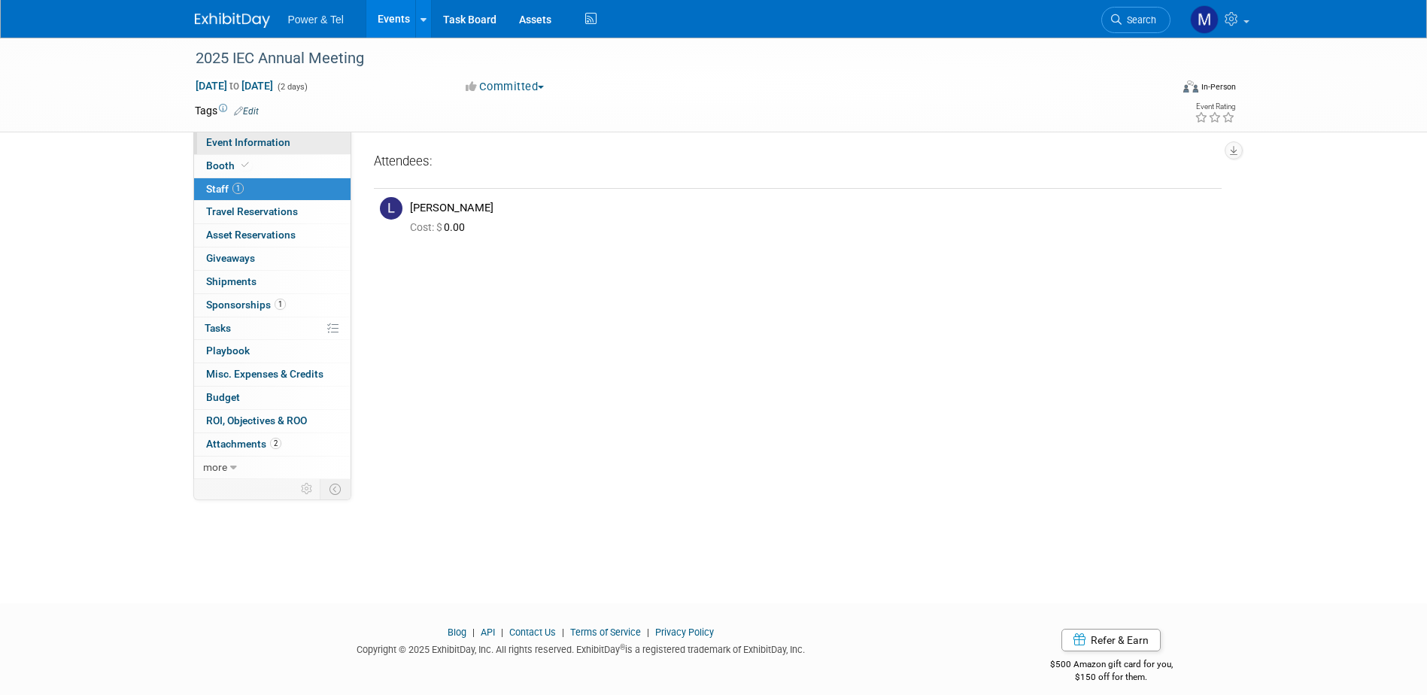
click at [248, 145] on span "Event Information" at bounding box center [248, 142] width 84 height 12
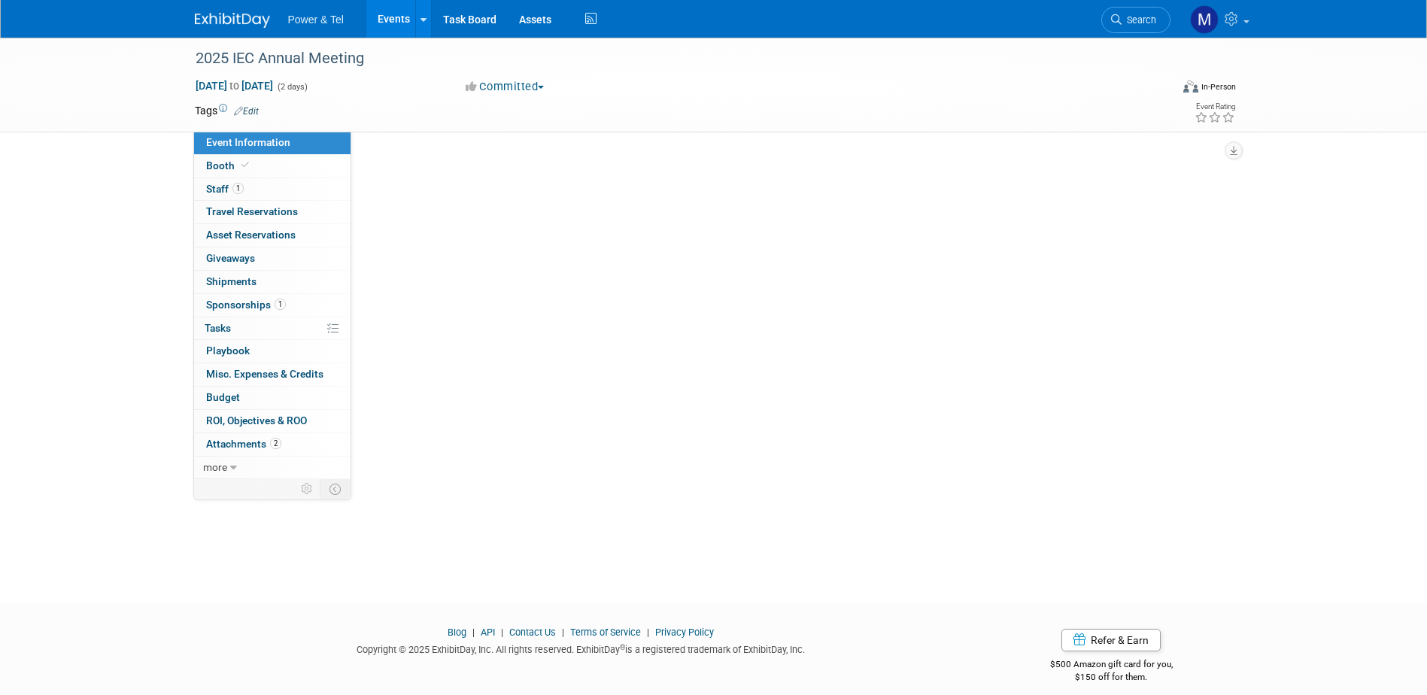
select select "Trade Show"
select select "[GEOGRAPHIC_DATA]"
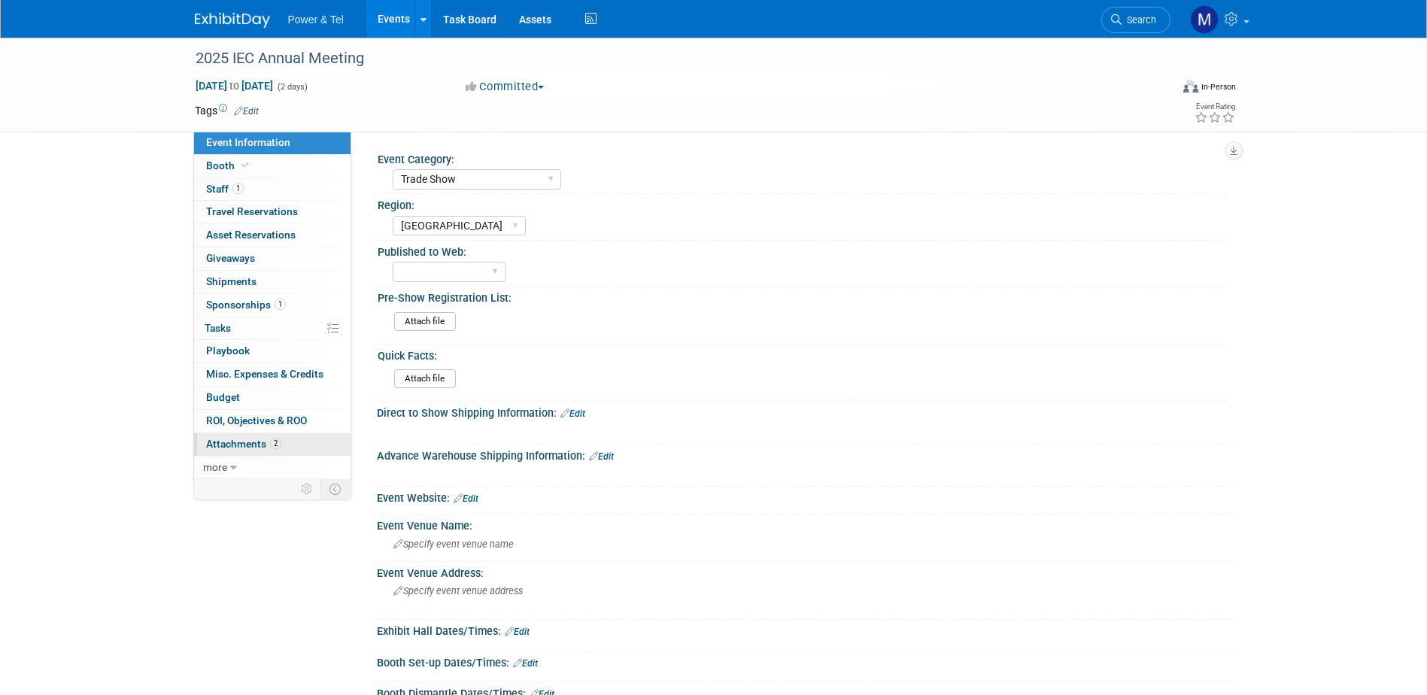
click at [255, 448] on span "Attachments 2" at bounding box center [243, 444] width 75 height 12
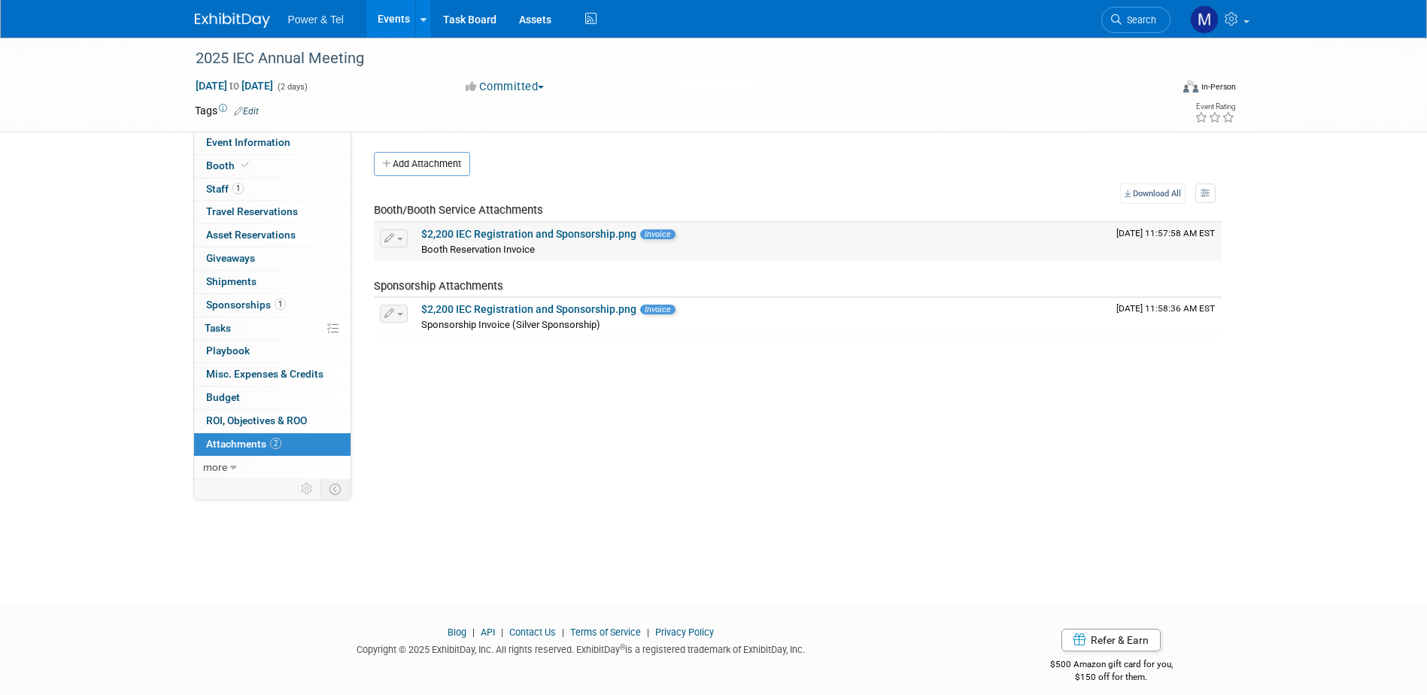
click at [554, 232] on link "$2,200 IEC Registration and Sponsorship.png" at bounding box center [528, 234] width 215 height 12
click at [223, 159] on link "Booth" at bounding box center [272, 166] width 156 height 23
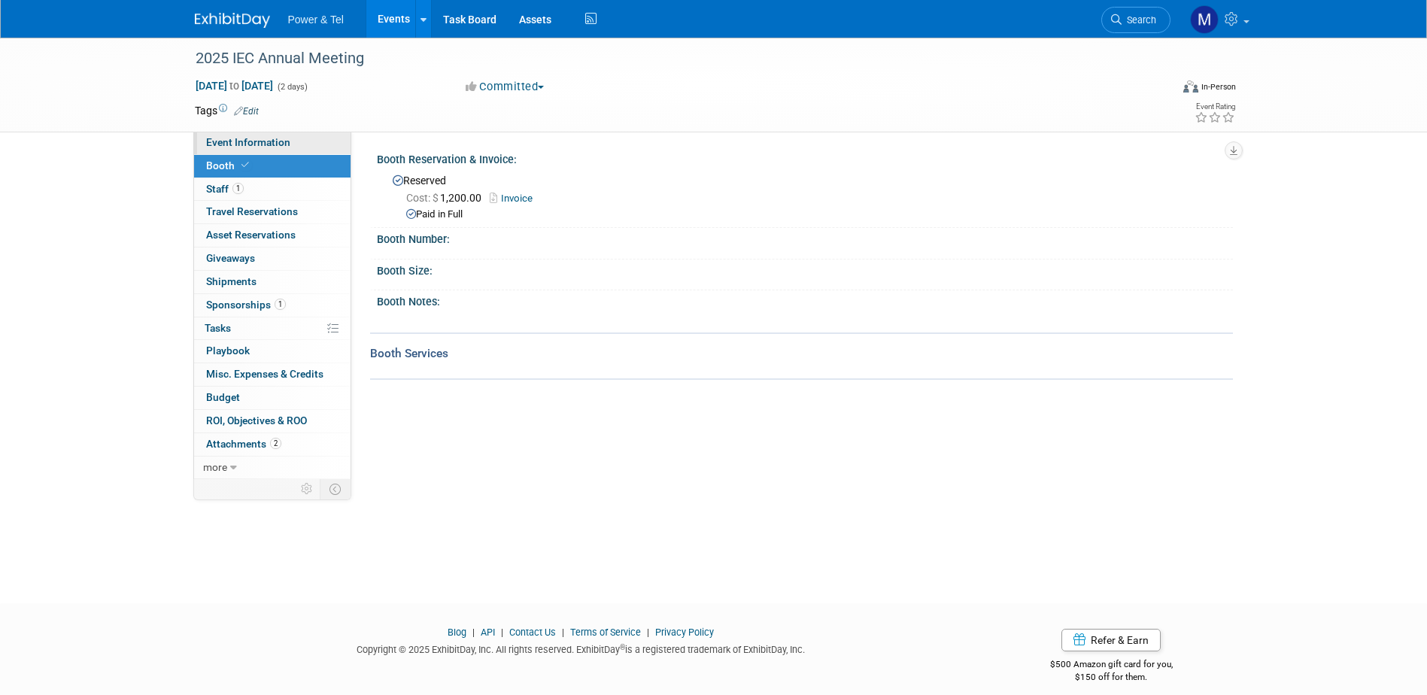
click at [235, 146] on span "Event Information" at bounding box center [248, 142] width 84 height 12
select select "Trade Show"
select select "Great Lakes"
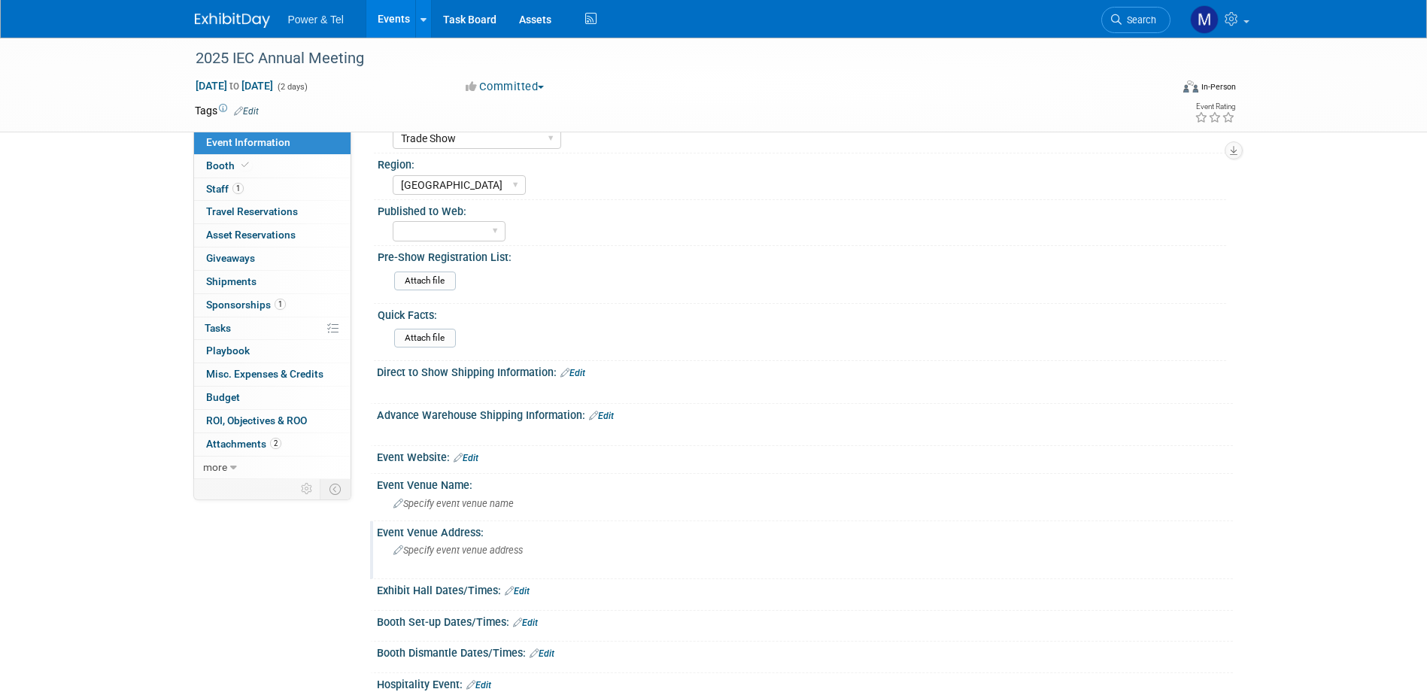
scroll to position [75, 0]
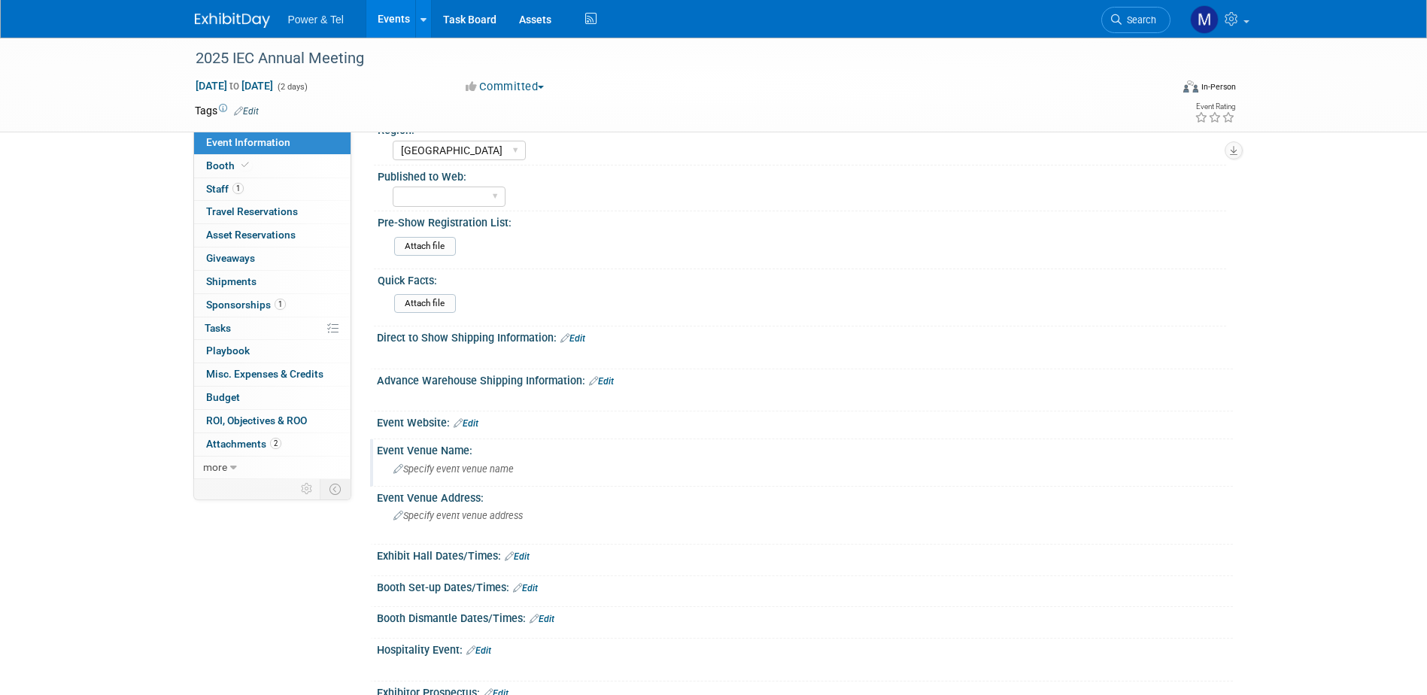
click at [432, 470] on span "Specify event venue name" at bounding box center [453, 468] width 120 height 11
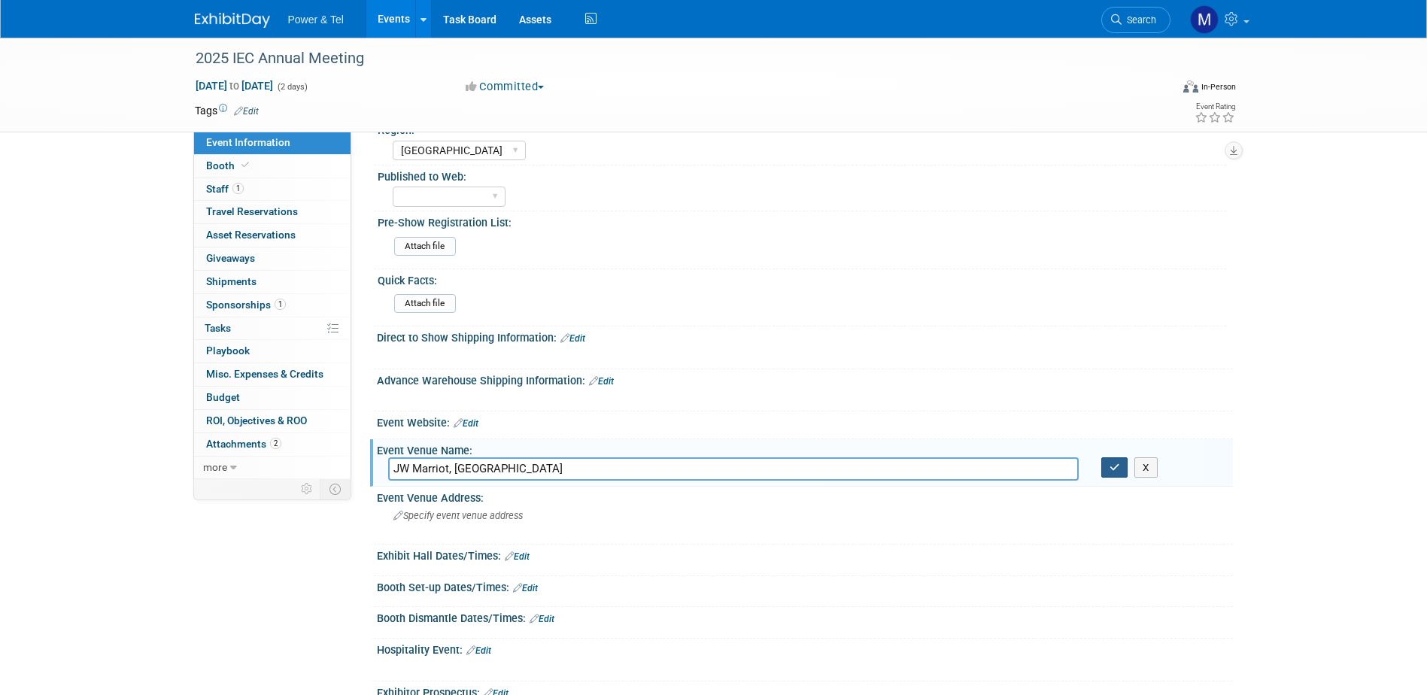
type input "JW Marriot, Indianapolis"
click at [1107, 467] on button "button" at bounding box center [1114, 467] width 27 height 21
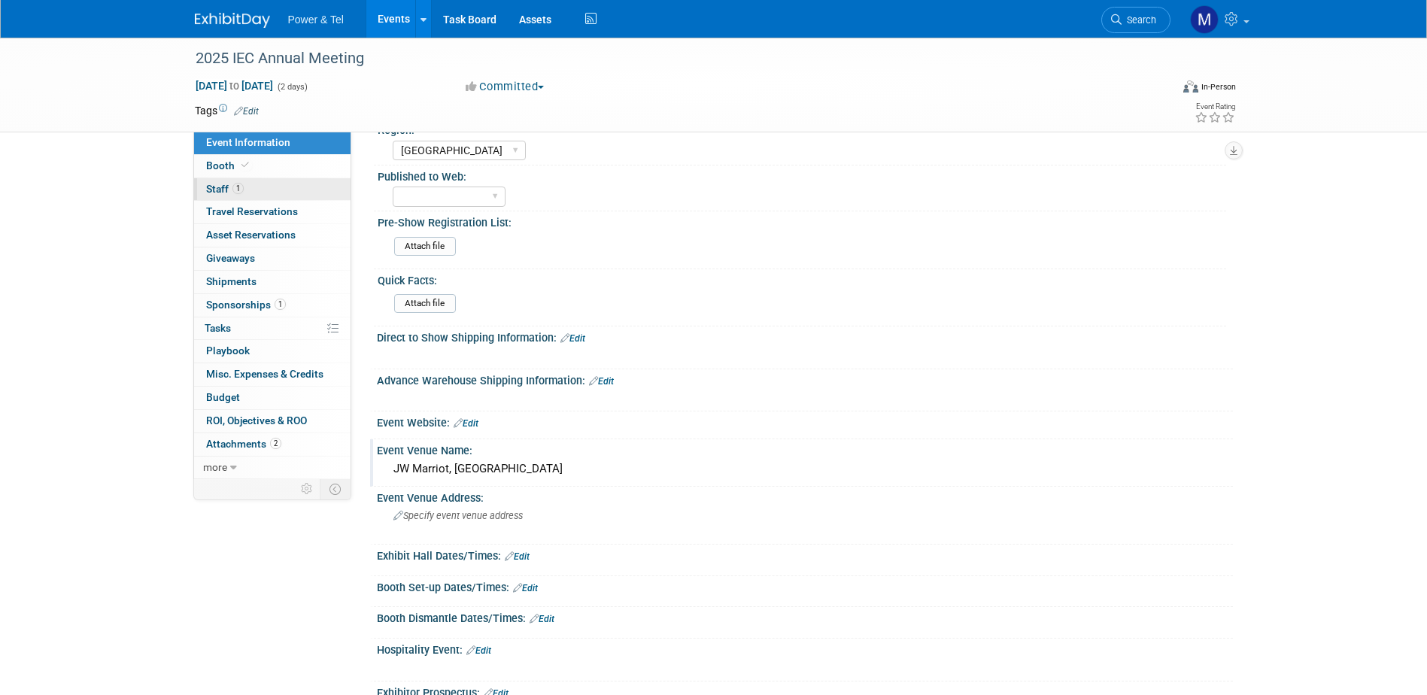
click at [214, 186] on span "Staff 1" at bounding box center [225, 189] width 38 height 12
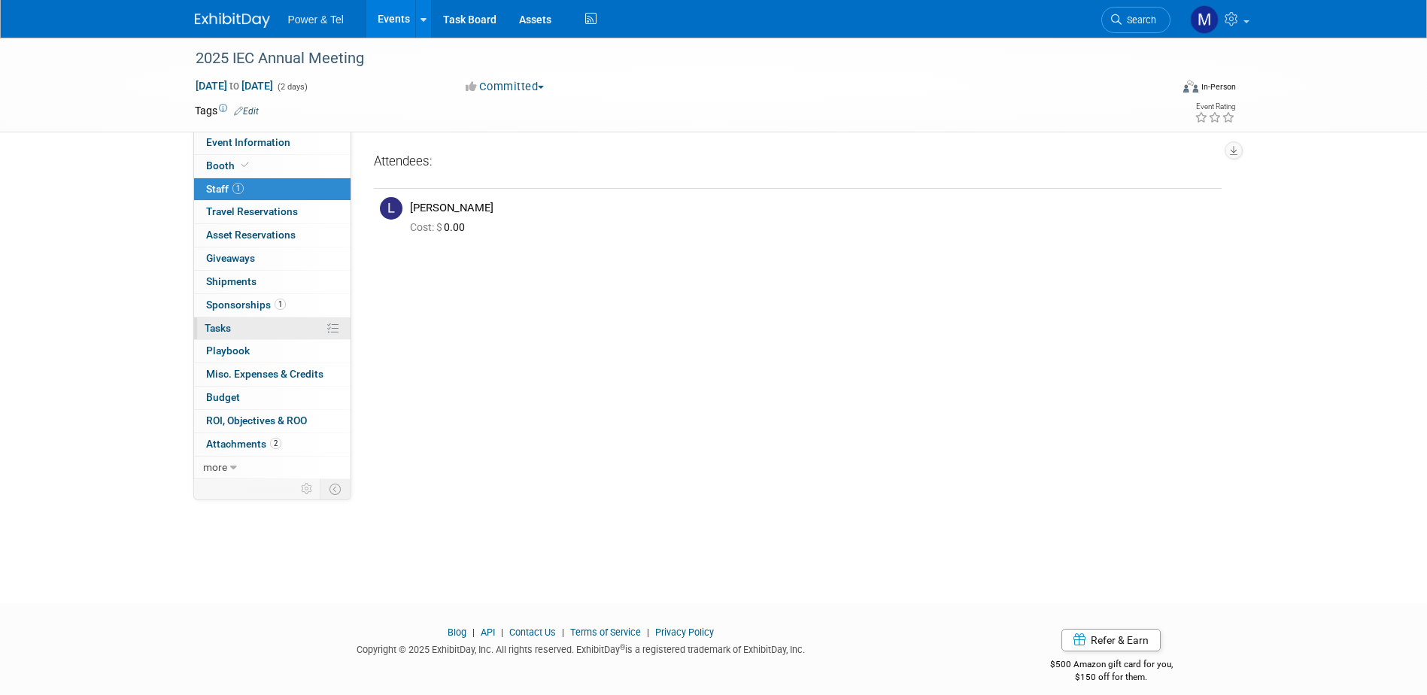
click at [226, 327] on span "Tasks 0%" at bounding box center [218, 328] width 26 height 12
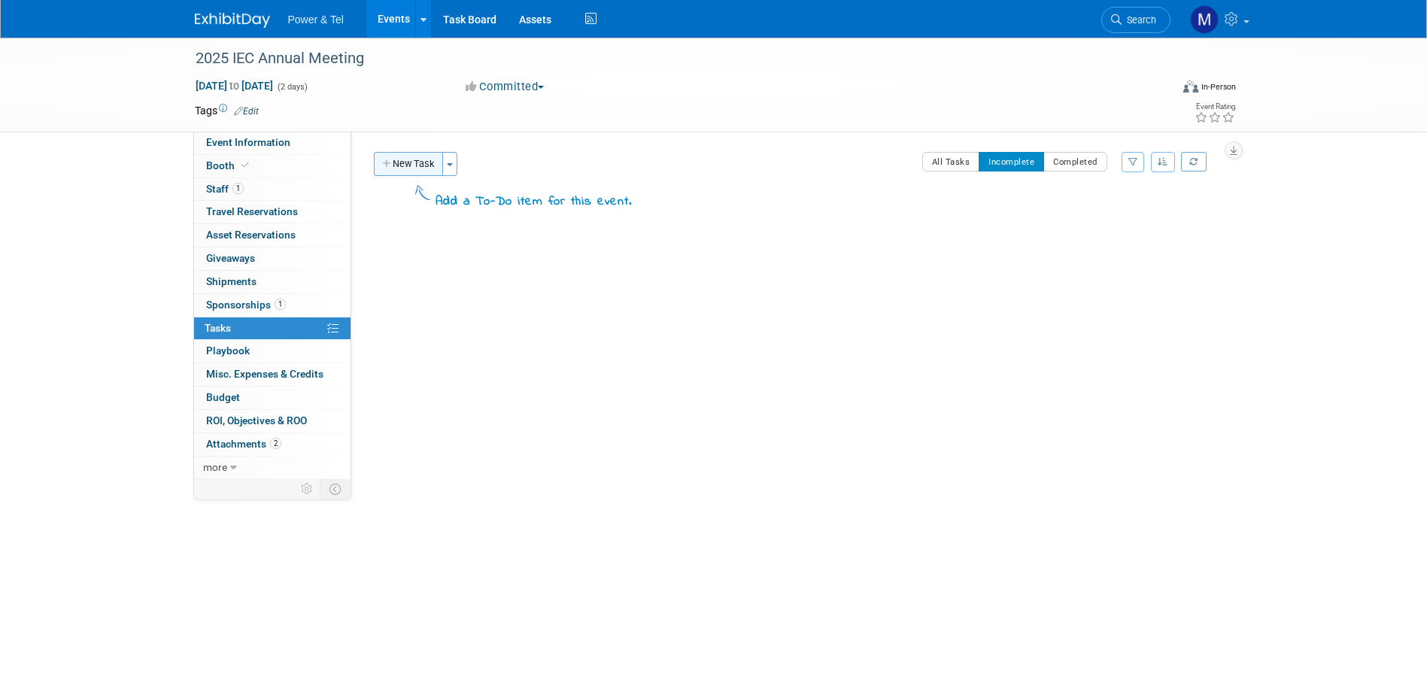
click at [406, 163] on button "New Task" at bounding box center [408, 164] width 69 height 24
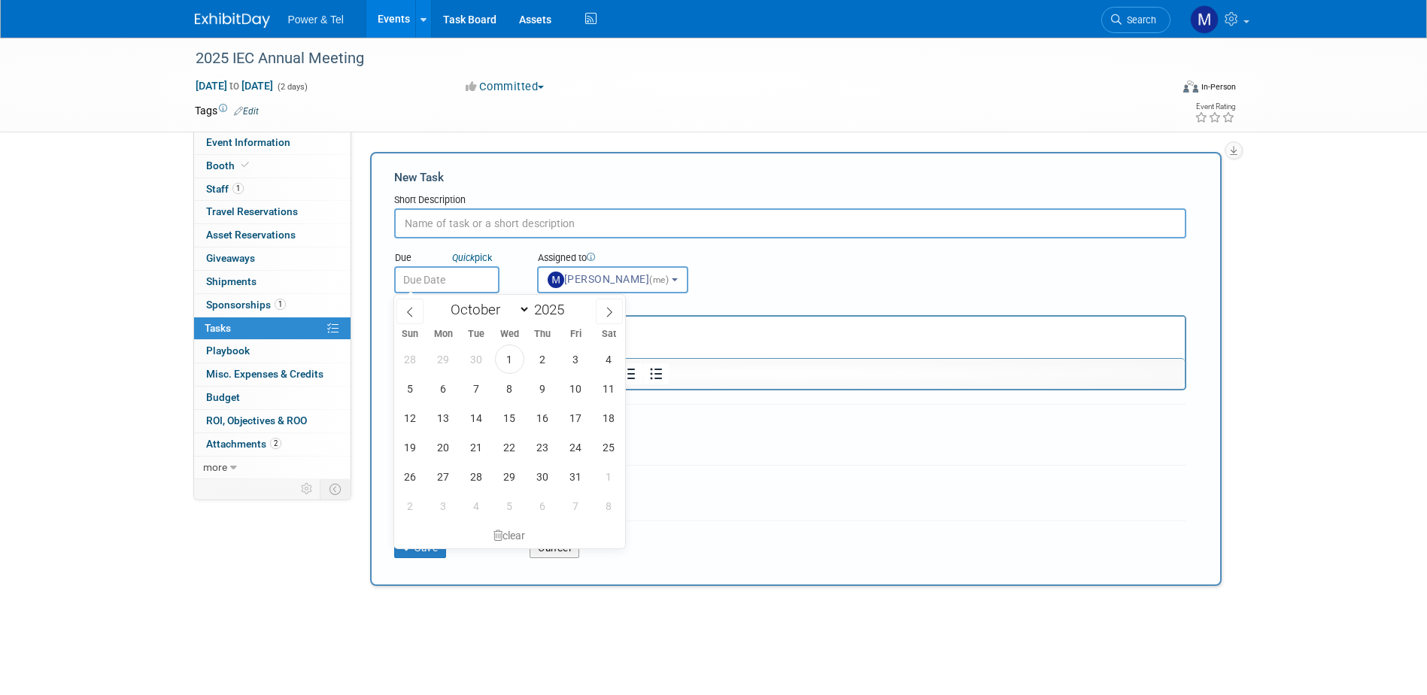
click at [457, 275] on input "text" at bounding box center [446, 279] width 105 height 27
click at [602, 311] on span at bounding box center [609, 312] width 27 height 26
select select "11"
click at [580, 390] on span "12" at bounding box center [575, 388] width 29 height 29
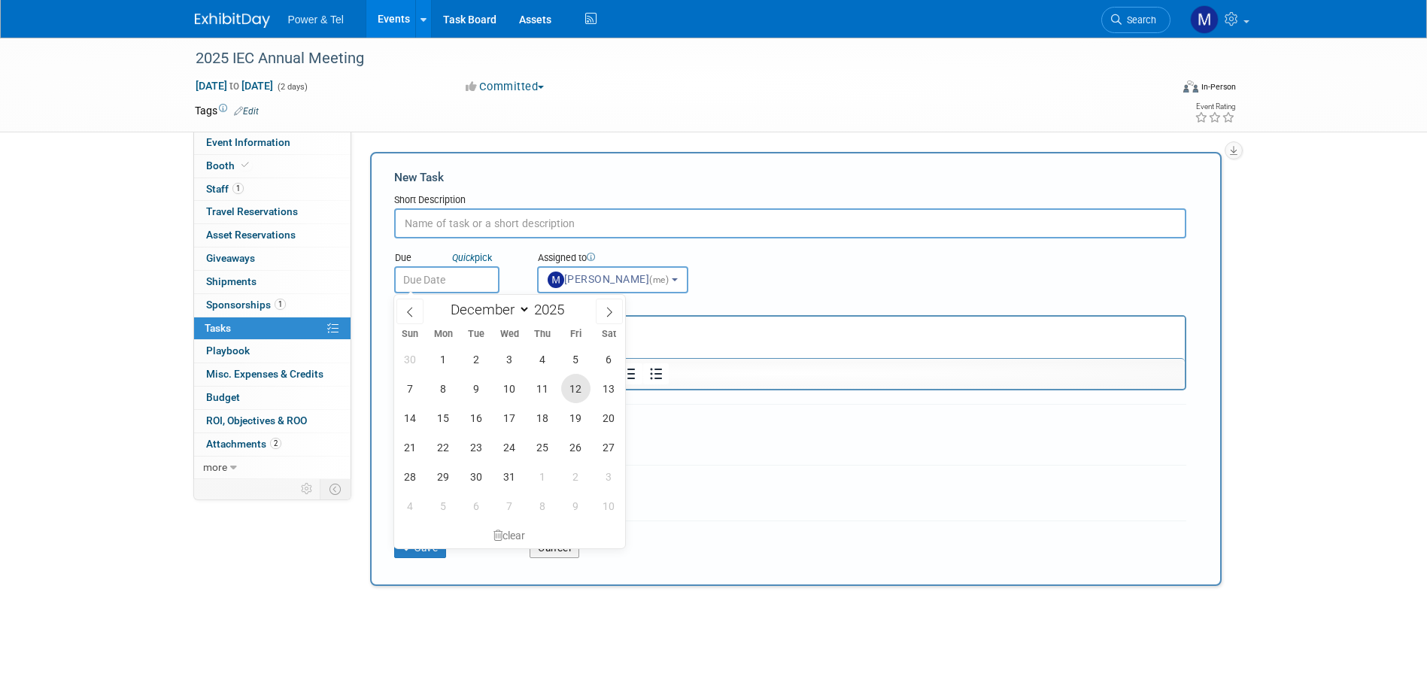
type input "Dec 12, 2025"
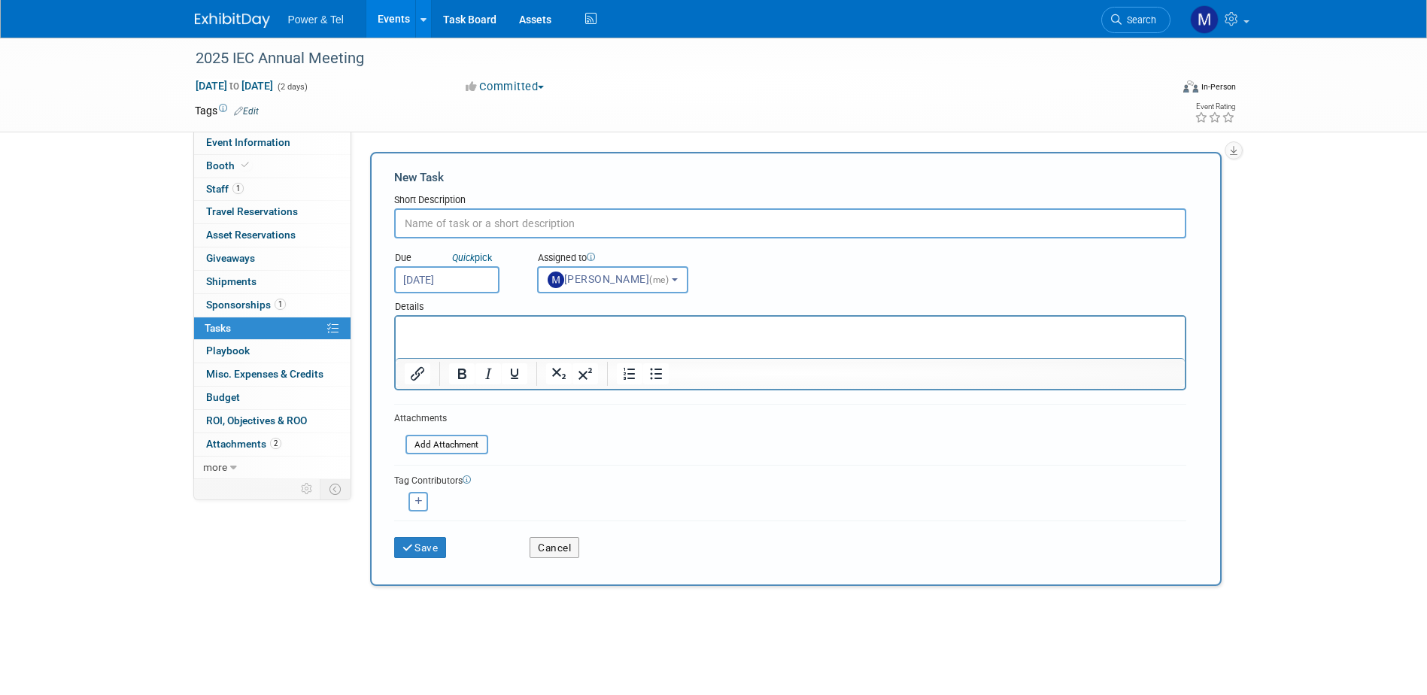
click at [489, 219] on input "text" at bounding box center [790, 223] width 792 height 30
type input "show summary"
click at [434, 545] on button "Save" at bounding box center [420, 547] width 53 height 21
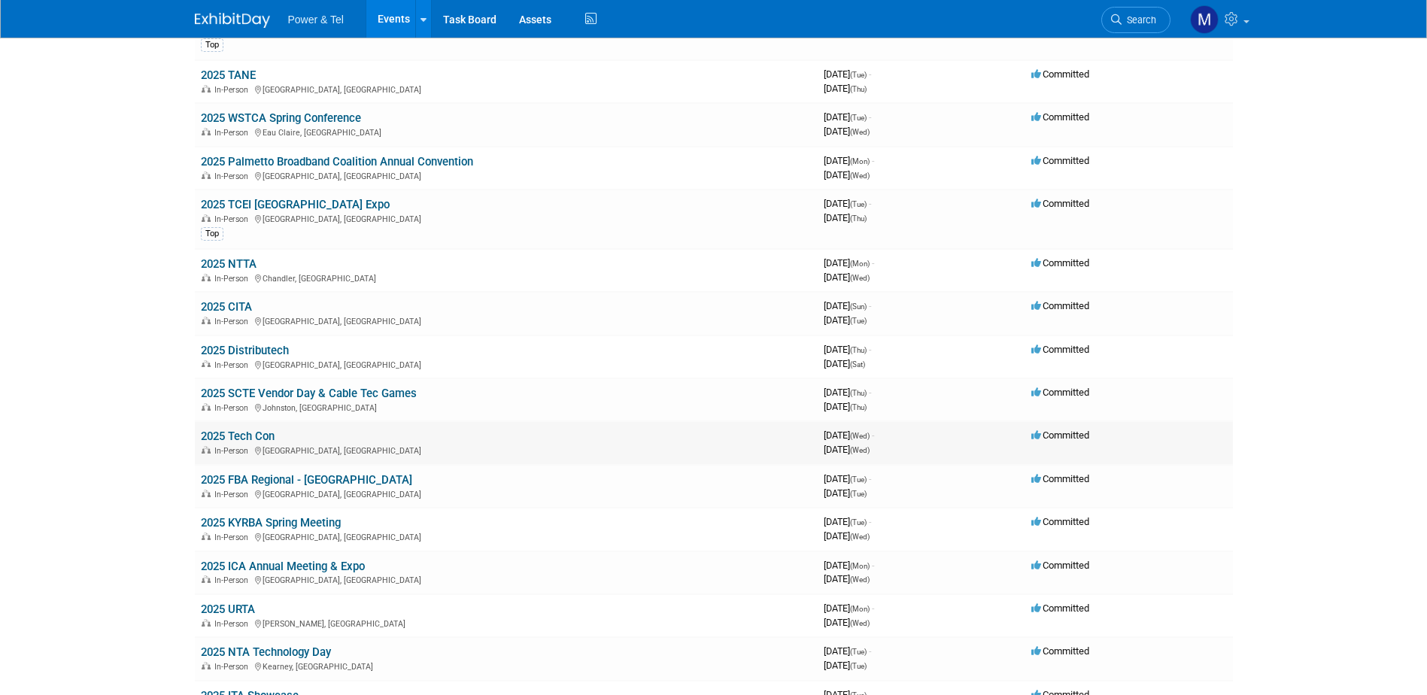
scroll to position [3837, 0]
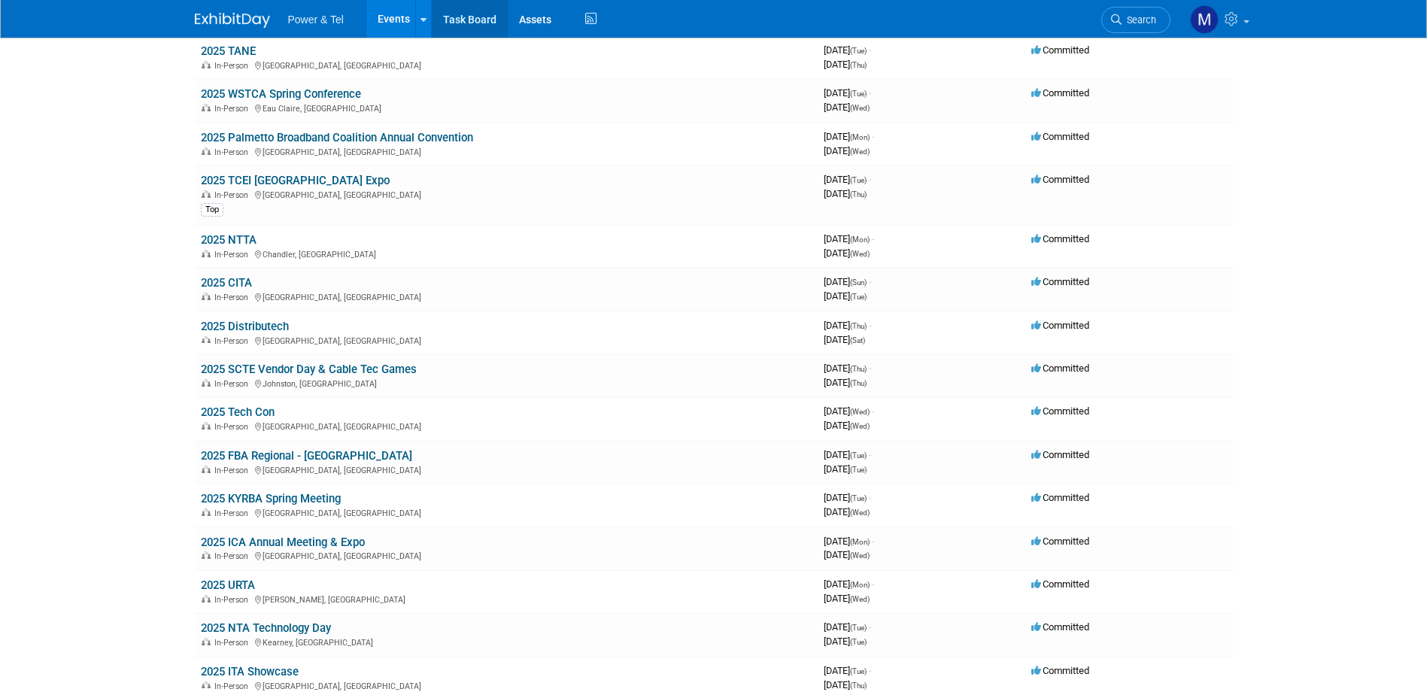
click at [450, 20] on link "Task Board" at bounding box center [470, 19] width 76 height 38
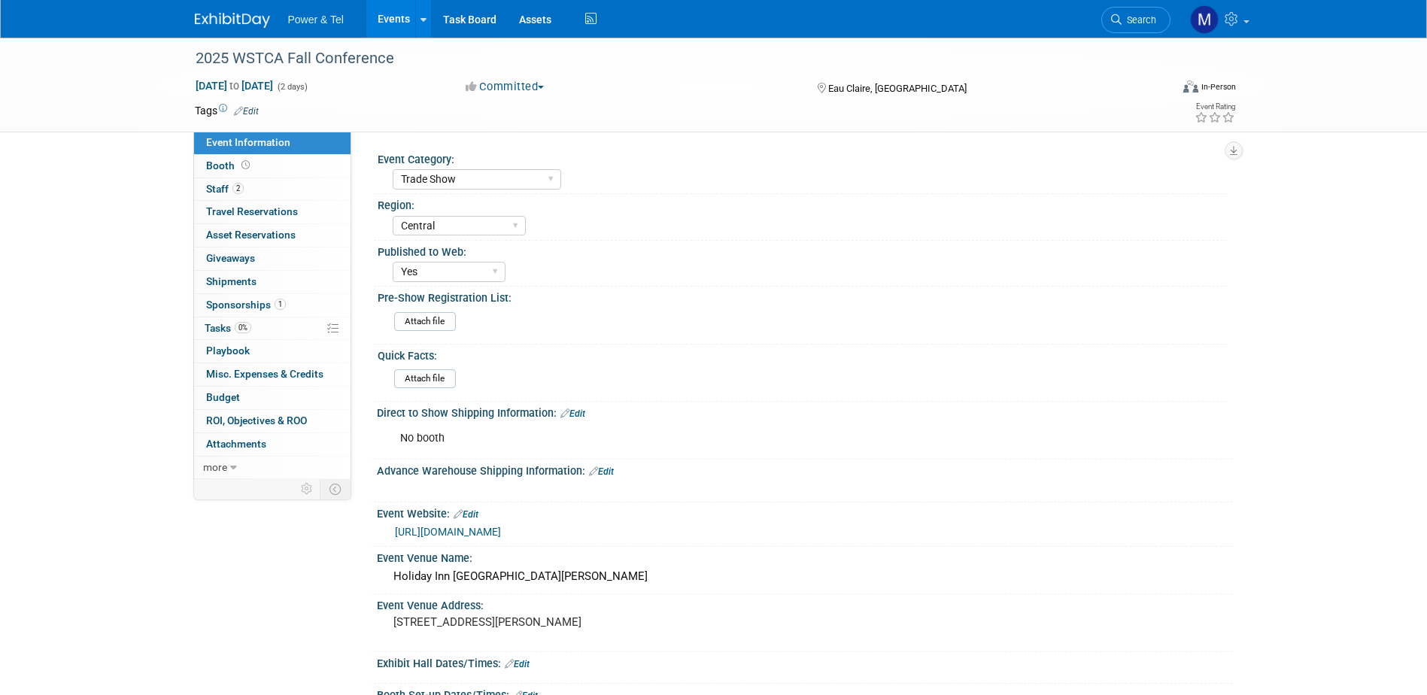
select select "Trade Show"
select select "Central"
select select "Yes"
click at [216, 332] on span "Tasks 0%" at bounding box center [228, 328] width 47 height 12
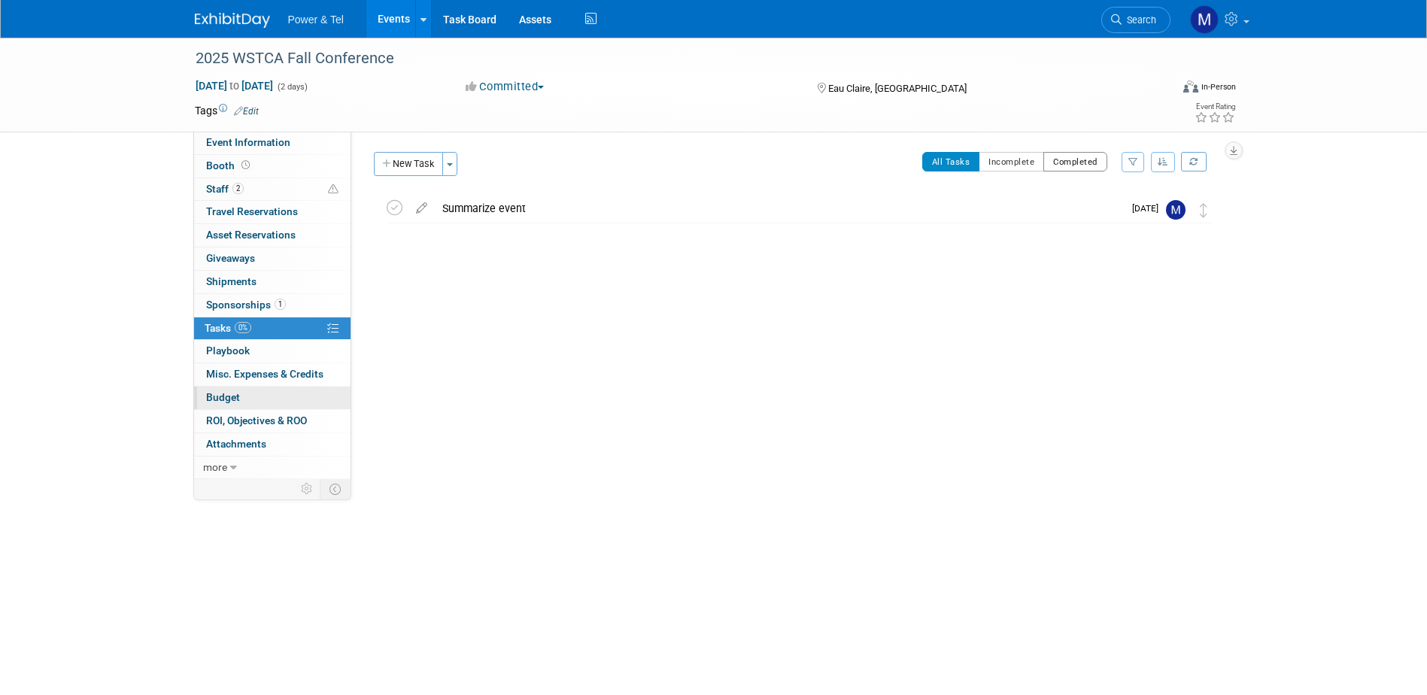
drag, startPoint x: 1063, startPoint y: 161, endPoint x: 348, endPoint y: 392, distance: 751.8
click at [355, 391] on div "Event Category: Trade Show P&T Hosted Event Export/[GEOGRAPHIC_DATA] Outing Onl…" at bounding box center [792, 306] width 882 height 348
click at [233, 142] on span "Event Information" at bounding box center [248, 142] width 84 height 12
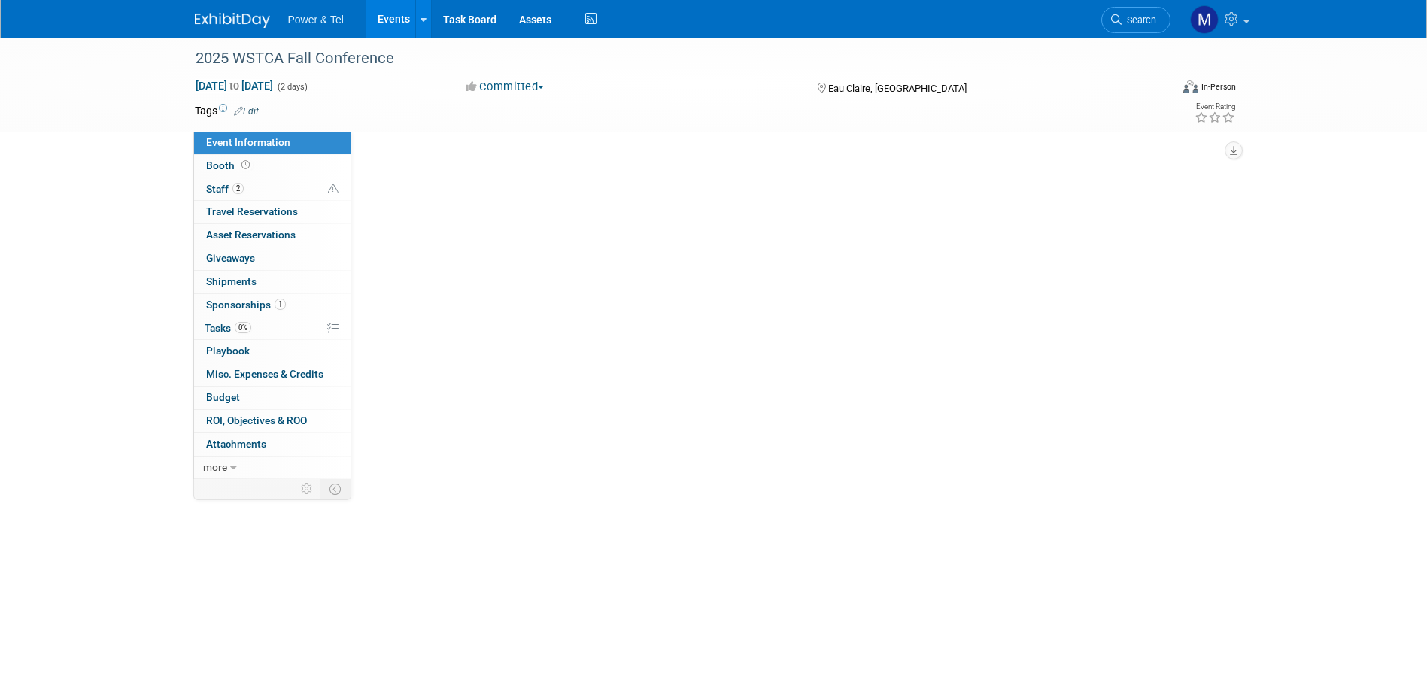
select select "Trade Show"
select select "Central"
select select "Yes"
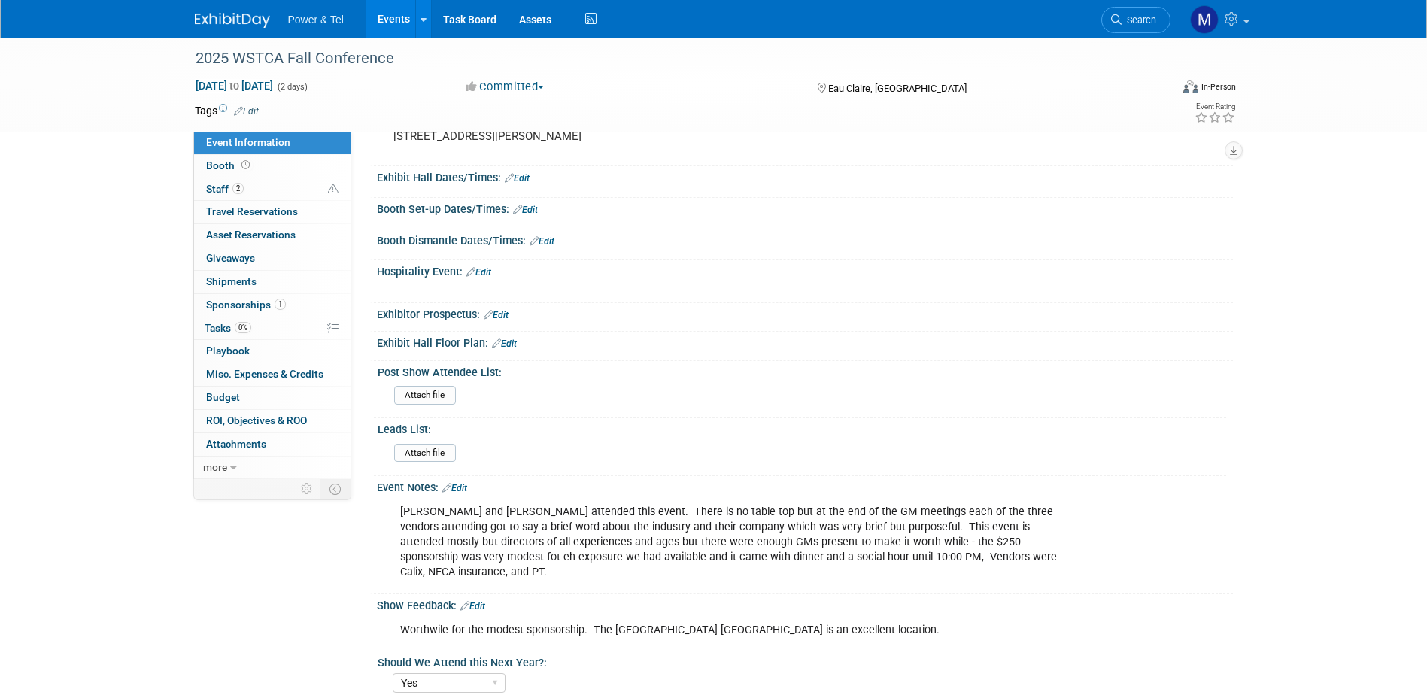
scroll to position [503, 0]
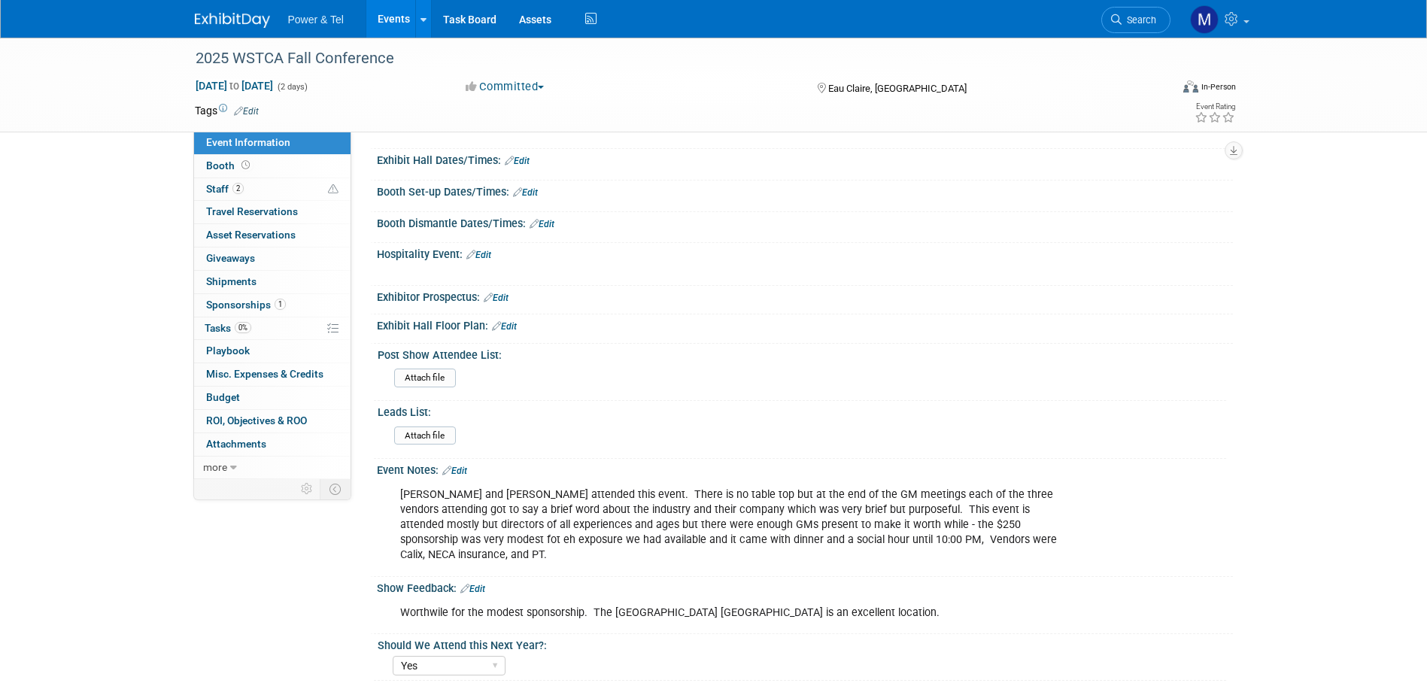
click at [889, 598] on div "Worthwile for the modest sponsorship. The [GEOGRAPHIC_DATA] [GEOGRAPHIC_DATA] i…" at bounding box center [729, 613] width 678 height 30
click at [871, 604] on div "Worthwile for the modest sponsorship. The [GEOGRAPHIC_DATA] [GEOGRAPHIC_DATA] i…" at bounding box center [729, 613] width 678 height 30
click at [485, 584] on link "Edit" at bounding box center [472, 589] width 25 height 11
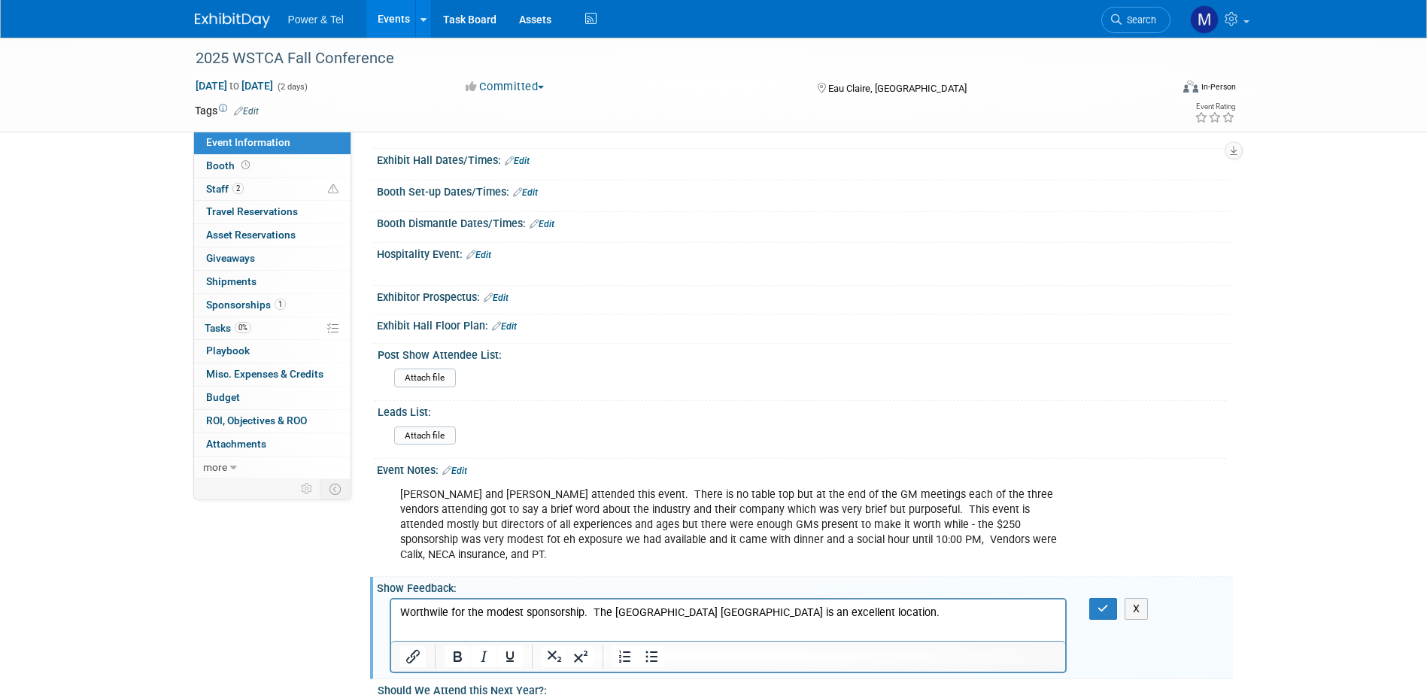
scroll to position [0, 0]
click at [876, 612] on p "Worthwile for the modest sponsorship. The [GEOGRAPHIC_DATA] [GEOGRAPHIC_DATA] i…" at bounding box center [728, 613] width 658 height 15
click at [582, 649] on icon "Superscript" at bounding box center [581, 657] width 18 height 18
click at [547, 648] on icon "Subscript" at bounding box center [554, 657] width 18 height 18
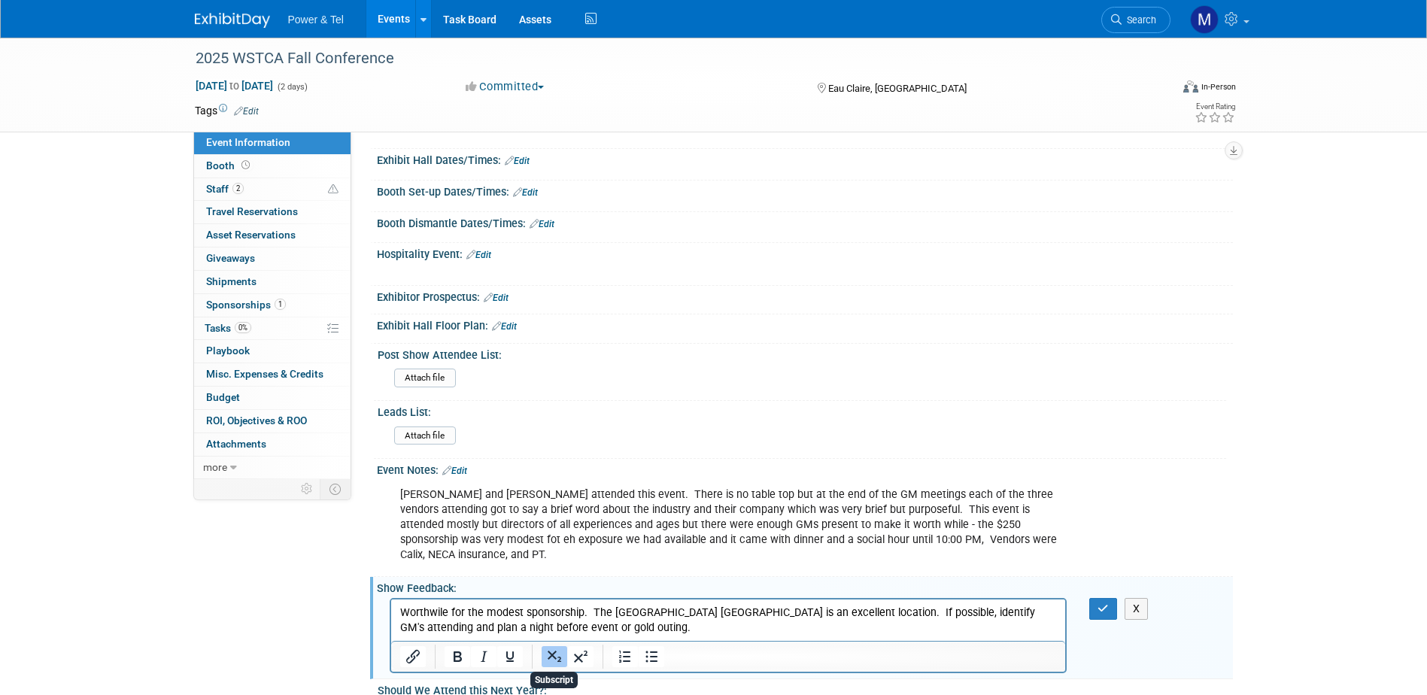
click at [548, 648] on icon "Subscript" at bounding box center [554, 657] width 18 height 18
click at [1102, 603] on icon "button" at bounding box center [1103, 608] width 11 height 11
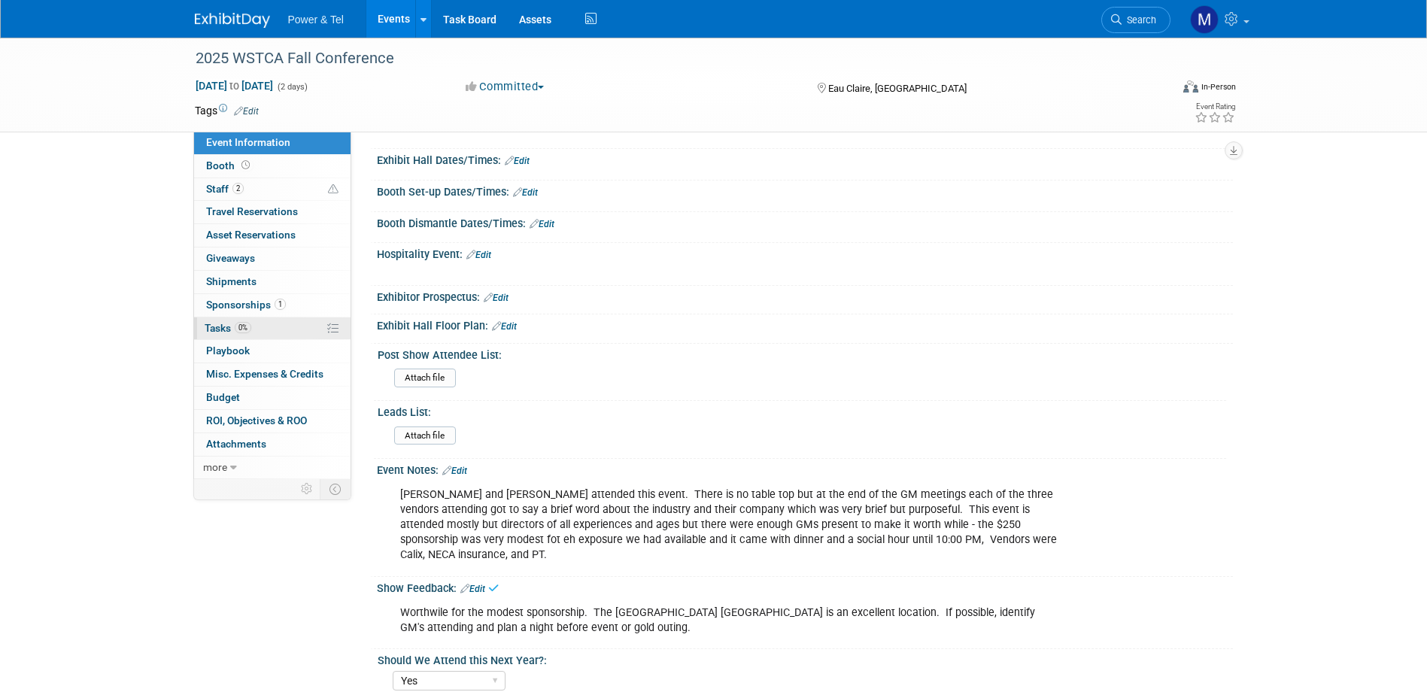
click at [259, 328] on link "0% Tasks 0%" at bounding box center [272, 328] width 156 height 23
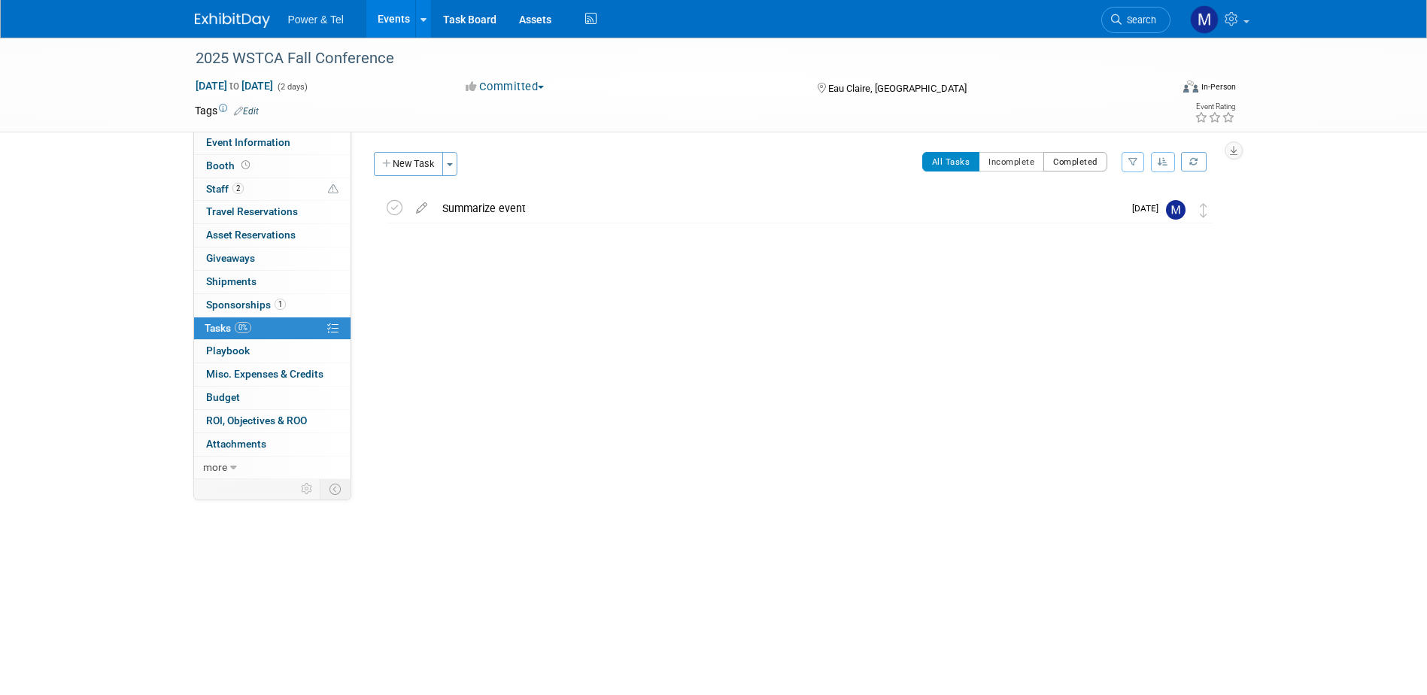
click at [1056, 160] on button "Completed" at bounding box center [1075, 162] width 64 height 20
click at [422, 165] on td "New Task Toggle Dropdown Create a new task for this event" at bounding box center [404, 168] width 68 height 32
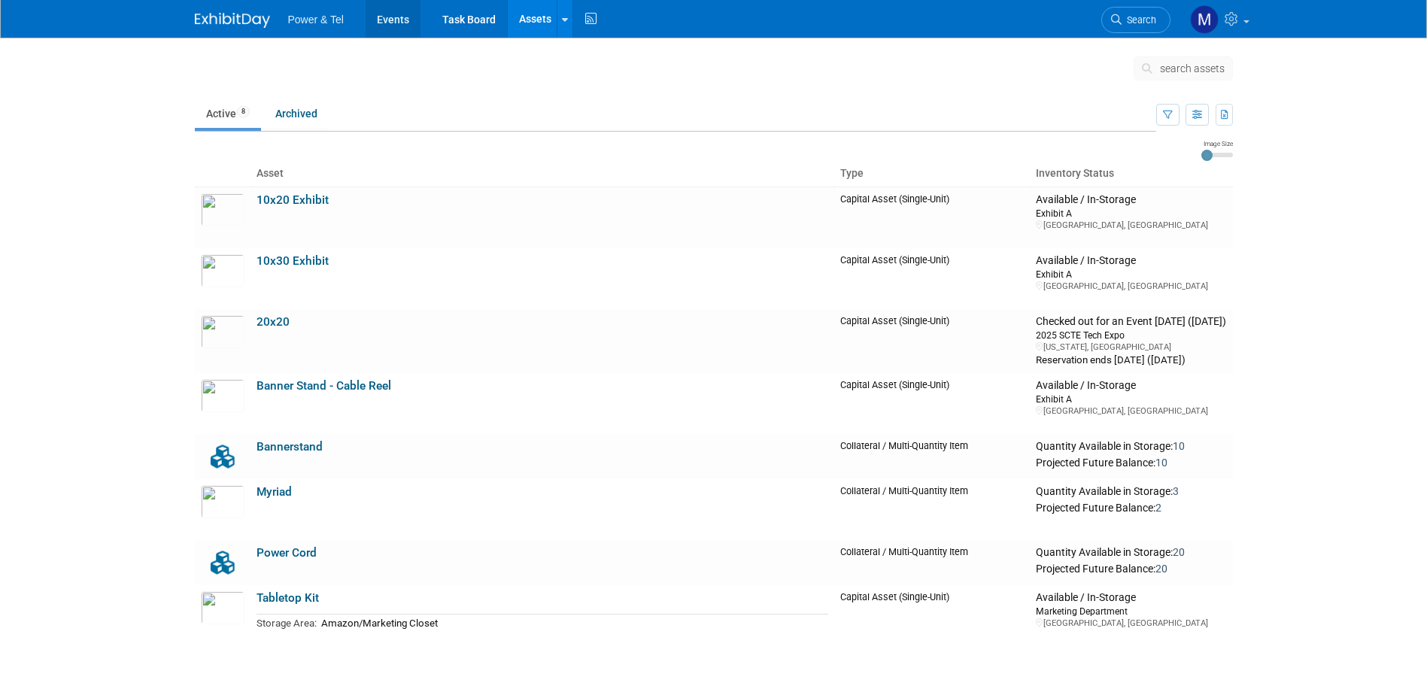
click at [407, 17] on link "Events" at bounding box center [393, 19] width 55 height 38
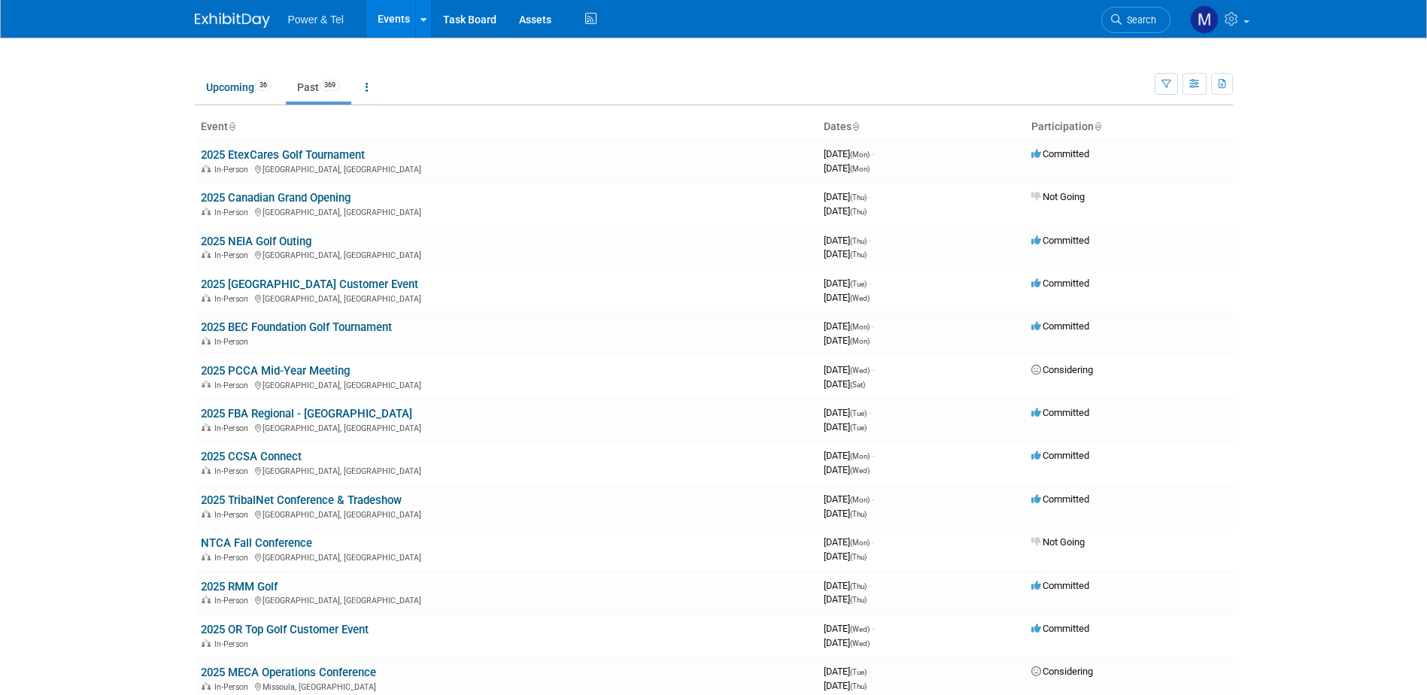
click at [319, 16] on span "Power & Tel" at bounding box center [316, 20] width 56 height 12
